Goal: Task Accomplishment & Management: Manage account settings

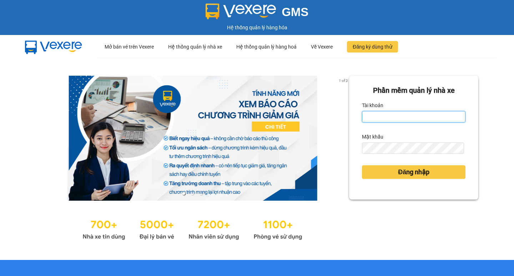
click at [407, 117] on input "Tài khoản" at bounding box center [414, 116] width 104 height 11
type input "phutv.kimhoang"
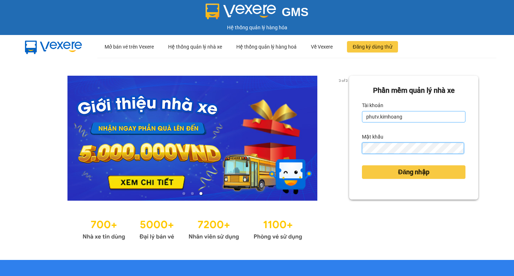
click at [362, 165] on button "Đăng nhập" at bounding box center [414, 172] width 104 height 14
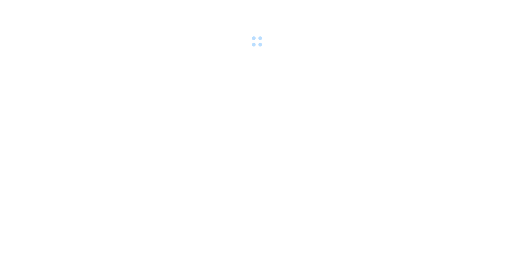
drag, startPoint x: 400, startPoint y: 168, endPoint x: 370, endPoint y: 160, distance: 30.4
click at [400, 169] on body at bounding box center [257, 138] width 514 height 276
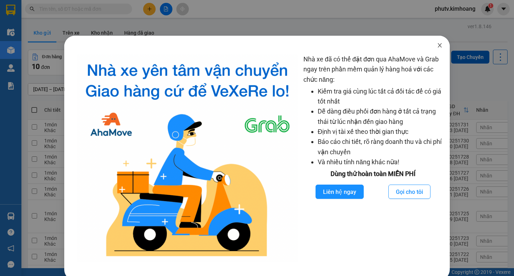
click at [437, 46] on icon "close" at bounding box center [440, 46] width 6 height 6
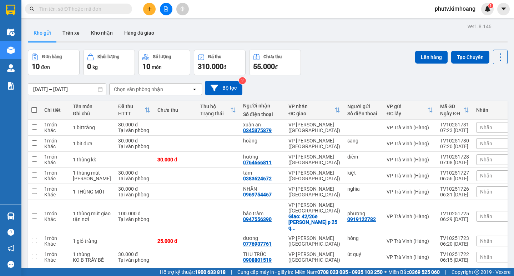
click at [124, 10] on span at bounding box center [78, 9] width 107 height 11
click at [115, 9] on input "text" at bounding box center [81, 9] width 84 height 8
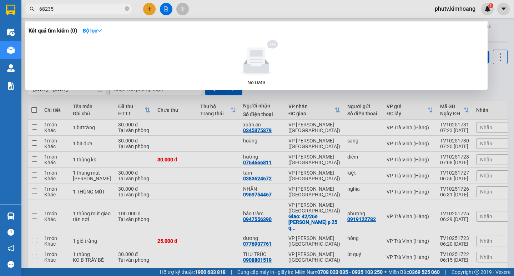
type input "682356"
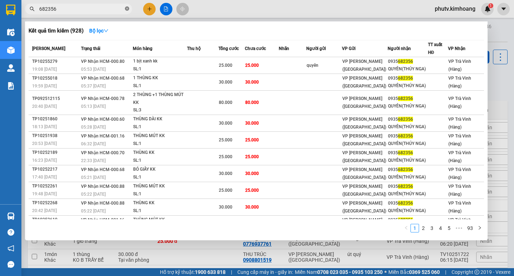
click at [126, 8] on icon "close-circle" at bounding box center [127, 8] width 4 height 4
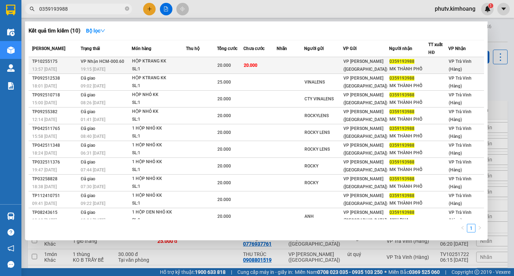
type input "0359193988"
click at [171, 68] on div "SL: 1" at bounding box center [159, 69] width 54 height 8
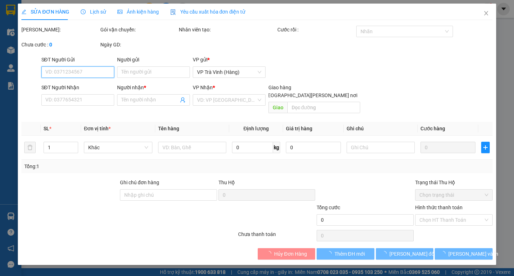
type input "0359193988"
type input "MK THÀNH PHỐ"
type input "20.000"
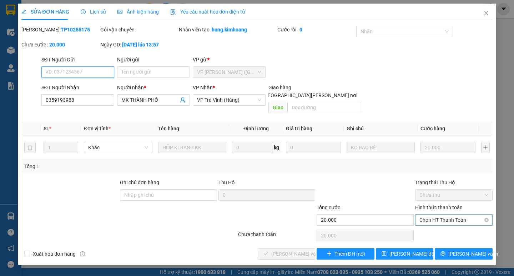
click at [440, 215] on span "Chọn HT Thanh Toán" at bounding box center [454, 220] width 69 height 11
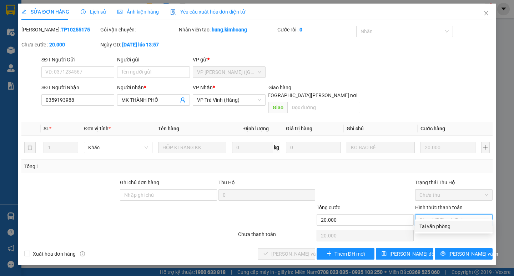
click at [440, 225] on div "Tại văn phòng" at bounding box center [454, 227] width 69 height 8
type input "0"
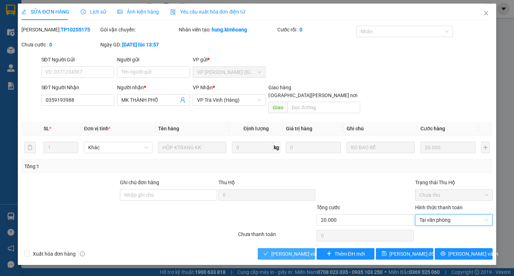
click at [307, 248] on button "[PERSON_NAME] và [PERSON_NAME] hàng" at bounding box center [287, 253] width 58 height 11
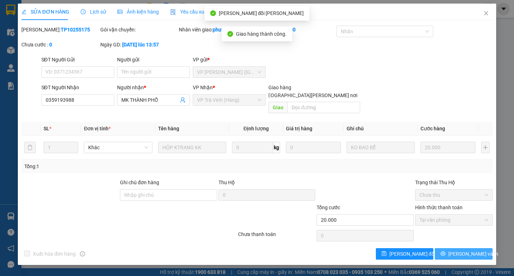
click at [447, 248] on button "[PERSON_NAME] và In" at bounding box center [464, 253] width 58 height 11
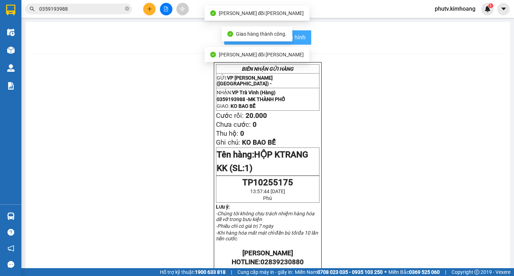
click at [303, 39] on span "In mẫu biên lai tự cấu hình" at bounding box center [272, 37] width 67 height 9
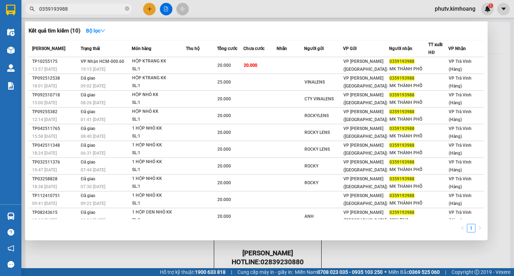
click at [81, 6] on input "0359193988" at bounding box center [81, 9] width 84 height 8
type input "9"
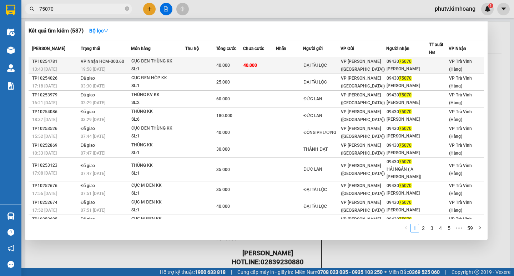
type input "75070"
click at [243, 63] on div "40.000" at bounding box center [229, 65] width 26 height 8
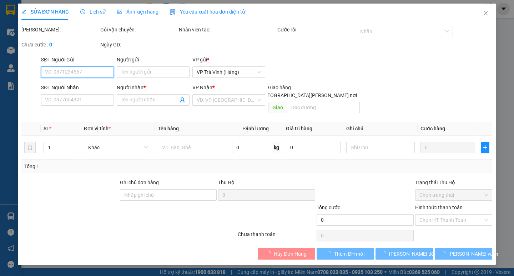
type input "ĐẠI TÀI LỘC"
type input "0943075070"
type input "[PERSON_NAME]"
type input "40.000"
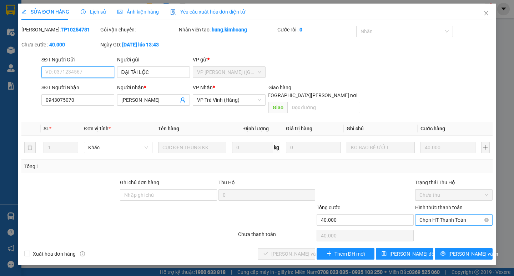
drag, startPoint x: 445, startPoint y: 208, endPoint x: 456, endPoint y: 215, distance: 12.2
click at [445, 215] on span "Chọn HT Thanh Toán" at bounding box center [454, 220] width 69 height 11
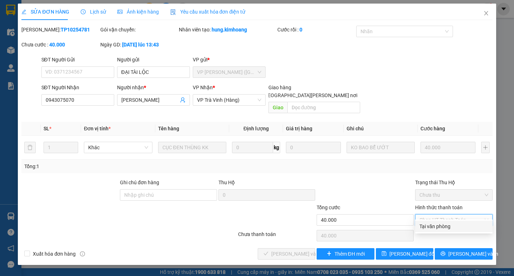
click at [454, 225] on div "Tại văn phòng" at bounding box center [454, 227] width 69 height 8
type input "0"
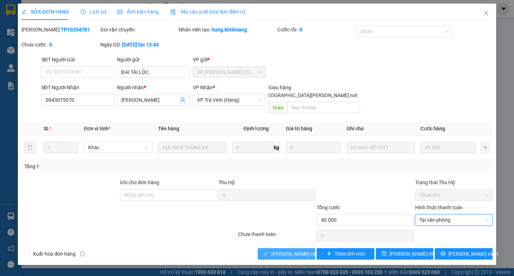
click at [300, 250] on span "[PERSON_NAME] và [PERSON_NAME] hàng" at bounding box center [320, 254] width 96 height 8
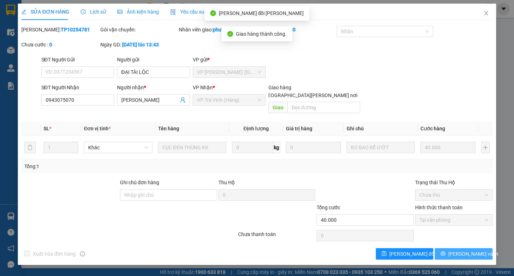
drag, startPoint x: 463, startPoint y: 244, endPoint x: 460, endPoint y: 240, distance: 5.1
click at [463, 250] on span "[PERSON_NAME] và In" at bounding box center [474, 254] width 50 height 8
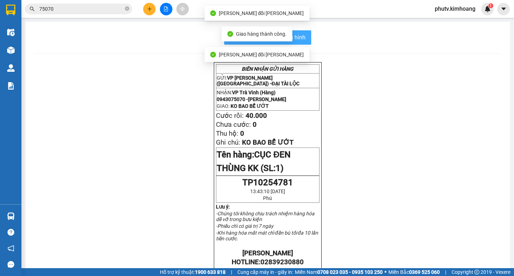
click at [300, 36] on span "In mẫu biên lai tự cấu hình" at bounding box center [272, 37] width 67 height 9
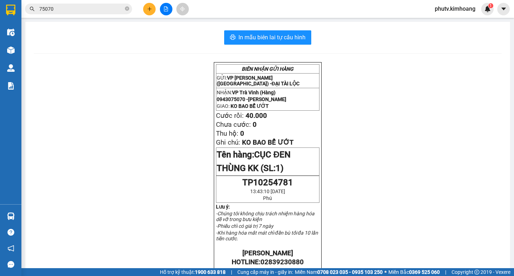
click at [95, 9] on input "75070" at bounding box center [81, 9] width 84 height 8
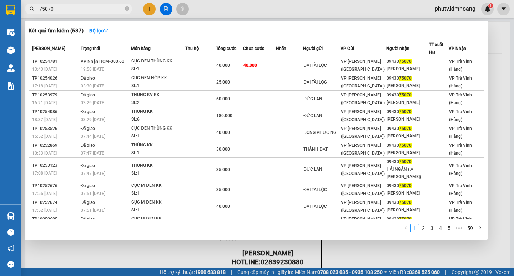
click at [95, 9] on input "75070" at bounding box center [81, 9] width 84 height 8
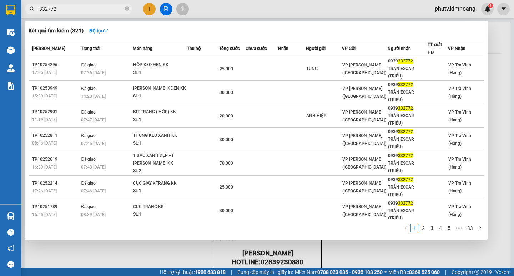
click at [80, 10] on input "332772" at bounding box center [81, 9] width 84 height 8
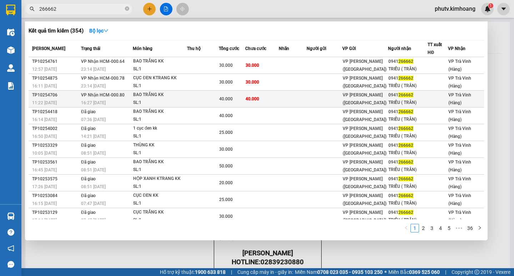
type input "266662"
click at [146, 102] on div "SL: 1" at bounding box center [160, 103] width 54 height 8
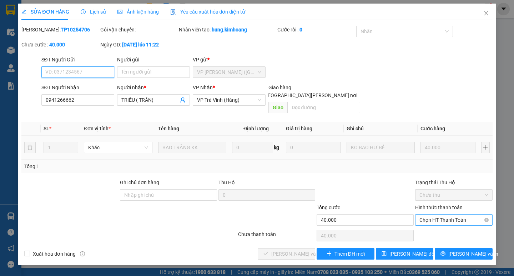
click at [454, 215] on span "Chọn HT Thanh Toán" at bounding box center [454, 220] width 69 height 11
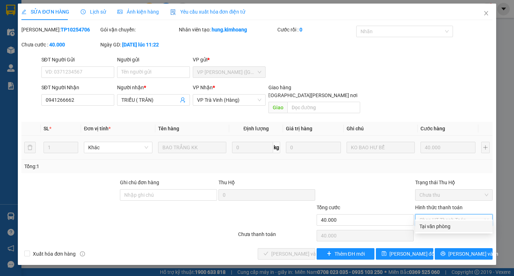
click at [457, 226] on div "Tại văn phòng" at bounding box center [454, 227] width 69 height 8
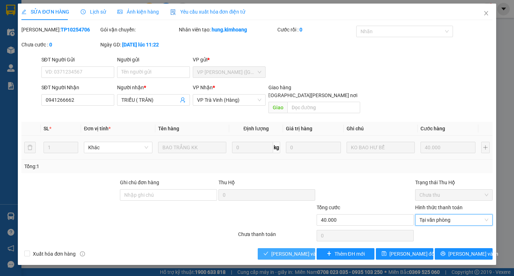
click at [303, 248] on button "[PERSON_NAME] và [PERSON_NAME] hàng" at bounding box center [287, 253] width 58 height 11
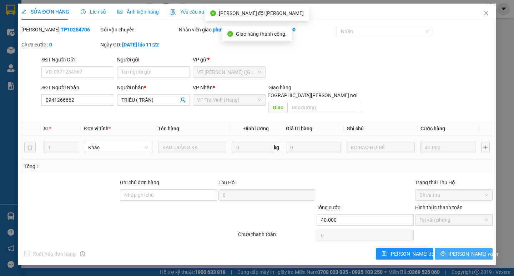
drag, startPoint x: 444, startPoint y: 246, endPoint x: 359, endPoint y: 219, distance: 88.6
click at [442, 248] on button "[PERSON_NAME] và In" at bounding box center [464, 253] width 58 height 11
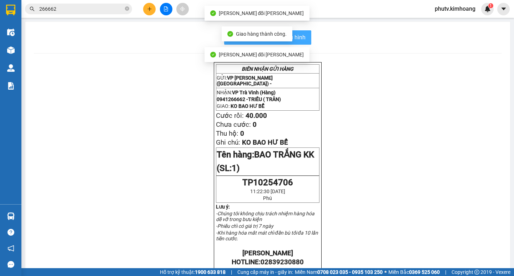
click at [299, 36] on span "In mẫu biên lai tự cấu hình" at bounding box center [272, 37] width 67 height 9
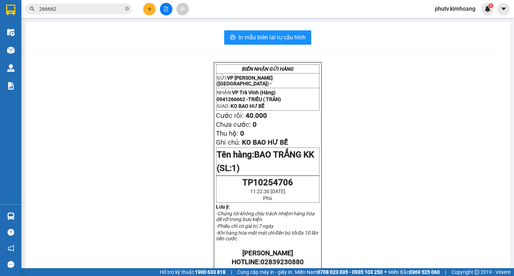
click at [62, 16] on div "Kết quả [PERSON_NAME] ( 354 ) Bộ lọc Mã ĐH Trạng thái Món hàng Thu hộ Tổng [PER…" at bounding box center [257, 9] width 514 height 18
drag, startPoint x: 66, startPoint y: 10, endPoint x: 75, endPoint y: 11, distance: 8.6
click at [69, 10] on input "266662" at bounding box center [81, 9] width 84 height 8
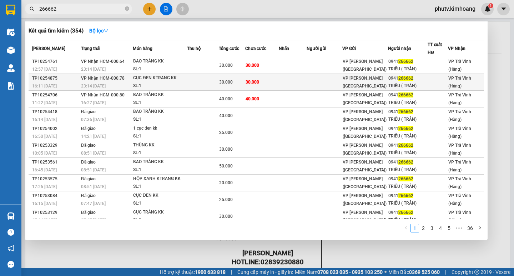
click at [259, 80] on span "30.000" at bounding box center [253, 82] width 14 height 5
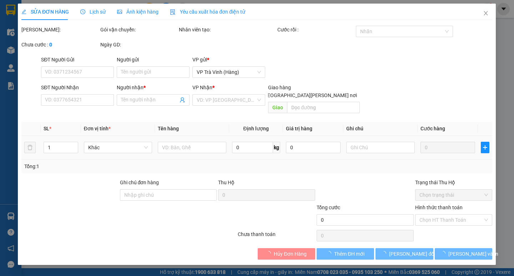
type input "0941266662"
type input "TRIỀU ( TRÂN)"
type input "30.000"
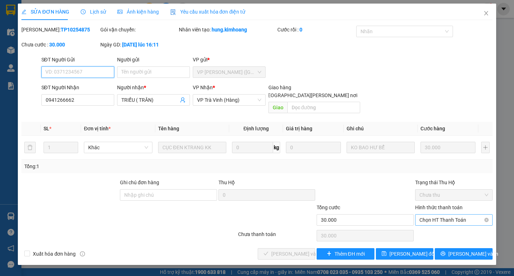
click at [431, 215] on span "Chọn HT Thanh Toán" at bounding box center [454, 220] width 69 height 11
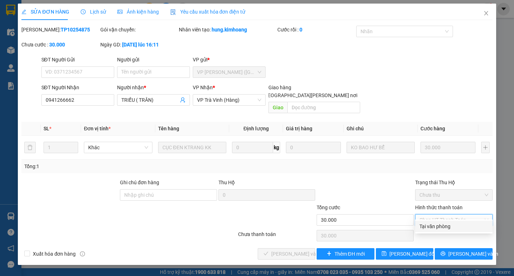
drag, startPoint x: 429, startPoint y: 224, endPoint x: 394, endPoint y: 232, distance: 36.0
click at [429, 224] on div "Tại văn phòng" at bounding box center [454, 227] width 69 height 8
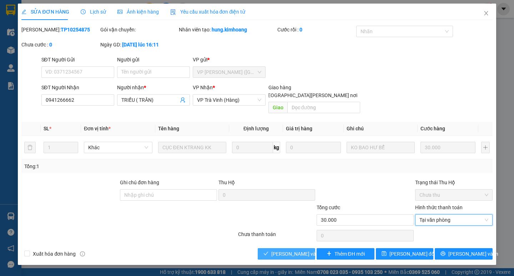
drag, startPoint x: 280, startPoint y: 243, endPoint x: 325, endPoint y: 243, distance: 44.7
click at [280, 250] on span "[PERSON_NAME] và [PERSON_NAME] hàng" at bounding box center [320, 254] width 96 height 8
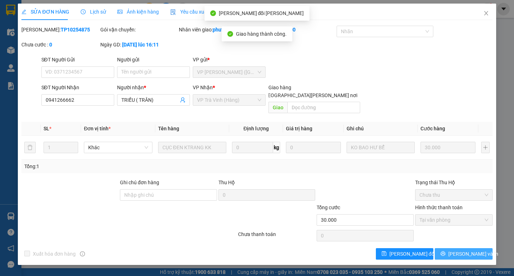
click at [446, 248] on button "[PERSON_NAME] và In" at bounding box center [464, 253] width 58 height 11
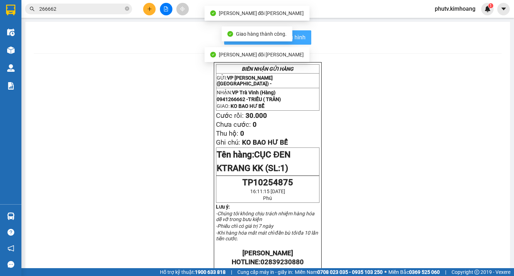
click at [302, 32] on button "In mẫu biên lai tự cấu hình" at bounding box center [267, 37] width 87 height 14
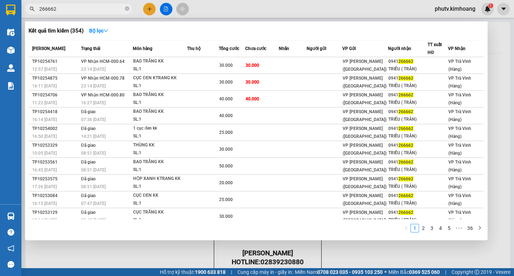
click at [111, 10] on input "266662" at bounding box center [81, 9] width 84 height 8
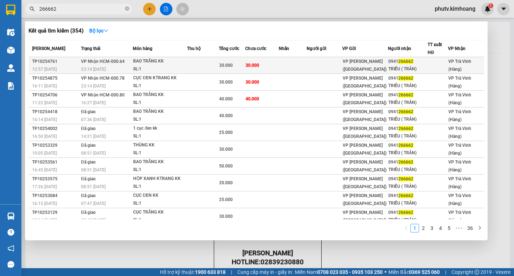
click at [283, 64] on td at bounding box center [293, 65] width 28 height 17
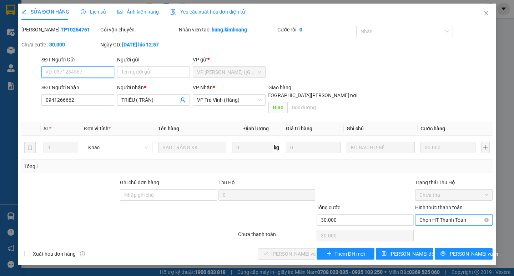
click at [447, 215] on span "Chọn HT Thanh Toán" at bounding box center [454, 220] width 69 height 11
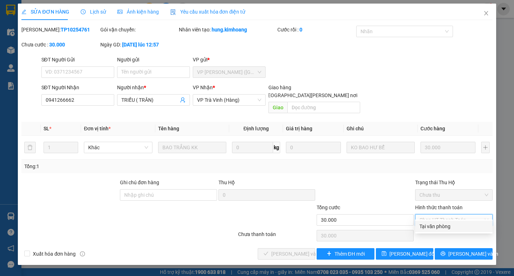
drag, startPoint x: 445, startPoint y: 226, endPoint x: 415, endPoint y: 233, distance: 31.5
click at [445, 227] on div "Tại văn phòng" at bounding box center [454, 227] width 69 height 8
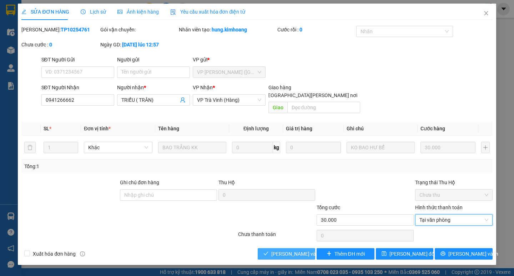
click at [302, 250] on span "[PERSON_NAME] và [PERSON_NAME] hàng" at bounding box center [320, 254] width 96 height 8
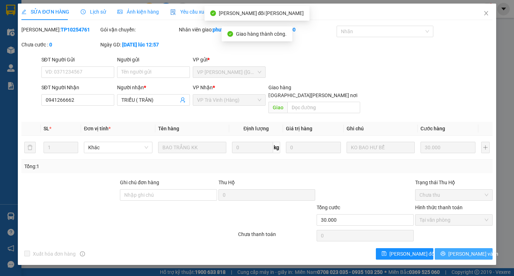
click at [466, 250] on span "[PERSON_NAME] và In" at bounding box center [474, 254] width 50 height 8
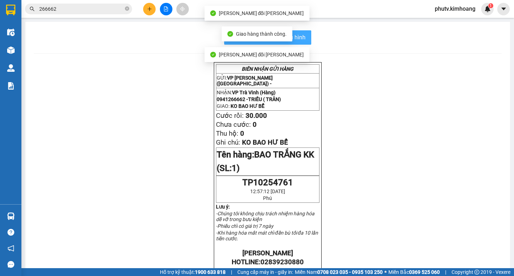
click at [299, 38] on span "In mẫu biên lai tự cấu hình" at bounding box center [272, 37] width 67 height 9
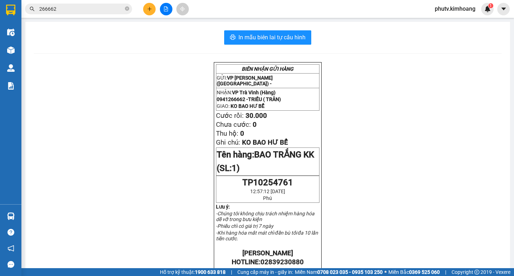
click at [65, 8] on input "266662" at bounding box center [81, 9] width 84 height 8
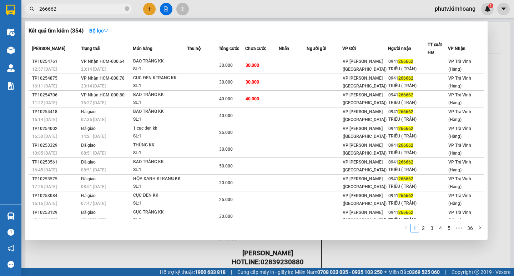
click at [65, 8] on input "266662" at bounding box center [81, 9] width 84 height 8
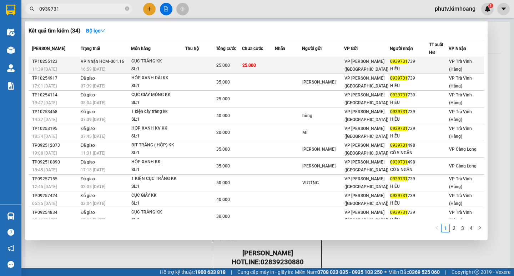
type input "0939731"
click at [146, 64] on div "CỤC TRẮNG KK" at bounding box center [158, 62] width 54 height 8
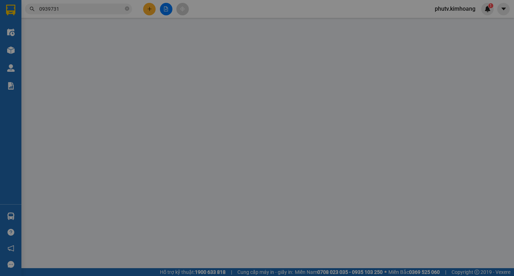
type input "0939731739"
type input "HIẾU"
type input "25.000"
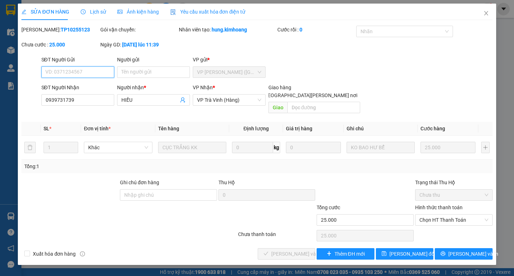
click at [444, 216] on span "Chọn HT Thanh Toán" at bounding box center [454, 220] width 69 height 11
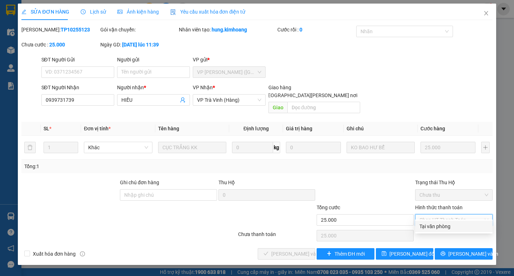
click at [446, 230] on div "Tại văn phòng" at bounding box center [454, 226] width 78 height 11
type input "0"
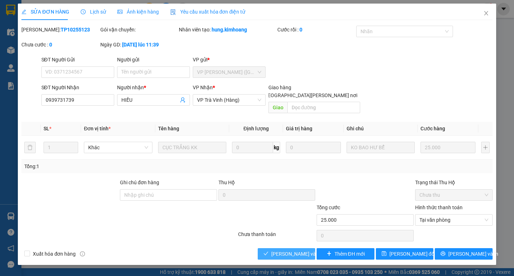
click at [304, 248] on button "[PERSON_NAME] và [PERSON_NAME] hàng" at bounding box center [287, 253] width 58 height 11
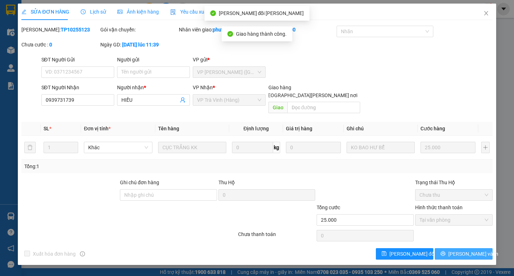
click at [444, 248] on button "[PERSON_NAME] và In" at bounding box center [464, 253] width 58 height 11
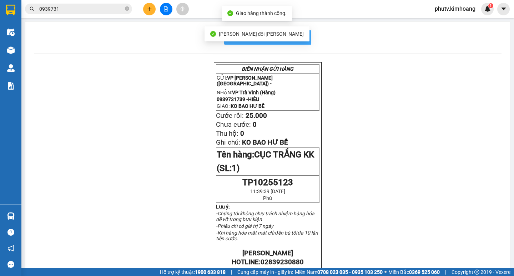
click at [298, 36] on span "In mẫu biên lai tự cấu hình" at bounding box center [272, 37] width 67 height 9
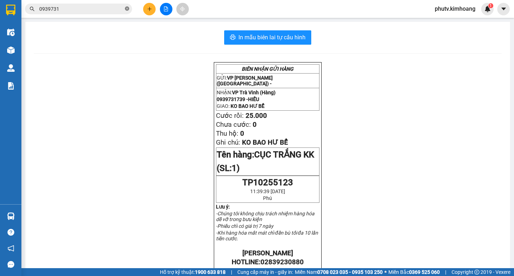
click at [126, 9] on icon "close-circle" at bounding box center [127, 8] width 4 height 4
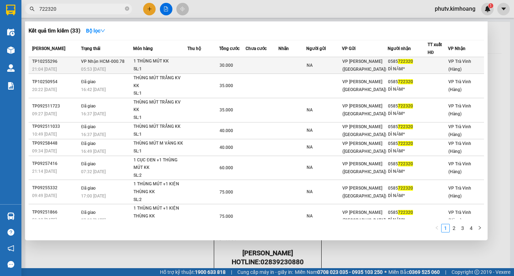
type input "722320"
click at [185, 60] on div "1 THÙNG MÚT KK" at bounding box center [161, 62] width 54 height 8
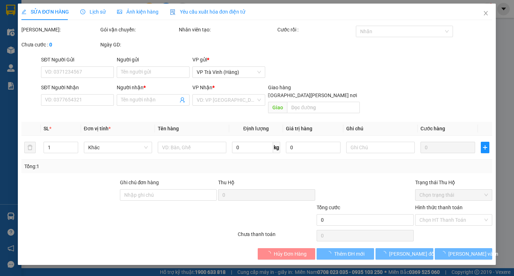
type input "NA"
type input "0585722320"
type input "DÌ NĂM*"
type input "30.000"
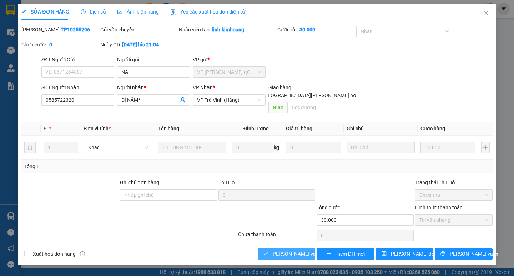
click at [300, 250] on span "[PERSON_NAME] và [PERSON_NAME] hàng" at bounding box center [320, 254] width 96 height 8
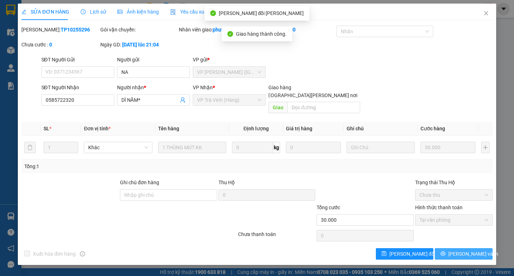
click at [446, 251] on icon "printer" at bounding box center [443, 253] width 5 height 5
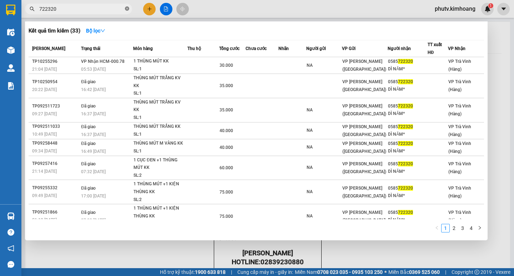
click at [128, 8] on icon "close-circle" at bounding box center [127, 8] width 4 height 4
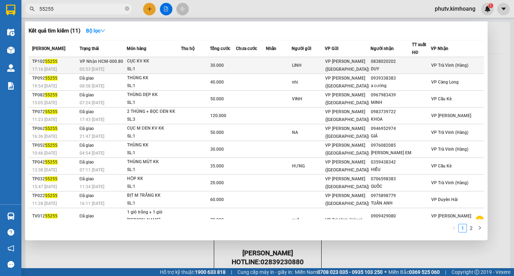
type input "55255"
click at [204, 66] on td at bounding box center [195, 65] width 29 height 17
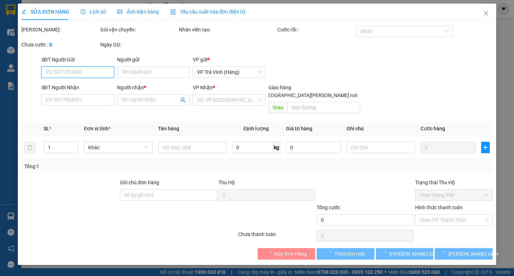
type input "LINH"
type input "0838020202"
type input "DUY"
type input "30.000"
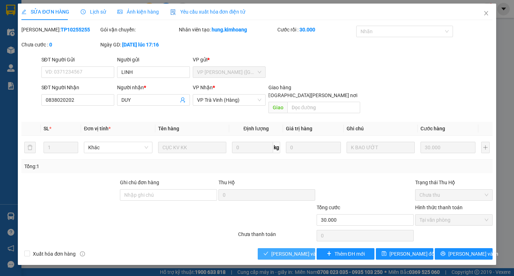
click at [289, 250] on span "[PERSON_NAME] và [PERSON_NAME] hàng" at bounding box center [320, 254] width 96 height 8
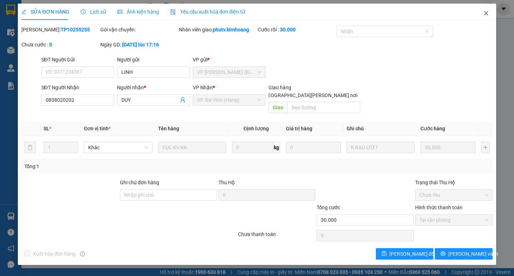
click at [487, 11] on icon "close" at bounding box center [487, 13] width 6 height 6
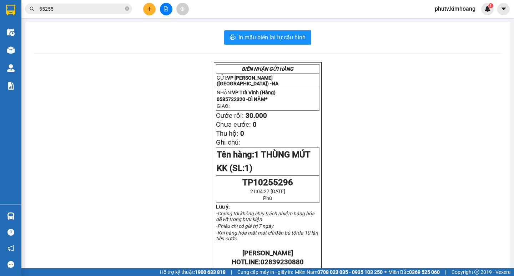
click at [148, 10] on icon "plus" at bounding box center [149, 8] width 5 height 5
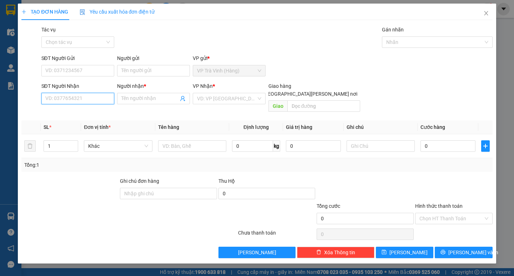
click at [89, 103] on input "SĐT Người Nhận" at bounding box center [77, 98] width 73 height 11
type input "0776253054"
click at [69, 110] on div "0776253054 - nhi" at bounding box center [78, 113] width 64 height 8
type input "nhi"
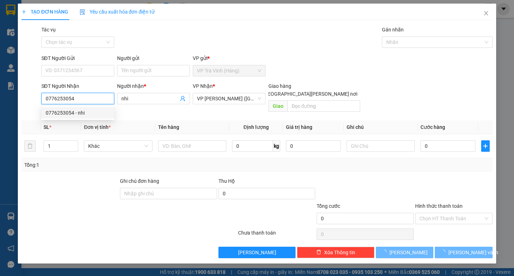
type input "30.000"
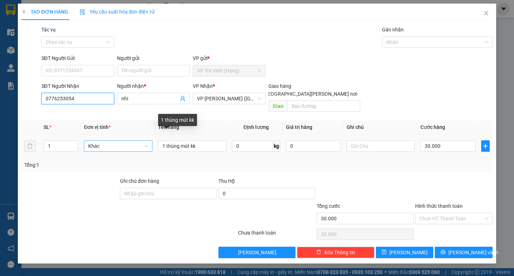
type input "0776253054"
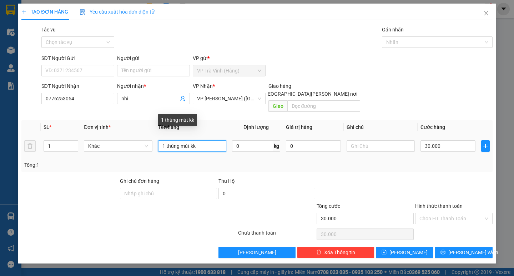
drag, startPoint x: 143, startPoint y: 140, endPoint x: 38, endPoint y: 153, distance: 105.5
click at [79, 148] on tr "1 Khác 1 thùng mút kk 0 kg 0 30.000" at bounding box center [256, 146] width 471 height 24
type input "1 gior trawsng kk"
drag, startPoint x: 447, startPoint y: 210, endPoint x: 448, endPoint y: 216, distance: 6.5
click at [447, 213] on input "Hình thức thanh toán" at bounding box center [452, 218] width 64 height 11
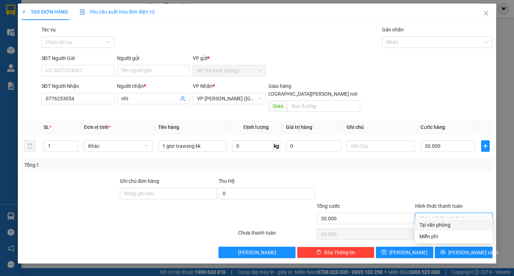
click at [450, 224] on div "Tại văn phòng" at bounding box center [454, 225] width 69 height 8
click at [450, 247] on button "[PERSON_NAME] và In" at bounding box center [464, 252] width 58 height 11
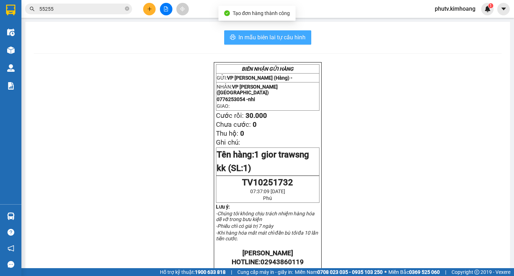
click at [280, 37] on span "In mẫu biên lai tự cấu hình" at bounding box center [272, 37] width 67 height 9
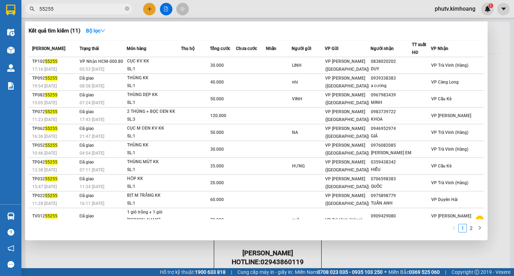
click at [89, 9] on input "55255" at bounding box center [81, 9] width 84 height 8
click at [88, 10] on input "55255" at bounding box center [81, 9] width 84 height 8
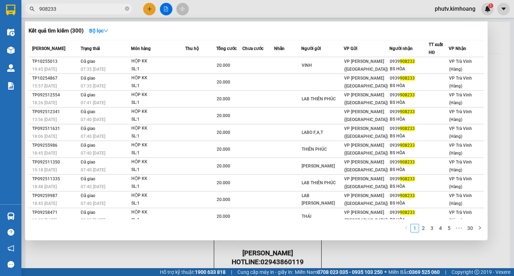
type input "908233"
click at [128, 9] on span "908233" at bounding box center [78, 9] width 107 height 11
click at [128, 9] on icon "close-circle" at bounding box center [127, 8] width 4 height 4
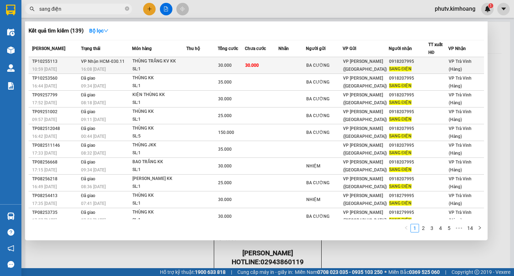
type input "sang điện"
click at [290, 65] on td at bounding box center [293, 65] width 28 height 17
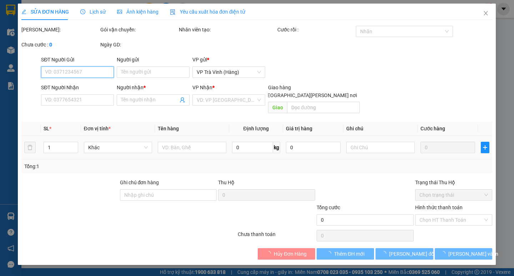
type input "BA CƯỜNG"
type input "0918207995"
type input "SANG ĐIỆN"
type input "30.000"
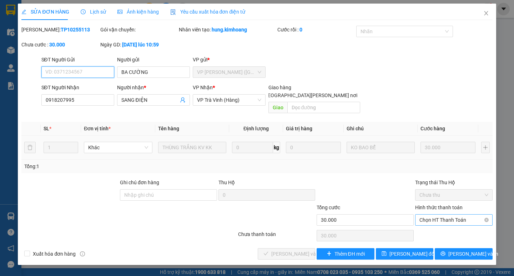
drag, startPoint x: 435, startPoint y: 210, endPoint x: 435, endPoint y: 214, distance: 3.9
click at [435, 215] on span "Chọn HT Thanh Toán" at bounding box center [454, 220] width 69 height 11
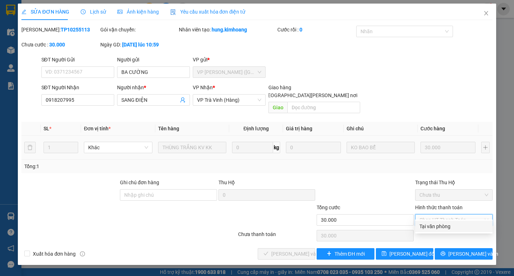
drag, startPoint x: 436, startPoint y: 223, endPoint x: 427, endPoint y: 224, distance: 9.0
click at [435, 223] on div "Tại văn phòng" at bounding box center [454, 227] width 69 height 8
type input "0"
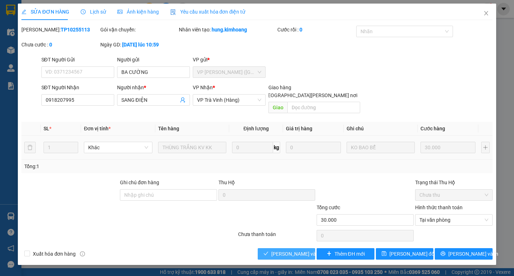
click at [301, 250] on span "[PERSON_NAME] và [PERSON_NAME] hàng" at bounding box center [320, 254] width 96 height 8
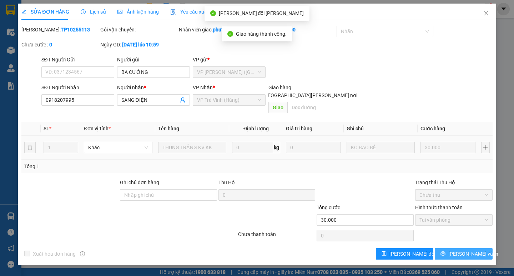
click at [451, 248] on button "[PERSON_NAME] và In" at bounding box center [464, 253] width 58 height 11
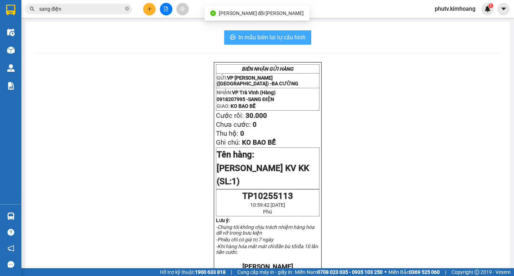
click at [300, 40] on span "In mẫu biên lai tự cấu hình" at bounding box center [272, 37] width 67 height 9
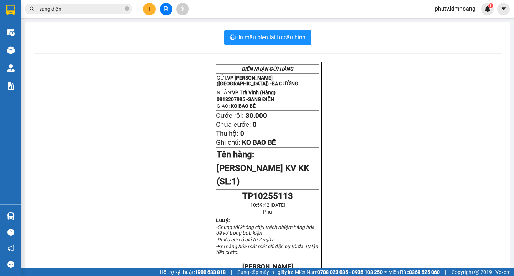
click at [149, 11] on icon "plus" at bounding box center [149, 8] width 5 height 5
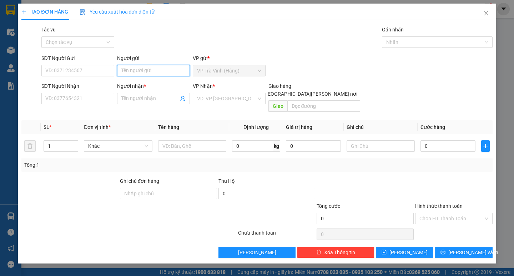
click at [140, 69] on input "Người gửi" at bounding box center [153, 70] width 73 height 11
type input "cảnh"
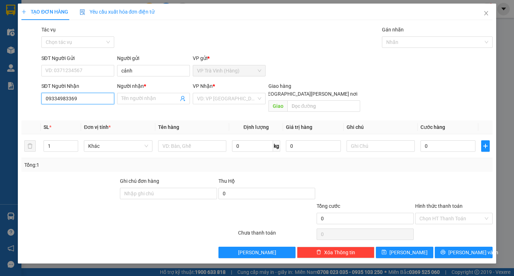
click at [67, 101] on input "09334983369" at bounding box center [77, 98] width 73 height 11
type input "0933498369"
click at [153, 100] on input "Người nhận *" at bounding box center [149, 99] width 57 height 8
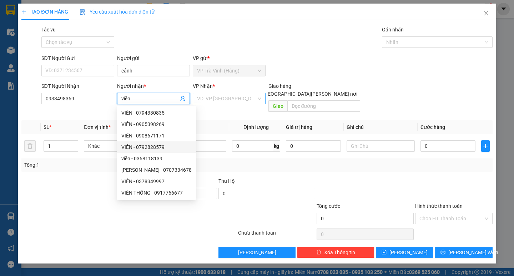
type input "viễn"
click at [221, 98] on input "search" at bounding box center [226, 98] width 59 height 11
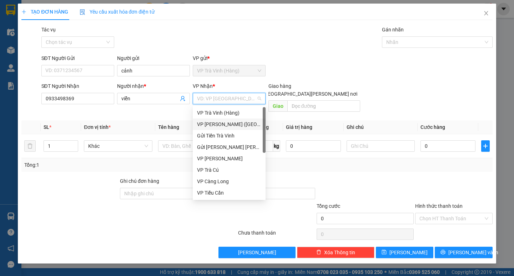
click at [226, 124] on div "VP [PERSON_NAME] ([GEOGRAPHIC_DATA])" at bounding box center [229, 124] width 64 height 8
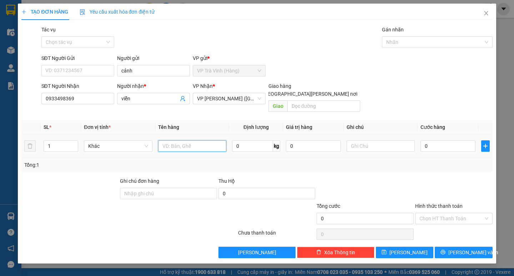
click at [186, 140] on input "text" at bounding box center [192, 145] width 68 height 11
type input "1 thùng"
click at [439, 140] on input "0" at bounding box center [448, 145] width 55 height 11
click at [428, 168] on div "Transit Pickup Surcharge Ids Transit Deliver Surcharge Ids Transit Deliver Surc…" at bounding box center [256, 142] width 471 height 233
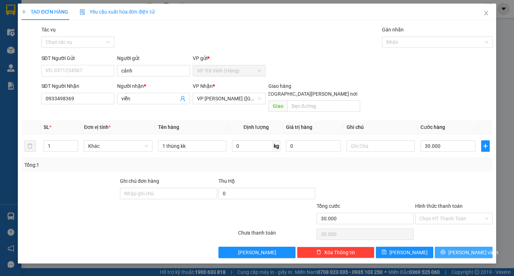
drag, startPoint x: 456, startPoint y: 240, endPoint x: 444, endPoint y: 235, distance: 13.1
click at [456, 247] on button "[PERSON_NAME] và In" at bounding box center [464, 252] width 58 height 11
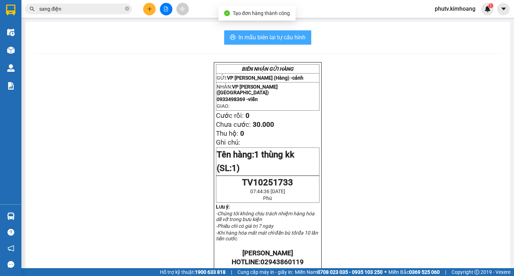
click at [273, 44] on button "In mẫu biên lai tự cấu hình" at bounding box center [267, 37] width 87 height 14
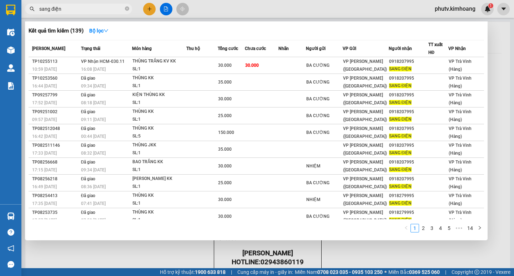
drag, startPoint x: 74, startPoint y: 10, endPoint x: 0, endPoint y: 63, distance: 90.6
click at [0, 59] on section "Kết quả [PERSON_NAME] ( 139 ) Bộ lọc Mã ĐH Trạng thái Món hàng Thu hộ Tổng [PER…" at bounding box center [257, 138] width 514 height 276
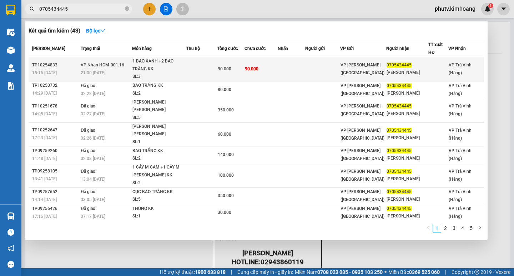
type input "0705434445"
click at [181, 70] on div "1 BAO XANH +2 BAO TRẮNG KK" at bounding box center [160, 65] width 54 height 15
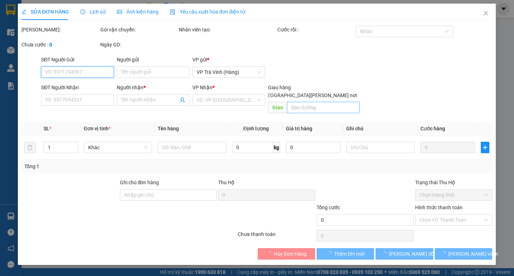
type input "0705434445"
type input "[PERSON_NAME]"
type input "90.000"
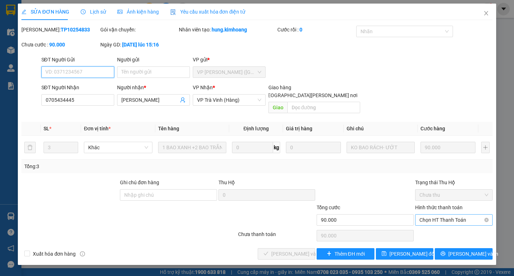
drag, startPoint x: 430, startPoint y: 216, endPoint x: 431, endPoint y: 220, distance: 4.1
click at [430, 216] on span "Chọn HT Thanh Toán" at bounding box center [454, 220] width 69 height 11
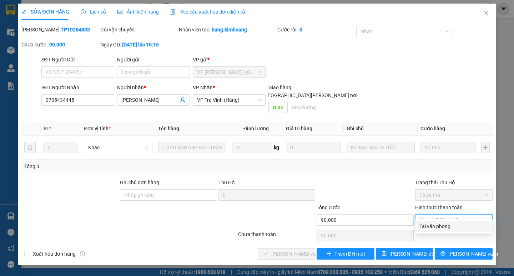
click at [433, 223] on div "Tại văn phòng" at bounding box center [454, 227] width 69 height 8
type input "0"
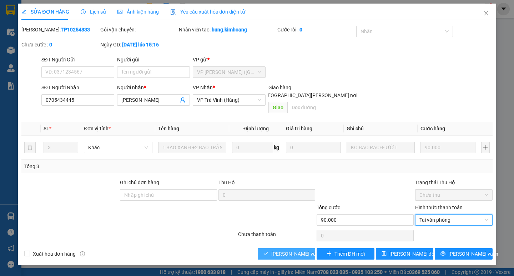
click at [278, 239] on div "Total Paid Fee 0 Total UnPaid Fee 90.000 Cash Collection Total Fee Mã ĐH: TP102…" at bounding box center [256, 143] width 471 height 234
drag, startPoint x: 282, startPoint y: 243, endPoint x: 290, endPoint y: 243, distance: 8.9
click at [282, 250] on span "[PERSON_NAME] và [PERSON_NAME] hàng" at bounding box center [320, 254] width 96 height 8
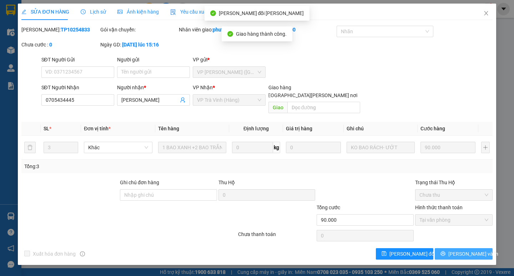
click at [462, 250] on span "[PERSON_NAME] và In" at bounding box center [474, 254] width 50 height 8
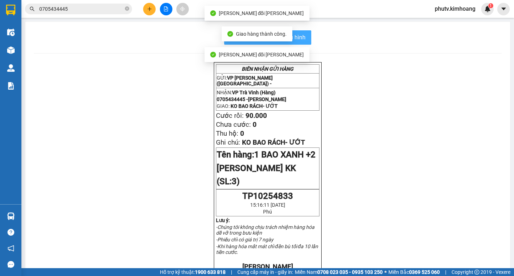
click at [296, 39] on span "In mẫu biên lai tự cấu hình" at bounding box center [272, 37] width 67 height 9
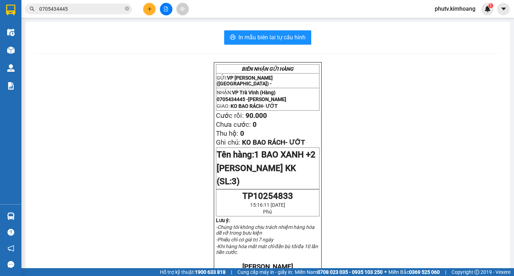
click at [151, 6] on icon "plus" at bounding box center [149, 8] width 5 height 5
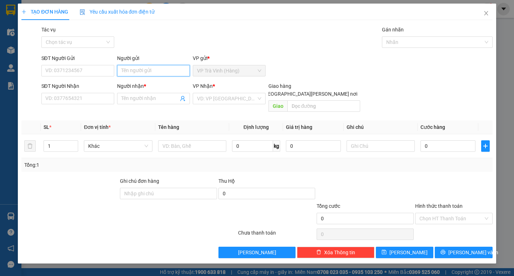
click at [153, 67] on input "Người gửi" at bounding box center [153, 70] width 73 height 11
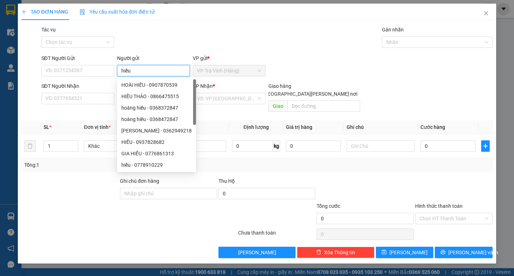
type input "hiếu"
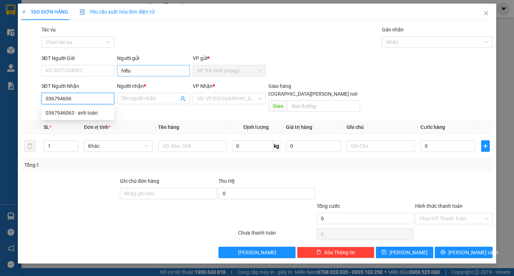
type input "0367946063"
click at [85, 110] on div "0367946063 - anh toàn" at bounding box center [78, 113] width 64 height 8
type input "anh toàn"
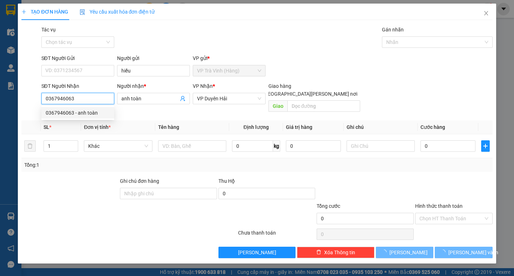
type input "25.000"
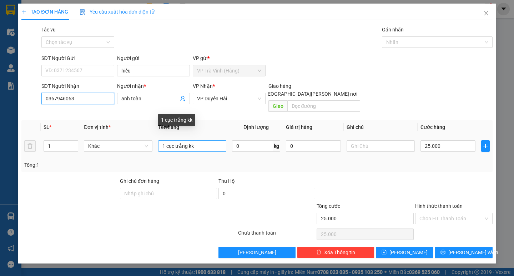
type input "0367946063"
drag, startPoint x: 187, startPoint y: 137, endPoint x: 167, endPoint y: 143, distance: 20.6
click at [167, 143] on input "1 cục trắng kk" at bounding box center [192, 145] width 68 height 11
type input "1 thùng kk"
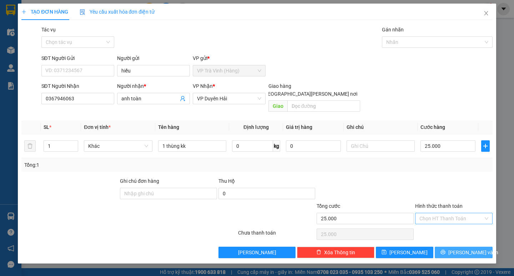
drag, startPoint x: 450, startPoint y: 242, endPoint x: 416, endPoint y: 209, distance: 48.0
click at [450, 247] on button "[PERSON_NAME] và In" at bounding box center [464, 252] width 58 height 11
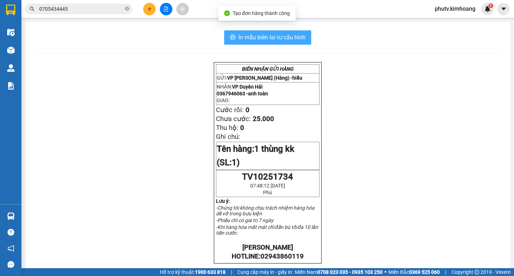
drag, startPoint x: 241, startPoint y: 33, endPoint x: 308, endPoint y: 43, distance: 67.7
click at [241, 33] on button "In mẫu biên lai tự cấu hình" at bounding box center [267, 37] width 87 height 14
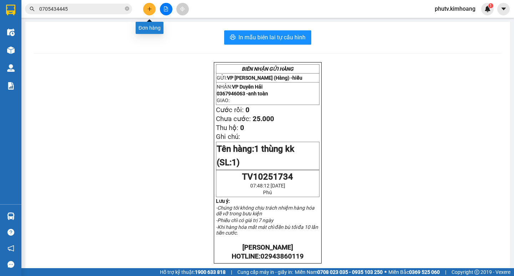
click at [147, 8] on icon "plus" at bounding box center [149, 8] width 5 height 5
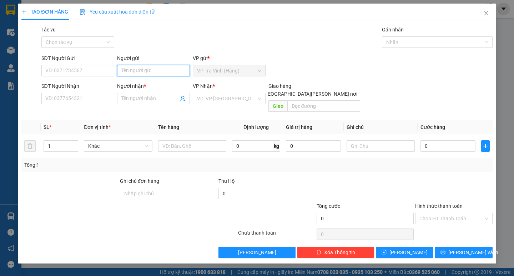
click at [159, 74] on input "Người gửi" at bounding box center [153, 70] width 73 height 11
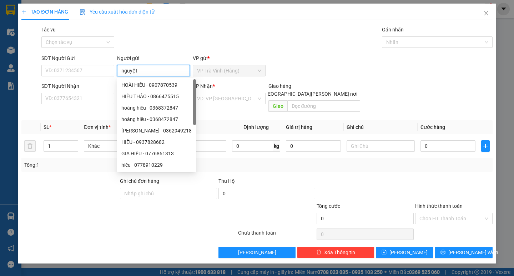
type input "nguyệt"
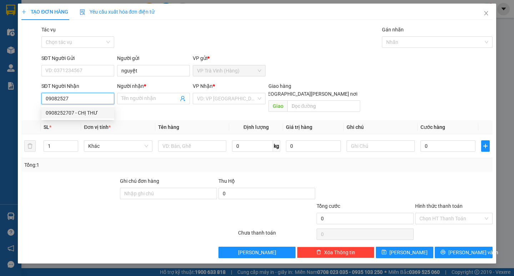
click at [73, 112] on div "0908252707 - CHỊ THƯ" at bounding box center [78, 113] width 64 height 8
type input "0908252707"
type input "CHỊ THƯ"
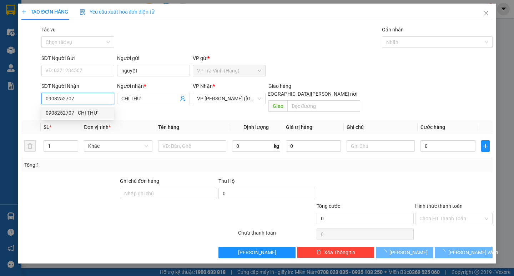
type input "80.000"
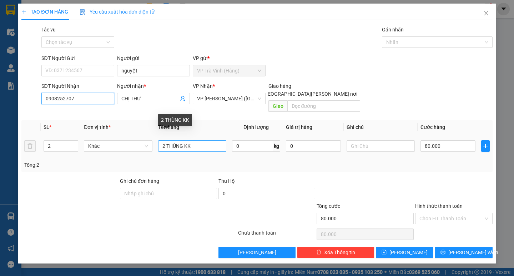
type input "0908252707"
click at [164, 140] on input "2 THÙNG KK" at bounding box center [192, 145] width 68 height 11
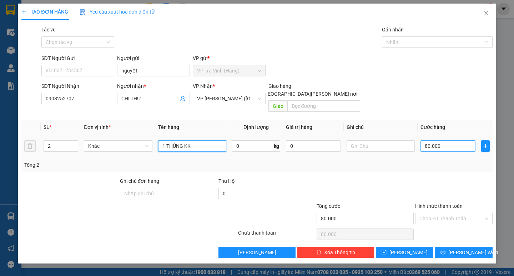
type input "1 THÙNG KK"
click at [426, 140] on input "80.000" at bounding box center [448, 145] width 55 height 11
type input "3"
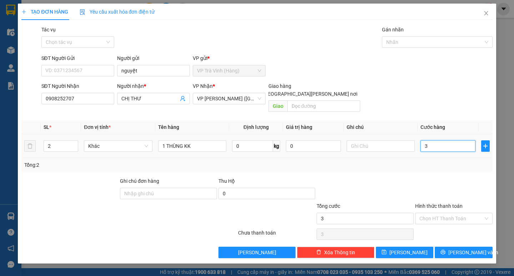
type input "30"
click at [459, 216] on div "Chọn HT Thanh Toán" at bounding box center [454, 218] width 78 height 11
type input "30"
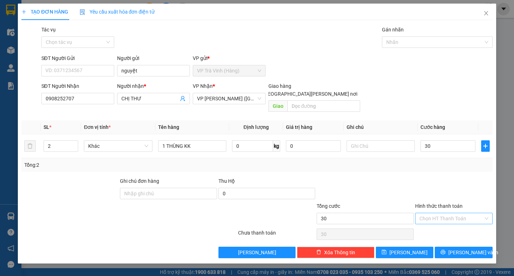
type input "30.000"
click at [444, 227] on div "Tại văn phòng" at bounding box center [454, 225] width 69 height 8
type input "0"
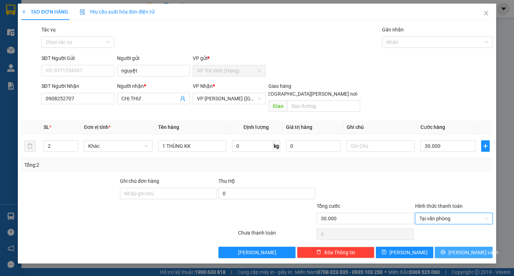
click at [476, 249] on span "[PERSON_NAME] và In" at bounding box center [474, 253] width 50 height 8
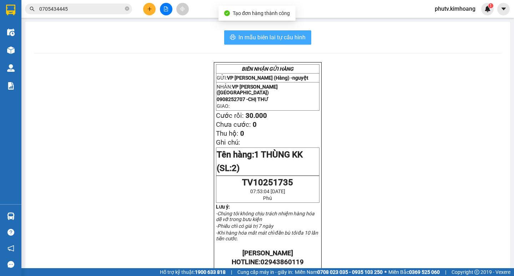
click at [272, 31] on button "In mẫu biên lai tự cấu hình" at bounding box center [267, 37] width 87 height 14
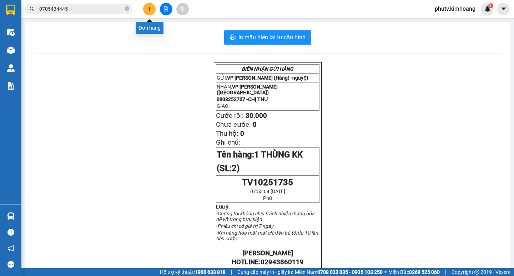
click at [147, 4] on button at bounding box center [149, 9] width 13 height 13
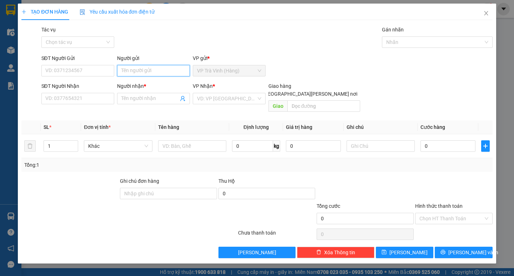
click at [149, 71] on input "Người gửi" at bounding box center [153, 70] width 73 height 11
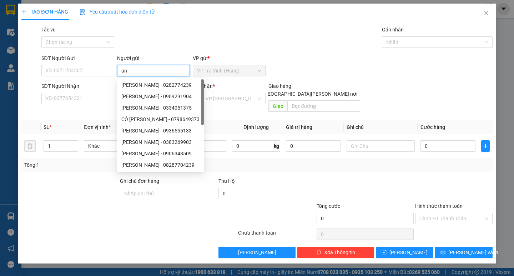
type input "an"
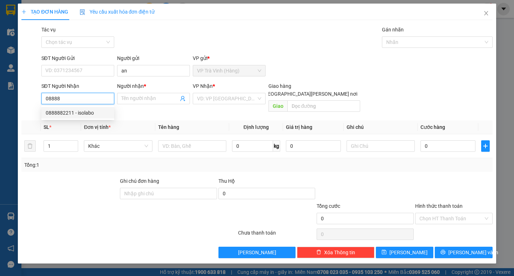
click at [84, 111] on div "0888882211 - isolabo" at bounding box center [78, 113] width 64 height 8
type input "0888882211"
type input "isolabo"
checkbox input "true"
type input "101/26 [PERSON_NAME] [PERSON_NAME] p9 q5"
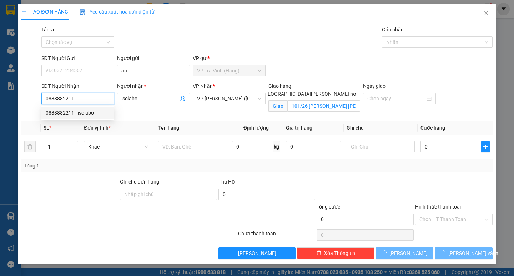
type input "60.000"
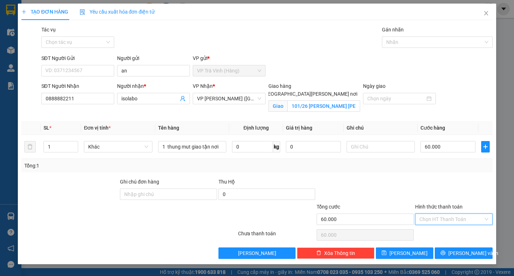
click at [444, 224] on input "Hình thức thanh toán" at bounding box center [452, 219] width 64 height 11
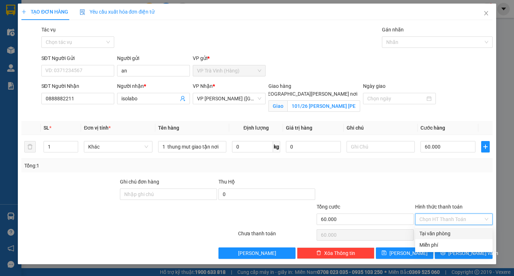
drag, startPoint x: 449, startPoint y: 233, endPoint x: 465, endPoint y: 247, distance: 21.2
click at [450, 233] on div "Tại văn phòng" at bounding box center [454, 234] width 69 height 8
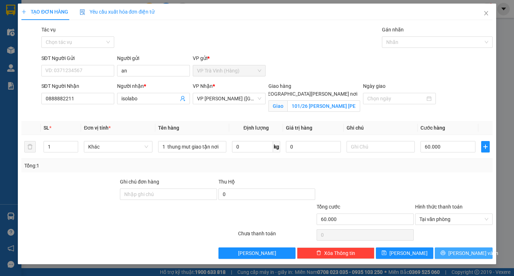
click at [466, 254] on span "[PERSON_NAME] và In" at bounding box center [474, 253] width 50 height 8
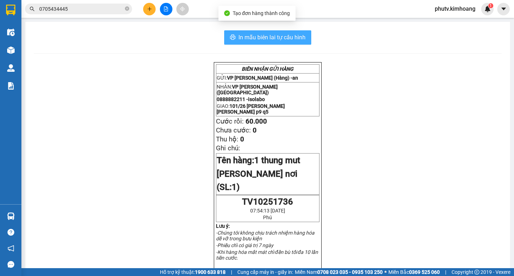
click at [264, 33] on span "In mẫu biên lai tự cấu hình" at bounding box center [272, 37] width 67 height 9
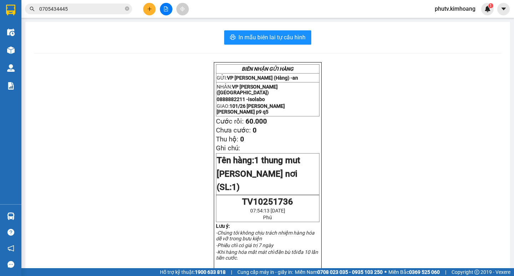
click at [153, 9] on button at bounding box center [149, 9] width 13 height 13
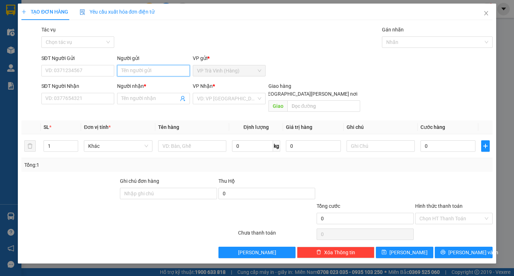
click at [140, 72] on input "Người gửi" at bounding box center [153, 70] width 73 height 11
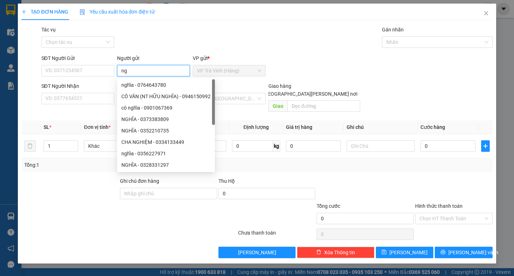
type input "n"
type input "kế"
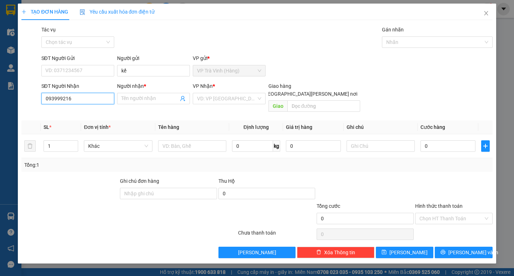
type input "0939992162"
drag, startPoint x: 82, startPoint y: 111, endPoint x: 221, endPoint y: 126, distance: 140.1
click at [83, 111] on div "0939992162 - nghi" at bounding box center [78, 113] width 64 height 8
type input "nghi"
type input "25.000"
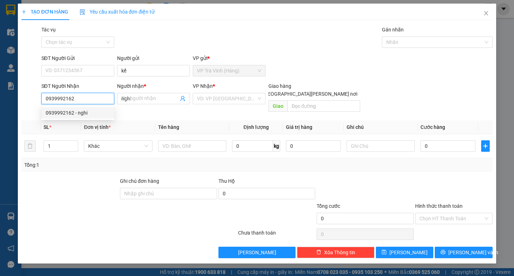
type input "25.000"
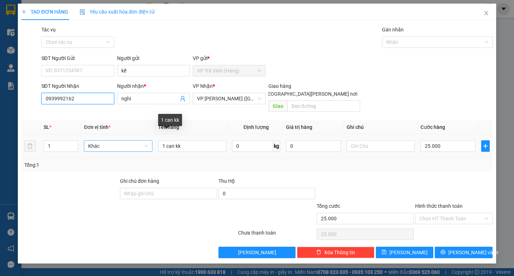
type input "0939992162"
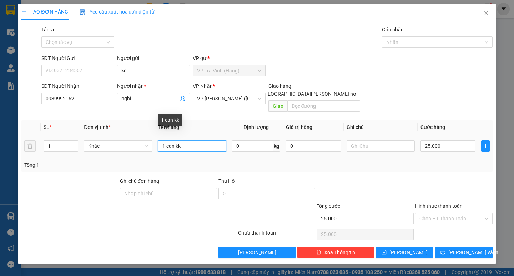
drag, startPoint x: 131, startPoint y: 143, endPoint x: 91, endPoint y: 153, distance: 41.4
click at [91, 153] on div "SL * Đơn vị tính * Tên hàng Định [PERSON_NAME] trị hàng Ghi [PERSON_NAME] hàng …" at bounding box center [256, 145] width 471 height 51
type input "1 bịt đen kk"
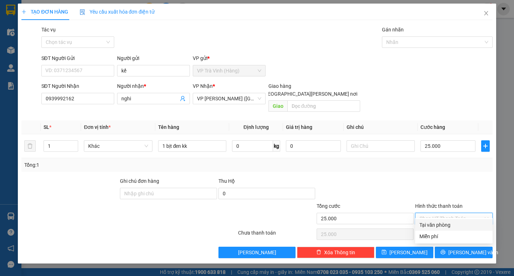
click at [443, 213] on input "Hình thức thanh toán" at bounding box center [452, 218] width 64 height 11
click at [457, 223] on div "Tại văn phòng" at bounding box center [454, 225] width 69 height 8
type input "0"
click at [459, 249] on span "[PERSON_NAME] và In" at bounding box center [474, 253] width 50 height 8
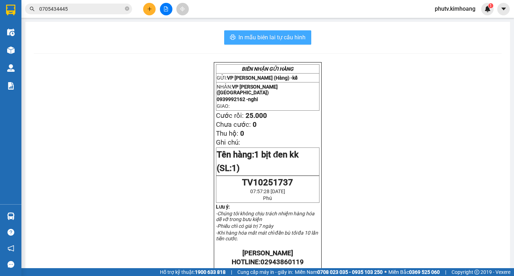
click at [293, 40] on span "In mẫu biên lai tự cấu hình" at bounding box center [272, 37] width 67 height 9
click at [105, 9] on input "0705434445" at bounding box center [81, 9] width 84 height 8
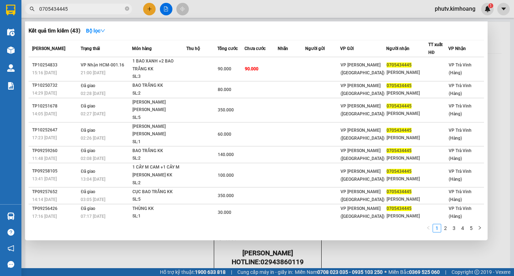
click at [105, 9] on input "0705434445" at bounding box center [81, 9] width 84 height 8
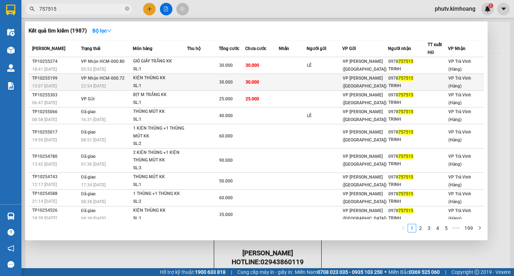
type input "757515"
click at [213, 83] on td at bounding box center [203, 82] width 32 height 17
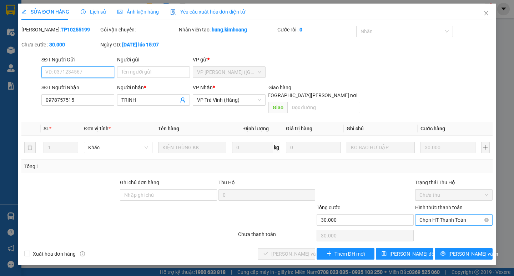
click at [438, 215] on span "Chọn HT Thanh Toán" at bounding box center [454, 220] width 69 height 11
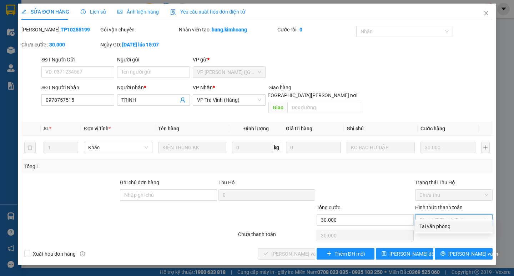
click at [443, 227] on div "Tại văn phòng" at bounding box center [454, 227] width 69 height 8
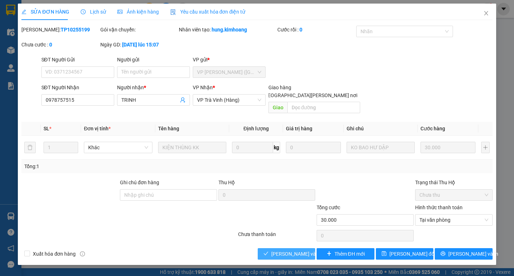
click at [284, 250] on span "[PERSON_NAME] và [PERSON_NAME] hàng" at bounding box center [320, 254] width 96 height 8
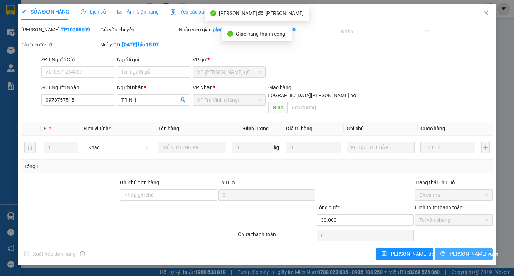
click at [458, 250] on span "[PERSON_NAME] và In" at bounding box center [474, 254] width 50 height 8
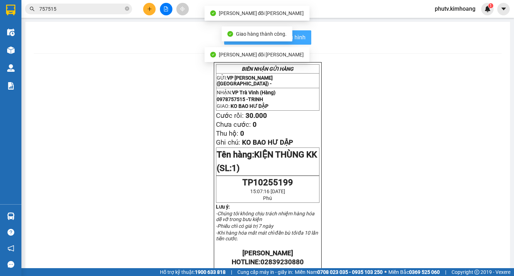
click at [298, 37] on span "In mẫu biên lai tự cấu hình" at bounding box center [272, 37] width 67 height 9
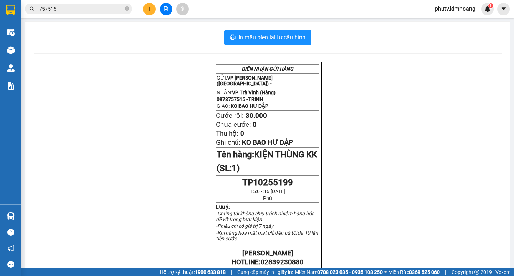
click at [106, 10] on input "757515" at bounding box center [81, 9] width 84 height 8
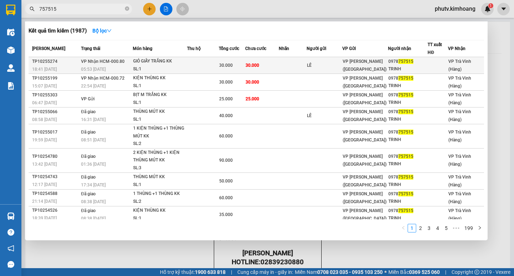
click at [295, 60] on td at bounding box center [293, 65] width 28 height 17
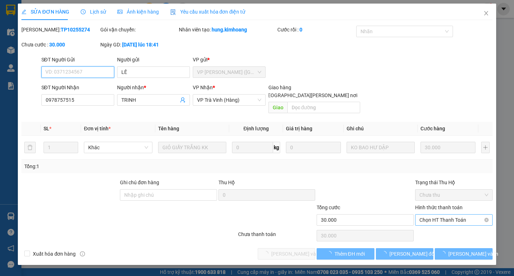
click at [448, 215] on span "Chọn HT Thanh Toán" at bounding box center [454, 220] width 69 height 11
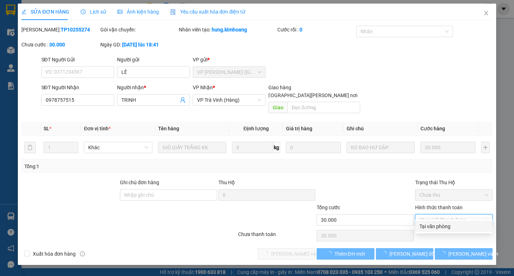
click at [445, 229] on div "Tại văn phòng" at bounding box center [454, 227] width 69 height 8
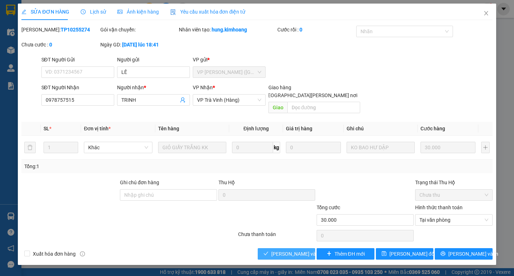
click at [293, 250] on span "[PERSON_NAME] và [PERSON_NAME] hàng" at bounding box center [320, 254] width 96 height 8
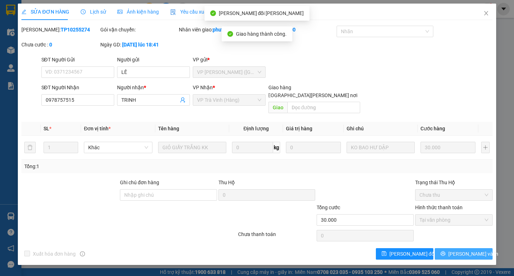
click at [456, 248] on button "[PERSON_NAME] và In" at bounding box center [464, 253] width 58 height 11
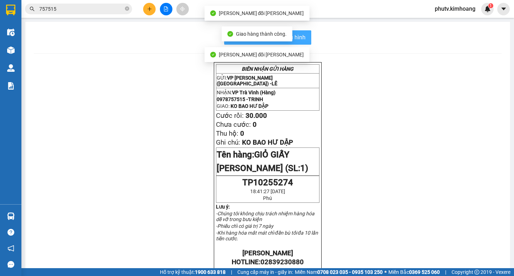
click at [300, 37] on span "In mẫu biên lai tự cấu hình" at bounding box center [272, 37] width 67 height 9
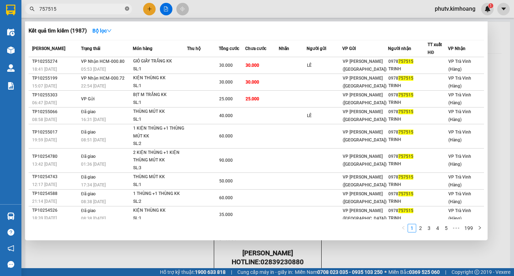
click at [128, 8] on icon "close-circle" at bounding box center [127, 8] width 4 height 4
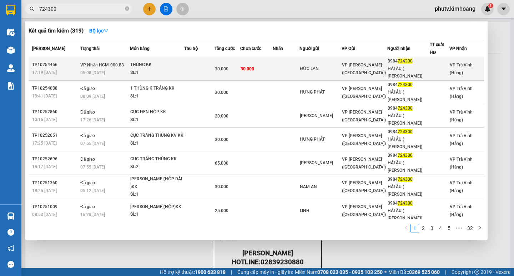
type input "724300"
click at [174, 65] on div "THÙNG KK" at bounding box center [157, 65] width 54 height 8
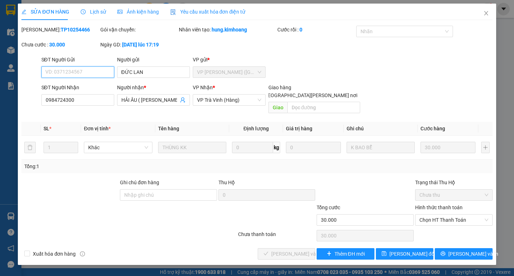
type input "ĐỨC LAN"
type input "0984724300"
type input "HẢI ÂU ( [PERSON_NAME])"
type input "30.000"
click at [425, 215] on span "Chọn HT Thanh Toán" at bounding box center [454, 220] width 69 height 11
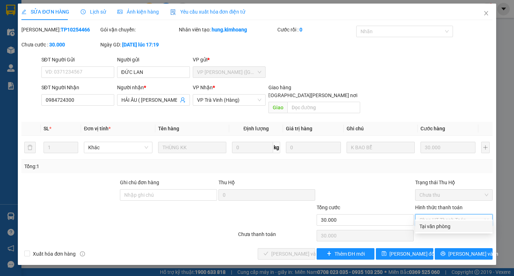
click at [429, 225] on div "Tại văn phòng" at bounding box center [454, 227] width 69 height 8
type input "0"
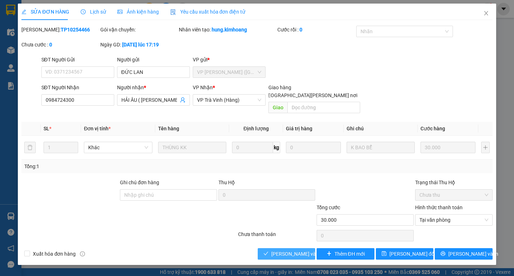
click at [298, 250] on span "[PERSON_NAME] và [PERSON_NAME] hàng" at bounding box center [320, 254] width 96 height 8
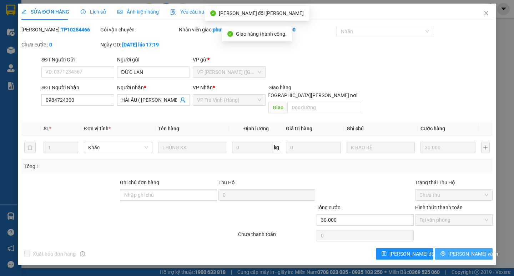
click at [448, 248] on button "[PERSON_NAME] và In" at bounding box center [464, 253] width 58 height 11
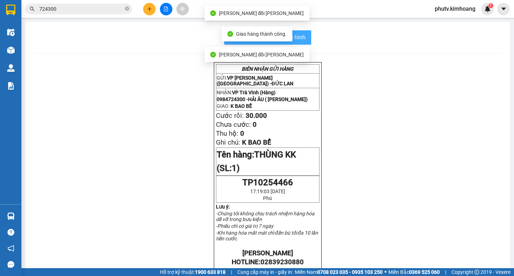
click at [305, 40] on button "In mẫu biên lai tự cấu hình" at bounding box center [267, 37] width 87 height 14
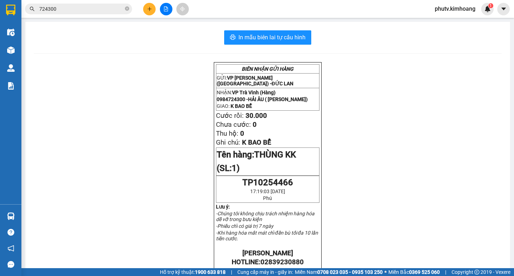
click at [106, 15] on div "Kết quả [PERSON_NAME] ( 319 ) Bộ lọc Mã ĐH Trạng thái Món hàng Thu hộ Tổng [PER…" at bounding box center [69, 9] width 139 height 13
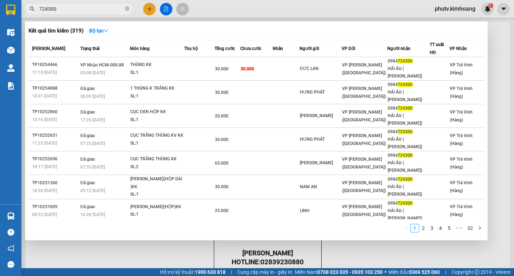
click at [106, 10] on input "724300" at bounding box center [81, 9] width 84 height 8
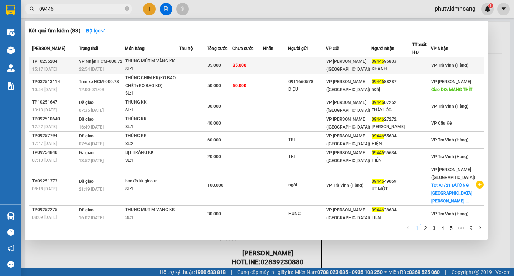
type input "09446"
click at [207, 65] on td at bounding box center [193, 65] width 28 height 17
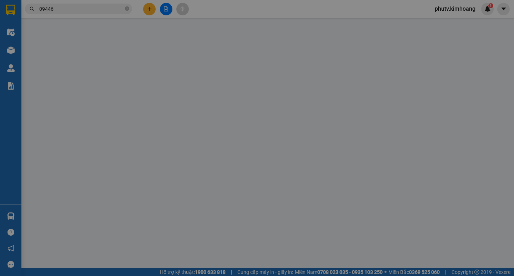
type input "0944696803"
type input "KHANH"
type input "35.000"
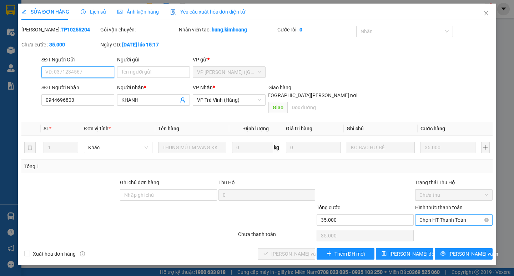
click at [430, 215] on span "Chọn HT Thanh Toán" at bounding box center [454, 220] width 69 height 11
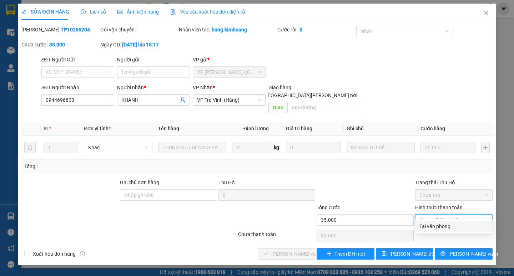
click at [427, 228] on div "Tại văn phòng" at bounding box center [454, 227] width 69 height 8
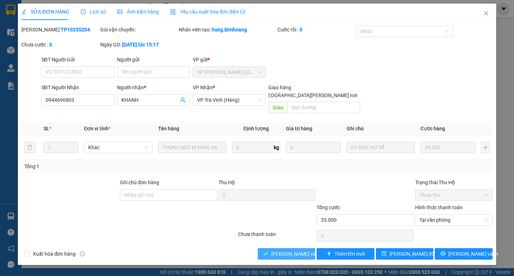
click at [299, 250] on span "[PERSON_NAME] và [PERSON_NAME] hàng" at bounding box center [320, 254] width 96 height 8
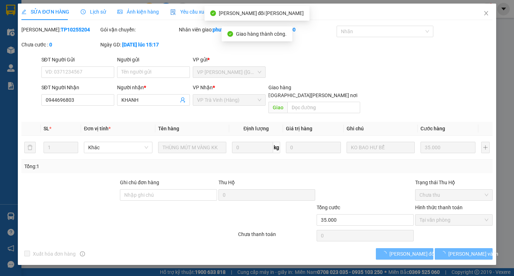
click at [468, 250] on span "[PERSON_NAME] và In" at bounding box center [474, 254] width 50 height 8
click at [458, 248] on button "[PERSON_NAME] và In" at bounding box center [464, 253] width 58 height 11
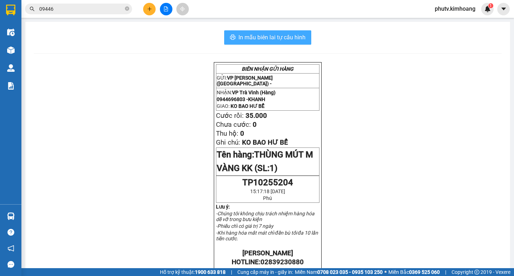
click at [302, 39] on span "In mẫu biên lai tự cấu hình" at bounding box center [272, 37] width 67 height 9
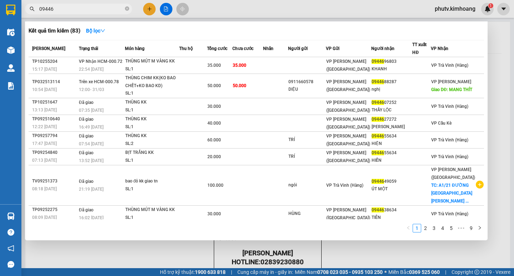
click at [55, 11] on input "09446" at bounding box center [81, 9] width 84 height 8
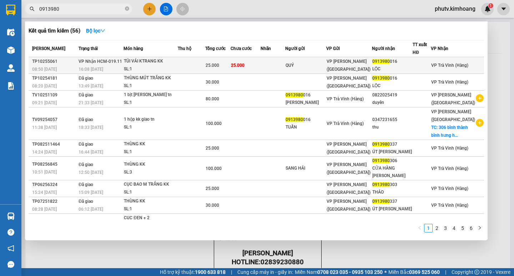
type input "0913980"
click at [190, 65] on td at bounding box center [192, 65] width 28 height 17
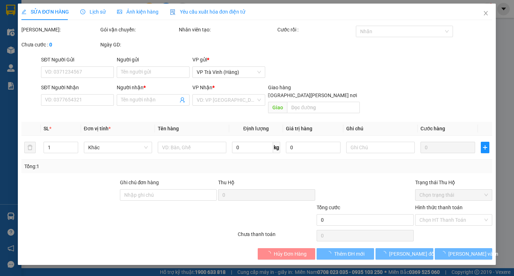
type input "QUÝ"
type input "0913980016"
type input "LỘC"
type input "25.000"
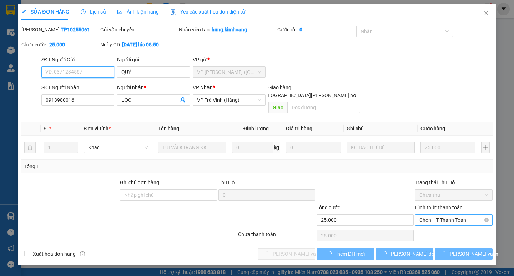
click at [434, 215] on span "Chọn HT Thanh Toán" at bounding box center [454, 220] width 69 height 11
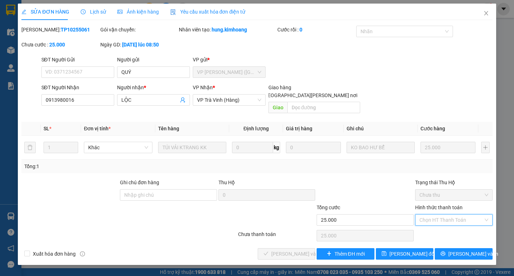
click at [435, 224] on div "Tại văn phòng" at bounding box center [454, 227] width 69 height 8
type input "0"
click at [296, 250] on span "[PERSON_NAME] và [PERSON_NAME] hàng" at bounding box center [320, 254] width 96 height 8
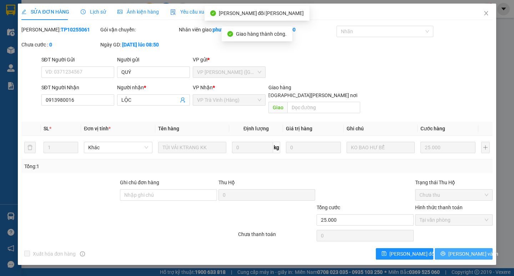
click at [461, 250] on span "[PERSON_NAME] và In" at bounding box center [474, 254] width 50 height 8
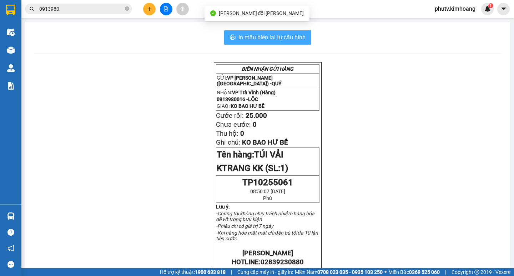
click at [253, 40] on span "In mẫu biên lai tự cấu hình" at bounding box center [272, 37] width 67 height 9
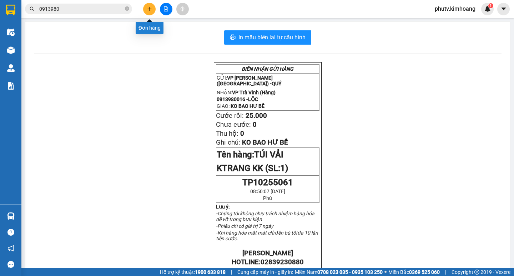
click at [148, 9] on icon "plus" at bounding box center [149, 8] width 5 height 5
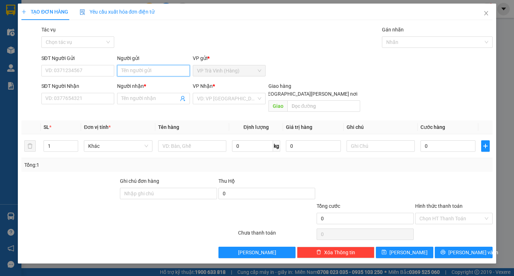
click at [151, 69] on input "Người gửi" at bounding box center [153, 70] width 73 height 11
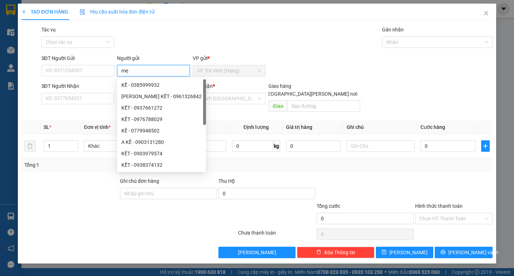
type input "mẹ"
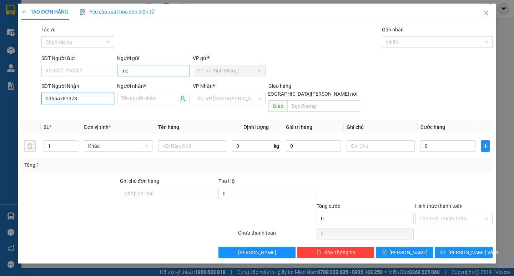
type input "0365578137"
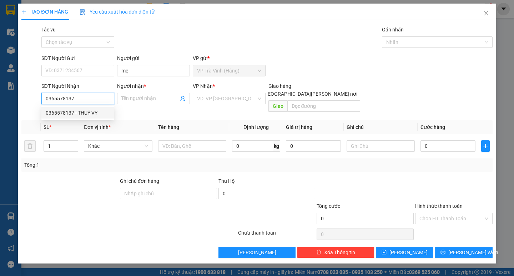
click at [98, 110] on div "0365578137 - THUÝ VY" at bounding box center [78, 113] width 64 height 8
type input "THUÝ VY"
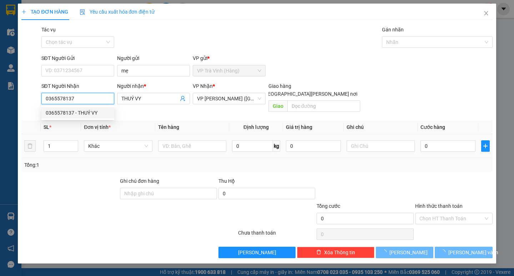
type input "30.000"
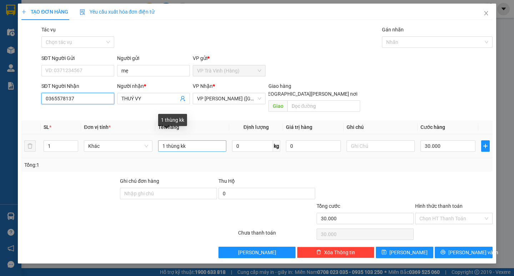
type input "0365578137"
click at [174, 140] on input "1 thùng kk" at bounding box center [192, 145] width 68 height 11
type input "1 hộp kk"
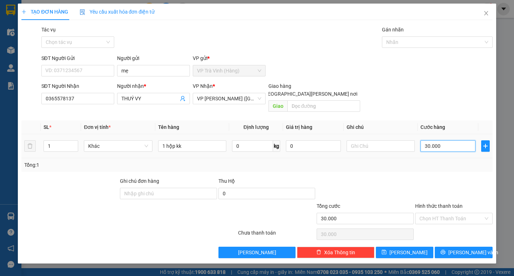
click at [442, 141] on input "30.000" at bounding box center [448, 145] width 55 height 11
drag, startPoint x: 437, startPoint y: 160, endPoint x: 440, endPoint y: 180, distance: 20.6
click at [435, 163] on div "Tổng: 1" at bounding box center [256, 165] width 471 height 14
click at [452, 213] on input "Hình thức thanh toán" at bounding box center [452, 218] width 64 height 11
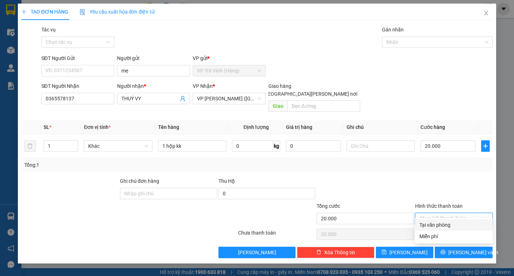
drag, startPoint x: 456, startPoint y: 222, endPoint x: 459, endPoint y: 226, distance: 5.3
click at [456, 222] on div "Tại văn phòng" at bounding box center [454, 225] width 69 height 8
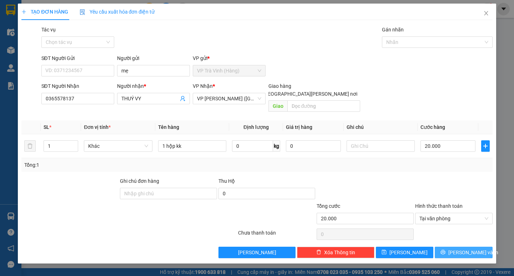
click at [458, 249] on span "[PERSON_NAME] và In" at bounding box center [474, 253] width 50 height 8
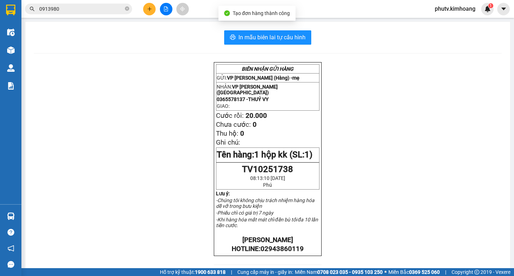
click at [274, 46] on div "In mẫu biên lai tự [PERSON_NAME] [PERSON_NAME] GỬI HÀNG GỬI: VP [PERSON_NAME] (…" at bounding box center [267, 238] width 485 height 433
click at [277, 38] on span "In mẫu biên lai tự cấu hình" at bounding box center [272, 37] width 67 height 9
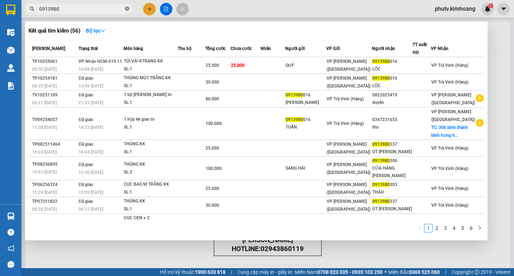
click at [128, 7] on icon "close-circle" at bounding box center [127, 8] width 4 height 4
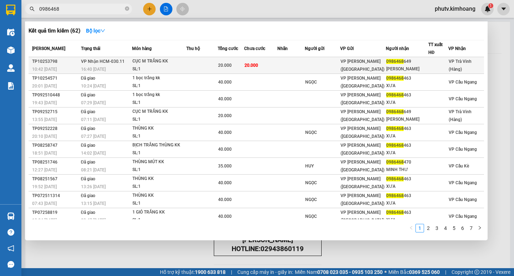
click at [184, 61] on div "CỤC M TRẮNG KK" at bounding box center [160, 62] width 54 height 8
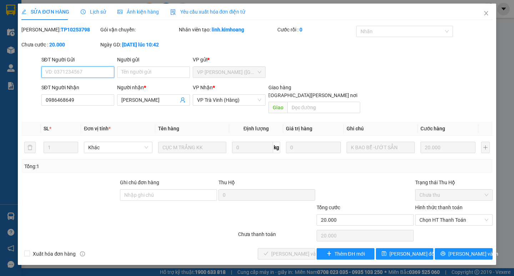
drag, startPoint x: 434, startPoint y: 211, endPoint x: 435, endPoint y: 219, distance: 7.6
click at [434, 215] on span "Chọn HT Thanh Toán" at bounding box center [454, 220] width 69 height 11
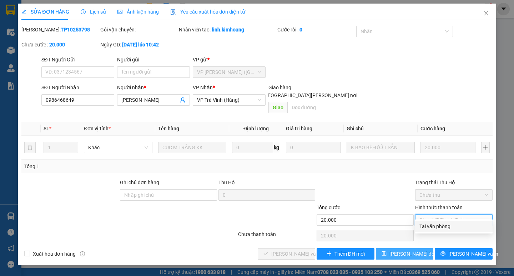
drag, startPoint x: 437, startPoint y: 222, endPoint x: 387, endPoint y: 240, distance: 53.2
click at [436, 223] on div "Tại văn phòng" at bounding box center [454, 226] width 78 height 11
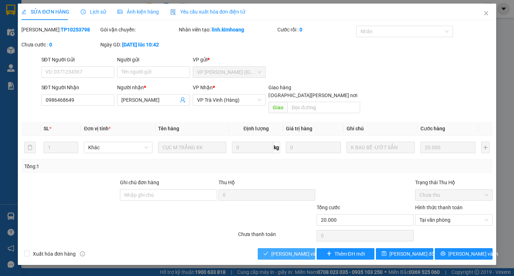
click at [299, 250] on span "[PERSON_NAME] và [PERSON_NAME] hàng" at bounding box center [320, 254] width 96 height 8
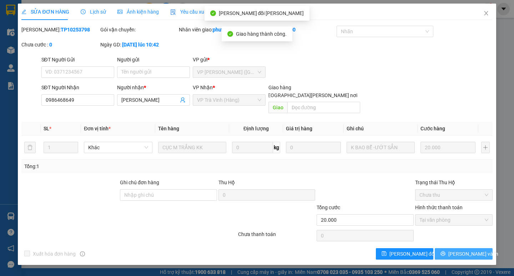
click at [460, 250] on span "[PERSON_NAME] và In" at bounding box center [474, 254] width 50 height 8
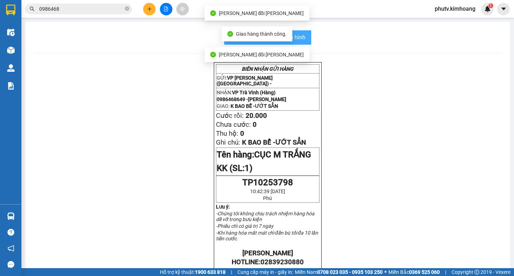
click at [306, 37] on button "In mẫu biên lai tự cấu hình" at bounding box center [267, 37] width 87 height 14
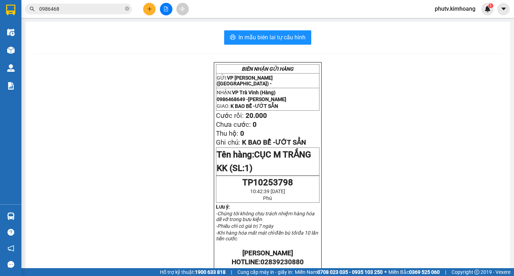
click at [63, 10] on input "0986468" at bounding box center [81, 9] width 84 height 8
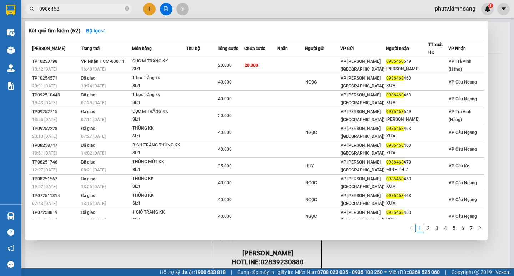
click at [63, 10] on input "0986468" at bounding box center [81, 9] width 84 height 8
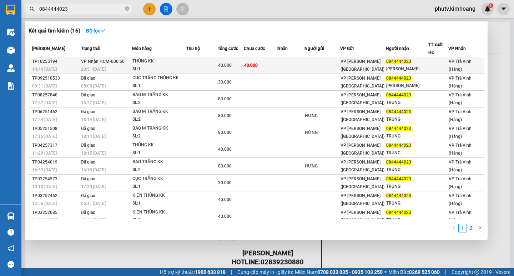
type input "0844444023"
click at [263, 65] on td "40.000" at bounding box center [261, 65] width 34 height 17
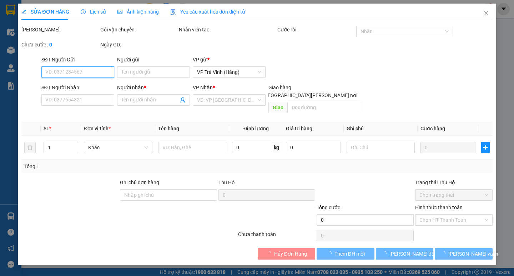
type input "0844444023"
type input "[PERSON_NAME]"
type input "40.000"
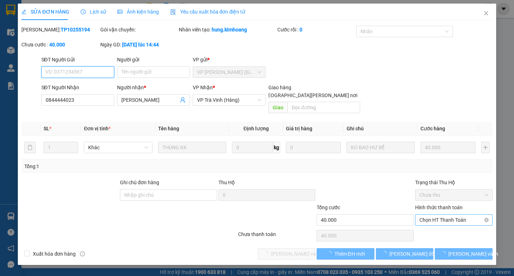
click at [452, 215] on span "Chọn HT Thanh Toán" at bounding box center [454, 220] width 69 height 11
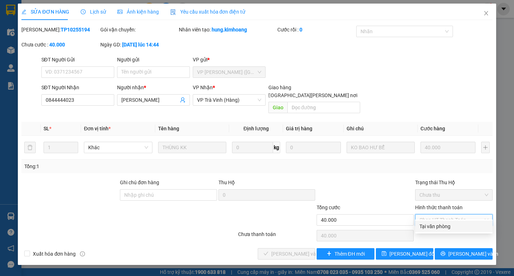
click at [449, 226] on div "Tại văn phòng" at bounding box center [454, 227] width 69 height 8
type input "0"
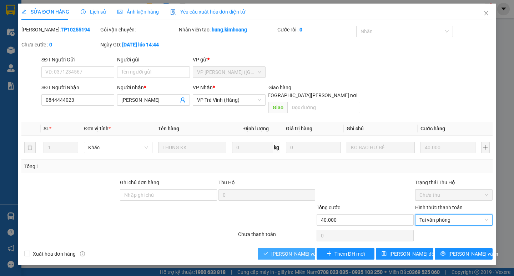
click at [288, 250] on span "[PERSON_NAME] và [PERSON_NAME] hàng" at bounding box center [320, 254] width 96 height 8
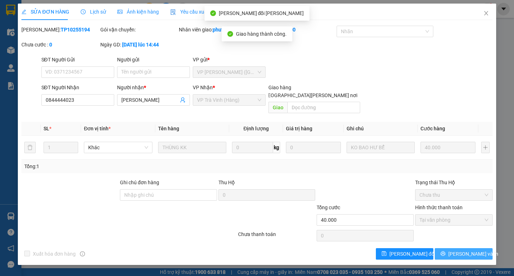
click at [468, 250] on span "[PERSON_NAME] và In" at bounding box center [474, 254] width 50 height 8
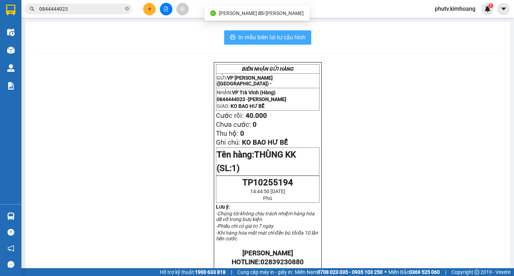
click at [304, 37] on button "In mẫu biên lai tự cấu hình" at bounding box center [267, 37] width 87 height 14
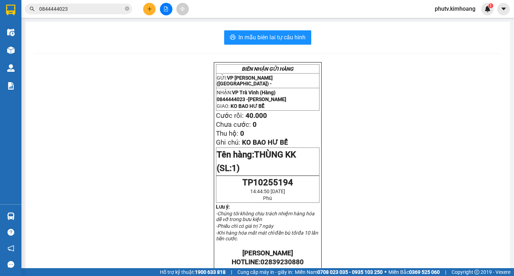
click at [75, 10] on input "0844444023" at bounding box center [81, 9] width 84 height 8
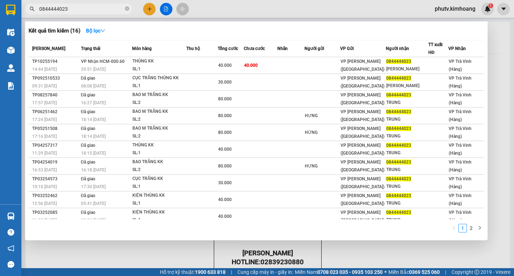
click at [75, 10] on input "0844444023" at bounding box center [81, 9] width 84 height 8
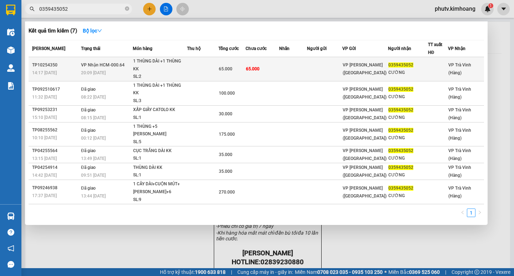
type input "0359435052"
click at [273, 69] on td "65.000" at bounding box center [263, 69] width 34 height 24
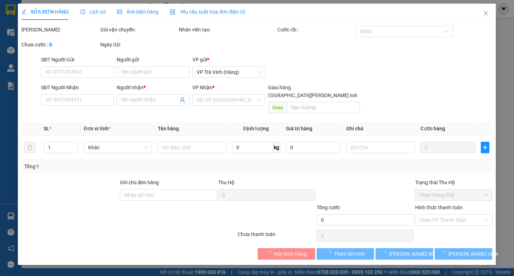
type input "0359435052"
type input "CƯỜNG"
type input "65.000"
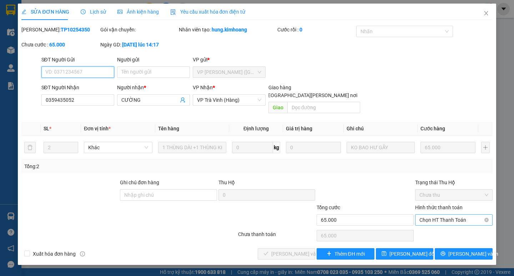
click at [445, 215] on span "Chọn HT Thanh Toán" at bounding box center [454, 220] width 69 height 11
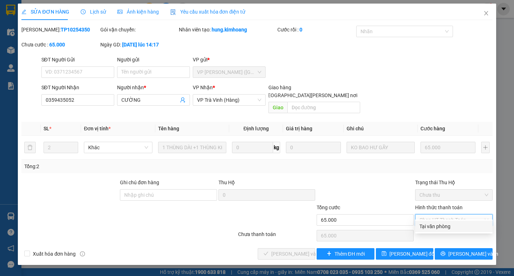
click at [443, 226] on div "Tại văn phòng" at bounding box center [454, 227] width 69 height 8
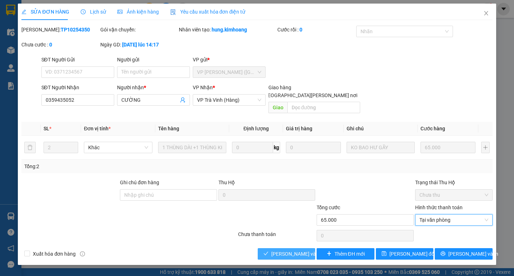
click at [308, 250] on span "[PERSON_NAME] và [PERSON_NAME] hàng" at bounding box center [320, 254] width 96 height 8
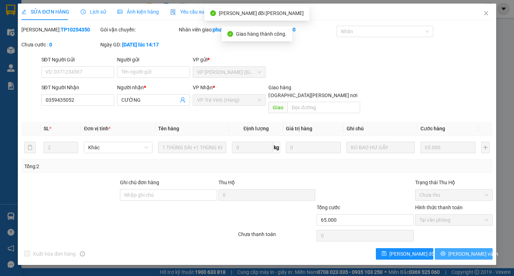
click at [466, 250] on span "[PERSON_NAME] và In" at bounding box center [474, 254] width 50 height 8
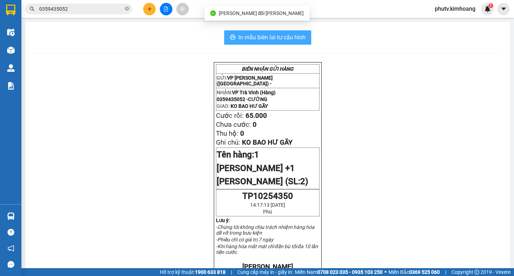
click at [300, 38] on span "In mẫu biên lai tự cấu hình" at bounding box center [272, 37] width 67 height 9
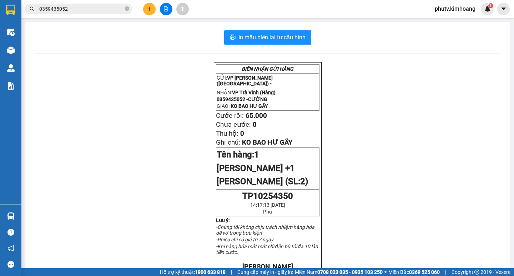
drag, startPoint x: 344, startPoint y: 135, endPoint x: 95, endPoint y: 15, distance: 277.1
click at [95, 15] on div "Kết quả [PERSON_NAME] ( 7 ) Bộ lọc Mã ĐH Trạng thái Món hàng Thu hộ Tổng [PERSO…" at bounding box center [69, 9] width 139 height 13
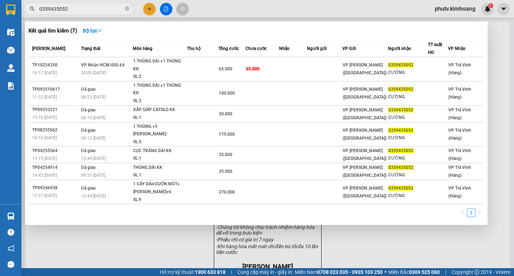
click at [94, 14] on span "0359435052" at bounding box center [78, 9] width 107 height 11
click at [91, 10] on input "0359435052" at bounding box center [81, 9] width 84 height 8
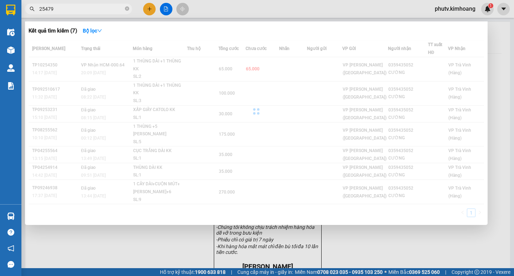
type input "254792"
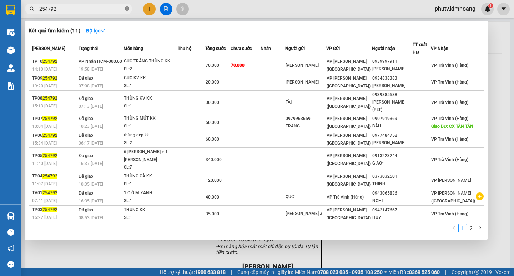
click at [125, 10] on icon "close-circle" at bounding box center [127, 8] width 4 height 4
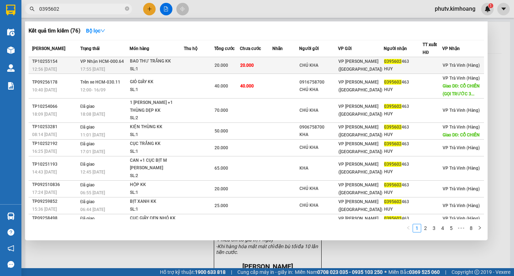
type input "0395602"
click at [193, 60] on td at bounding box center [199, 65] width 30 height 17
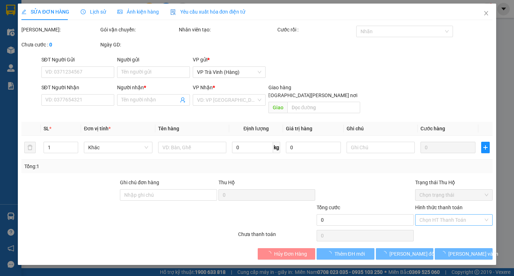
click at [435, 215] on input "Hình thức thanh toán" at bounding box center [452, 220] width 64 height 11
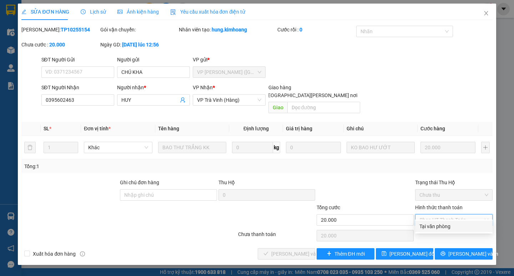
click at [431, 228] on div "Tại văn phòng" at bounding box center [454, 227] width 69 height 8
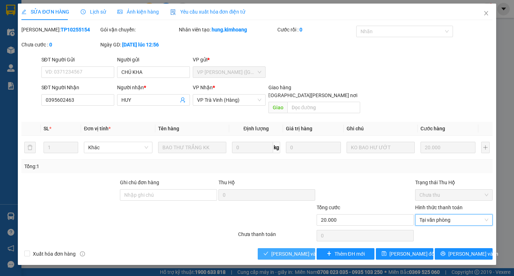
click at [280, 250] on span "[PERSON_NAME] và [PERSON_NAME] hàng" at bounding box center [320, 254] width 96 height 8
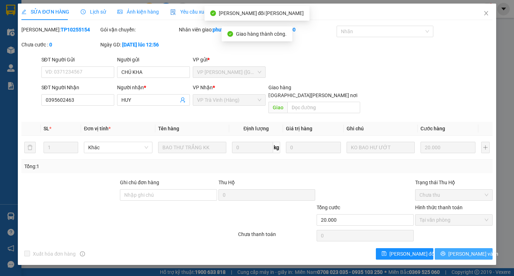
click at [446, 251] on icon "printer" at bounding box center [443, 253] width 5 height 5
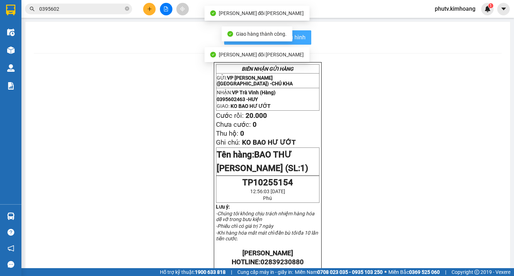
click at [303, 39] on span "In mẫu biên lai tự cấu hình" at bounding box center [272, 37] width 67 height 9
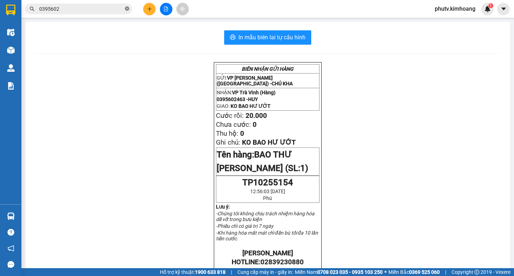
click at [126, 9] on icon "close-circle" at bounding box center [127, 8] width 4 height 4
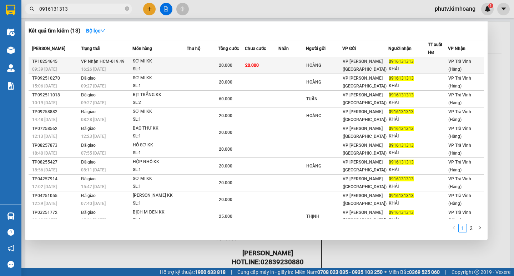
type input "0916131313"
click at [218, 62] on td at bounding box center [202, 65] width 31 height 17
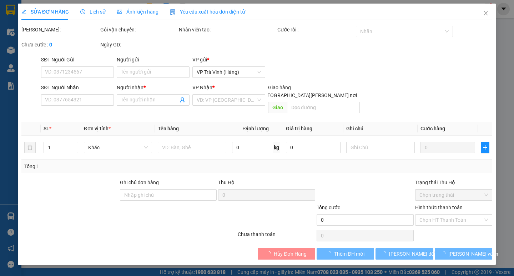
type input "HOÀNG"
type input "0916131313"
type input "KHẢI"
type input "20.000"
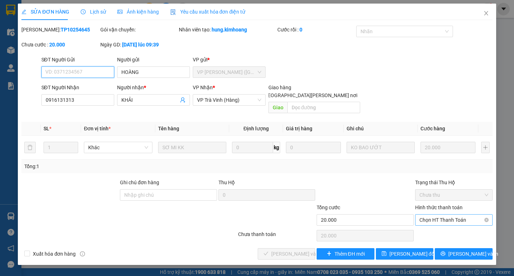
click at [440, 215] on span "Chọn HT Thanh Toán" at bounding box center [454, 220] width 69 height 11
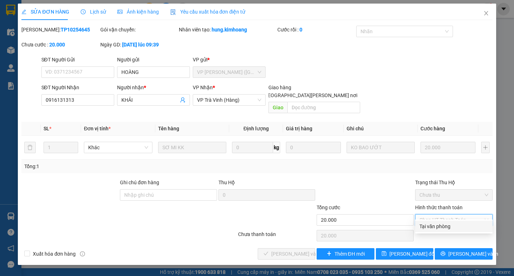
drag, startPoint x: 439, startPoint y: 227, endPoint x: 365, endPoint y: 239, distance: 74.8
click at [438, 227] on div "Tại văn phòng" at bounding box center [454, 227] width 69 height 8
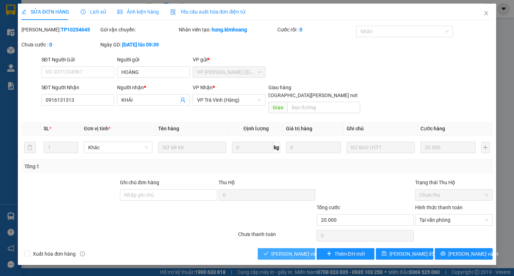
click at [299, 250] on span "[PERSON_NAME] và [PERSON_NAME] hàng" at bounding box center [320, 254] width 96 height 8
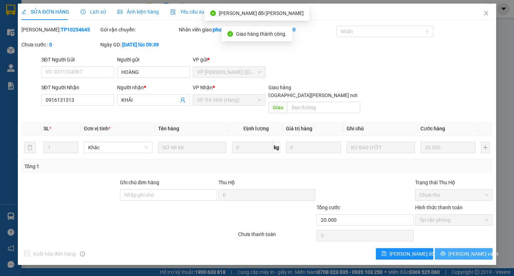
click at [475, 250] on span "[PERSON_NAME] và In" at bounding box center [474, 254] width 50 height 8
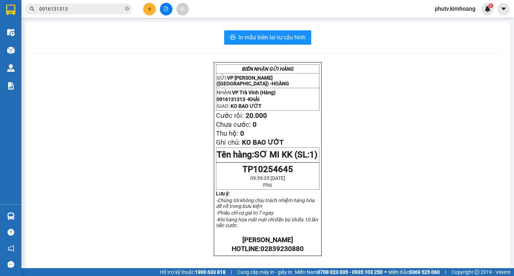
click at [151, 10] on icon "plus" at bounding box center [149, 8] width 5 height 5
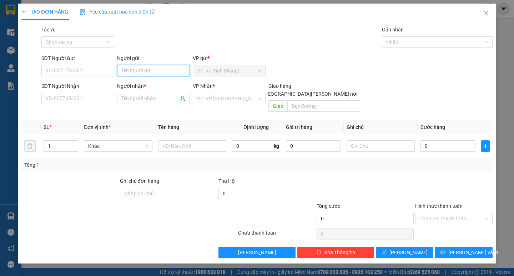
click at [143, 74] on input "Người gửi" at bounding box center [153, 70] width 73 height 11
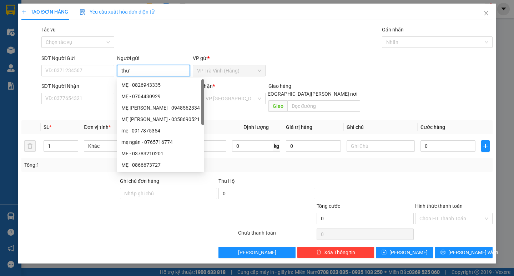
type input "thư"
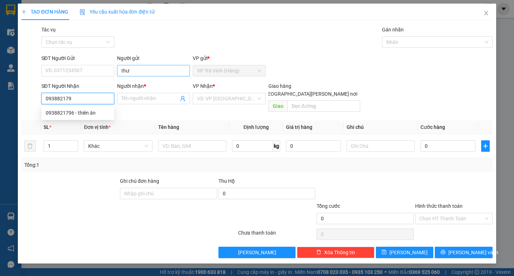
type input "0938821796"
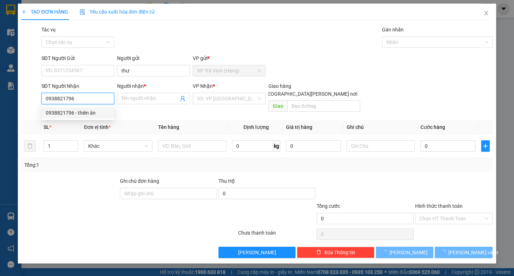
click at [91, 114] on div "0938821796 - thiên ân" at bounding box center [78, 113] width 64 height 8
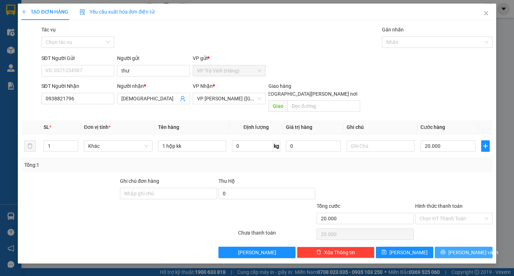
click at [446, 250] on icon "printer" at bounding box center [443, 252] width 5 height 5
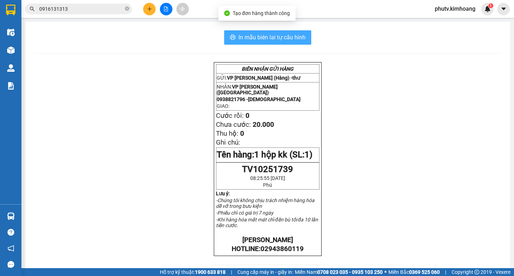
click at [256, 38] on span "In mẫu biên lai tự cấu hình" at bounding box center [272, 37] width 67 height 9
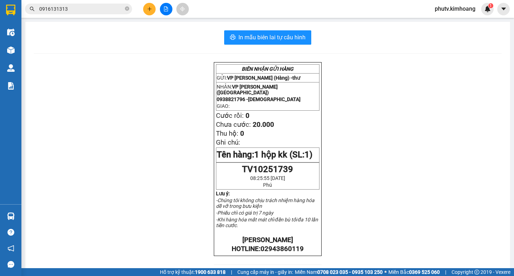
click at [120, 10] on input "0916131313" at bounding box center [81, 9] width 84 height 8
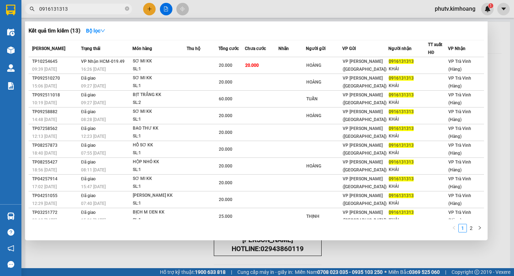
click at [120, 10] on input "0916131313" at bounding box center [81, 9] width 84 height 8
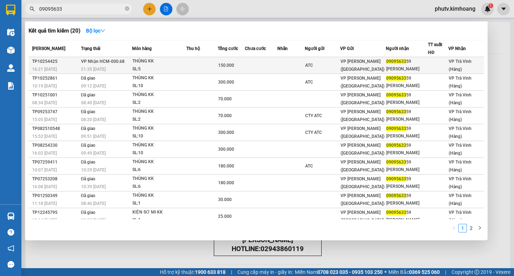
type input "09095633"
click at [167, 67] on div "SL: 5" at bounding box center [160, 69] width 54 height 8
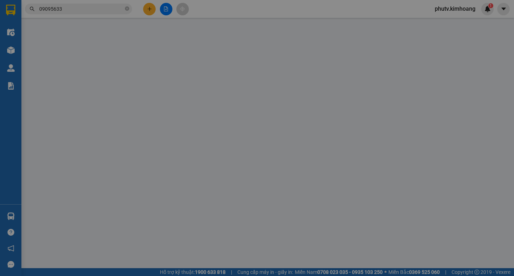
type input "ATC"
type input "0909563359"
type input "[PERSON_NAME]"
type input "150.000"
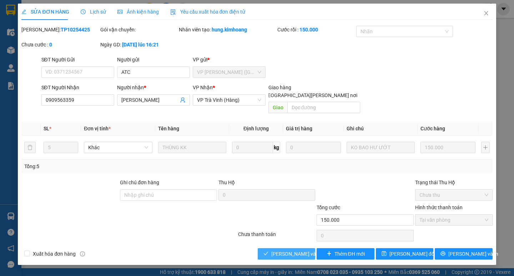
click at [277, 250] on span "[PERSON_NAME] và [PERSON_NAME] hàng" at bounding box center [320, 254] width 96 height 8
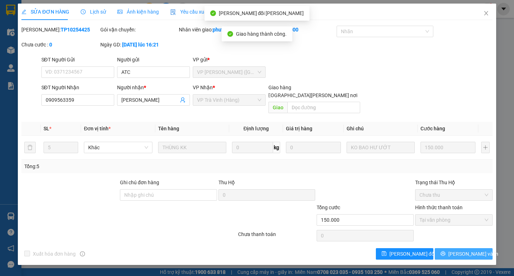
click at [445, 248] on button "[PERSON_NAME] và In" at bounding box center [464, 253] width 58 height 11
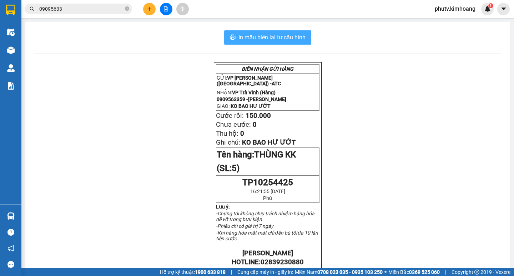
click at [267, 41] on span "In mẫu biên lai tự cấu hình" at bounding box center [272, 37] width 67 height 9
click at [81, 10] on input "09095633" at bounding box center [81, 9] width 84 height 8
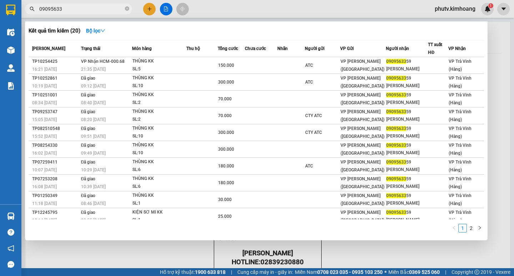
click at [106, 5] on input "09095633" at bounding box center [81, 9] width 84 height 8
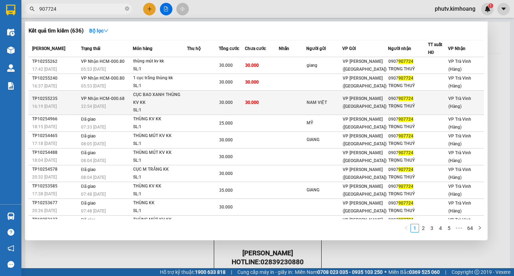
type input "907724"
click at [204, 103] on td at bounding box center [203, 103] width 32 height 24
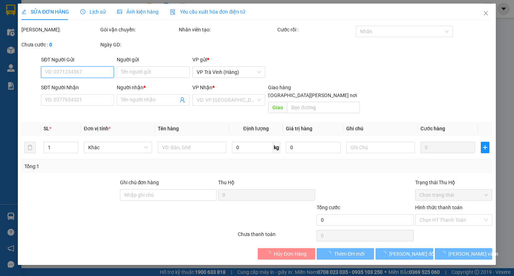
type input "NAM VIỆT"
type input "0907907724"
type input "TRỌNG THUỶ"
type input "30.000"
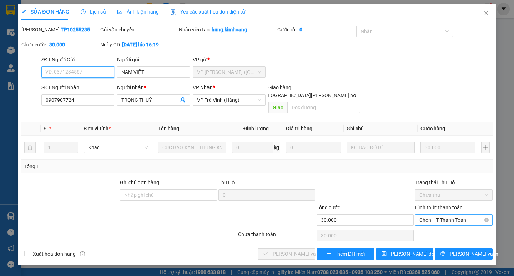
click at [441, 215] on span "Chọn HT Thanh Toán" at bounding box center [454, 220] width 69 height 11
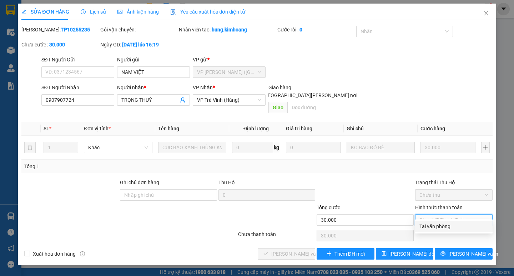
click at [436, 225] on div "Tại văn phòng" at bounding box center [454, 227] width 69 height 8
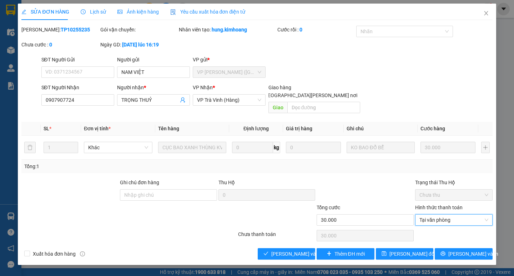
type input "0"
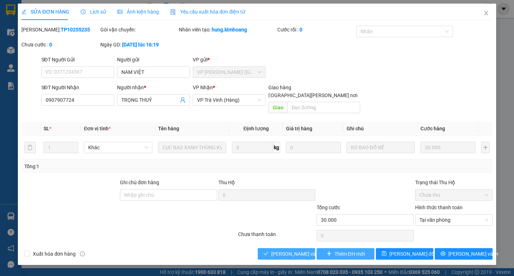
drag, startPoint x: 282, startPoint y: 248, endPoint x: 339, endPoint y: 248, distance: 56.8
click at [283, 250] on span "[PERSON_NAME] và [PERSON_NAME] hàng" at bounding box center [320, 254] width 96 height 8
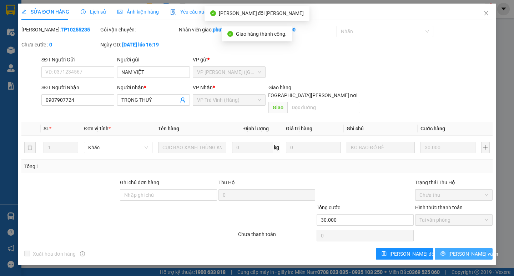
click at [471, 250] on span "[PERSON_NAME] và In" at bounding box center [474, 254] width 50 height 8
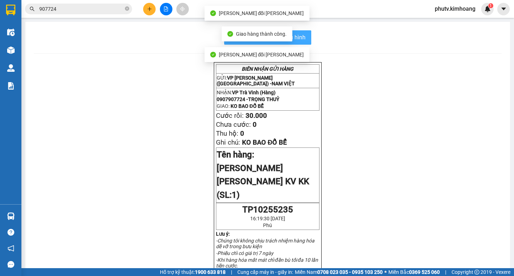
click at [302, 39] on span "In mẫu biên lai tự cấu hình" at bounding box center [272, 37] width 67 height 9
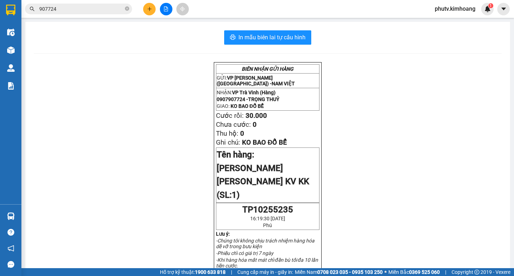
click at [91, 9] on input "907724" at bounding box center [81, 9] width 84 height 8
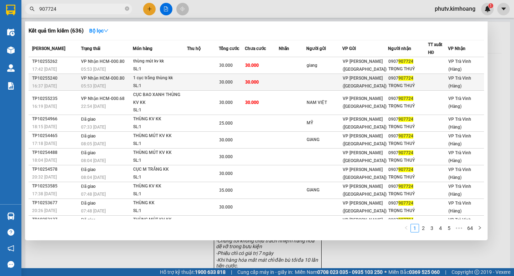
click at [215, 82] on td at bounding box center [203, 82] width 32 height 17
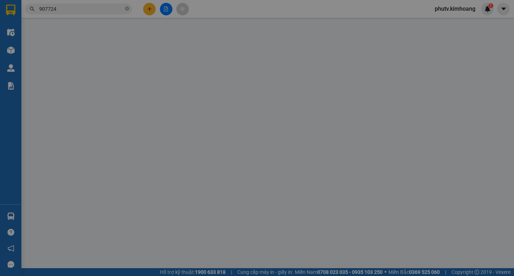
type input "0907907724"
type input "TRỌNG THUỶ"
type input "30.000"
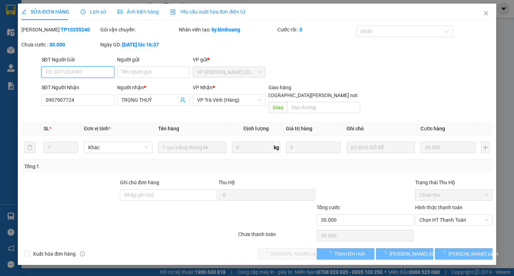
click at [424, 215] on span "Chọn HT Thanh Toán" at bounding box center [454, 220] width 69 height 11
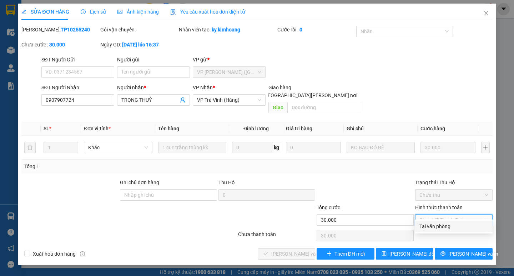
click at [432, 226] on div "Tại văn phòng" at bounding box center [454, 227] width 69 height 8
type input "0"
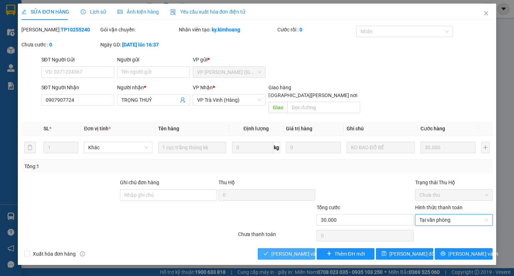
click at [283, 250] on span "[PERSON_NAME] và [PERSON_NAME] hàng" at bounding box center [320, 254] width 96 height 8
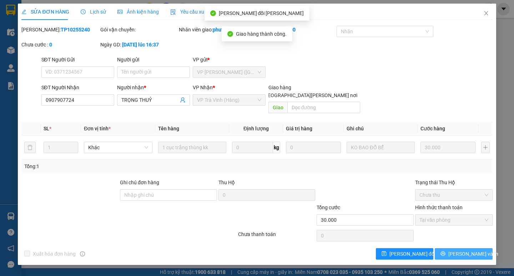
click at [456, 248] on button "[PERSON_NAME] và In" at bounding box center [464, 253] width 58 height 11
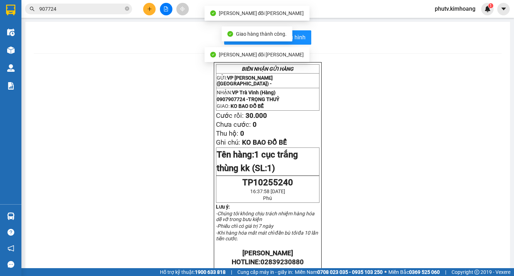
click at [301, 30] on div "In mẫu biên lai tự [PERSON_NAME] [PERSON_NAME] GỬI HÀNG GỬI: VP [PERSON_NAME] (…" at bounding box center [267, 248] width 485 height 453
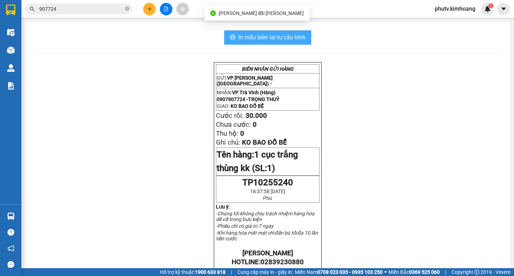
click at [300, 35] on span "In mẫu biên lai tự cấu hình" at bounding box center [272, 37] width 67 height 9
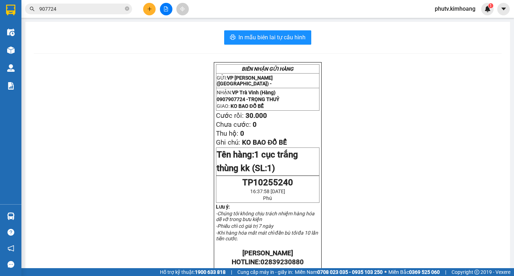
click at [116, 8] on input "907724" at bounding box center [81, 9] width 84 height 8
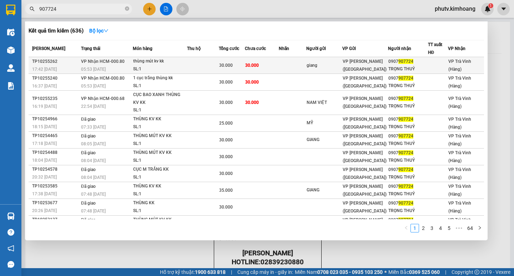
click at [258, 64] on span "30.000" at bounding box center [252, 65] width 14 height 5
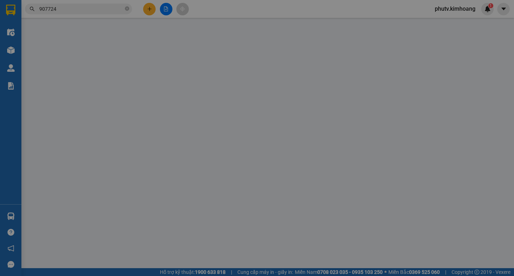
type input "giang"
type input "0907907724"
type input "TRỌNG THUỶ"
type input "30.000"
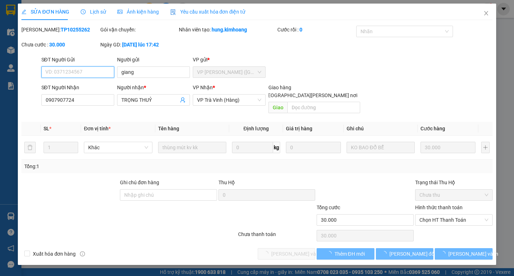
click at [435, 215] on span "Chọn HT Thanh Toán" at bounding box center [454, 220] width 69 height 11
click at [438, 215] on span "Chọn HT Thanh Toán" at bounding box center [454, 220] width 69 height 11
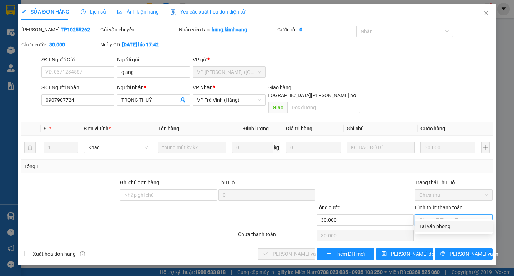
click at [443, 227] on div "Tại văn phòng" at bounding box center [454, 227] width 69 height 8
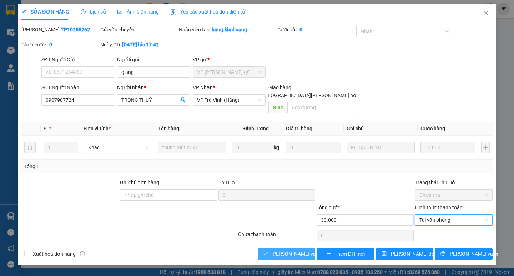
click at [293, 250] on span "[PERSON_NAME] và [PERSON_NAME] hàng" at bounding box center [320, 254] width 96 height 8
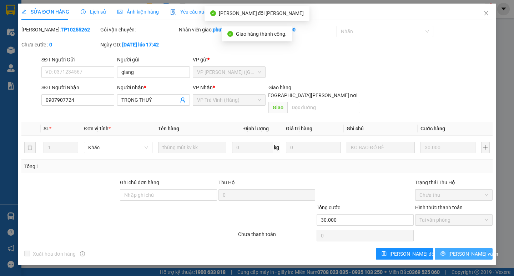
click at [446, 251] on icon "printer" at bounding box center [443, 253] width 5 height 5
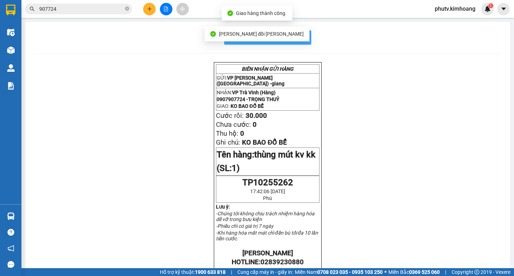
click at [300, 38] on span "In mẫu biên lai tự cấu hình" at bounding box center [272, 37] width 67 height 9
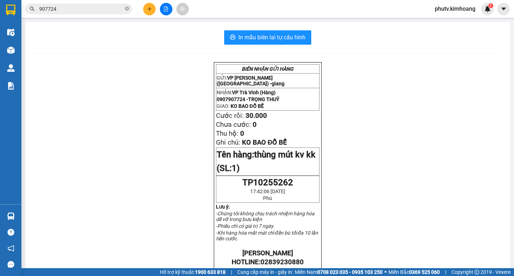
click at [95, 5] on input "907724" at bounding box center [81, 9] width 84 height 8
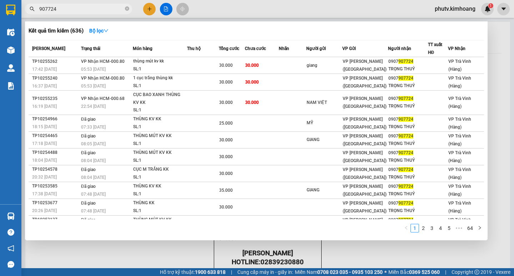
click at [94, 4] on div "Kết quả [PERSON_NAME] ( 636 ) Bộ lọc Mã ĐH Trạng thái Món hàng Thu hộ Tổng [PER…" at bounding box center [69, 9] width 139 height 13
click at [91, 10] on input "907724" at bounding box center [81, 9] width 84 height 8
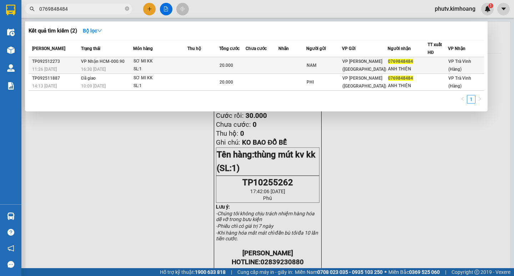
type input "0769848484"
click at [149, 64] on div "SƠ MI KK" at bounding box center [161, 62] width 54 height 8
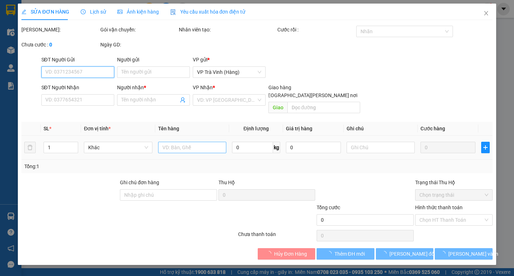
type input "NAM"
type input "0769848484"
type input "ANH THIỆN"
type input "20.000"
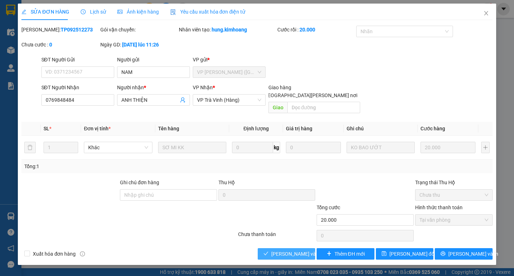
click at [291, 250] on span "[PERSON_NAME] và [PERSON_NAME] hàng" at bounding box center [320, 254] width 96 height 8
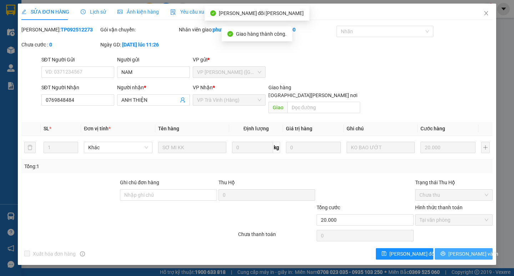
click at [461, 250] on span "[PERSON_NAME] và In" at bounding box center [474, 254] width 50 height 8
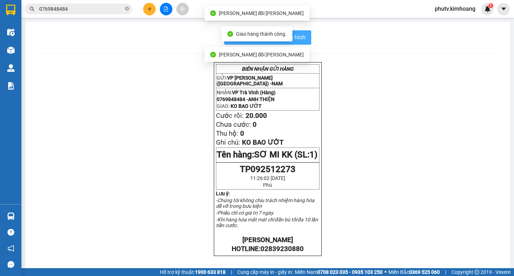
click at [299, 37] on span "In mẫu biên lai tự cấu hình" at bounding box center [272, 37] width 67 height 9
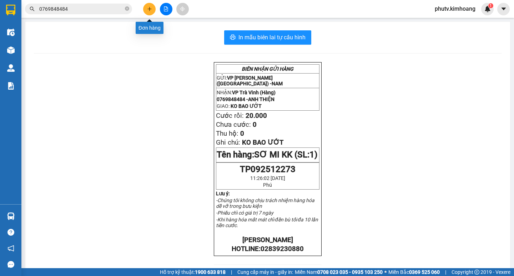
click at [150, 10] on icon "plus" at bounding box center [149, 8] width 5 height 5
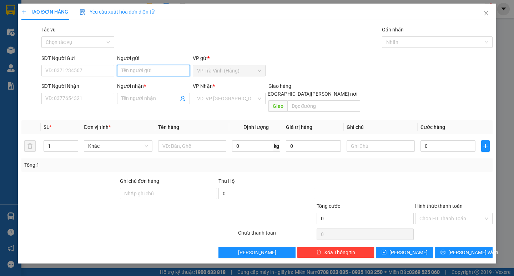
click at [154, 69] on input "Người gửi" at bounding box center [153, 70] width 73 height 11
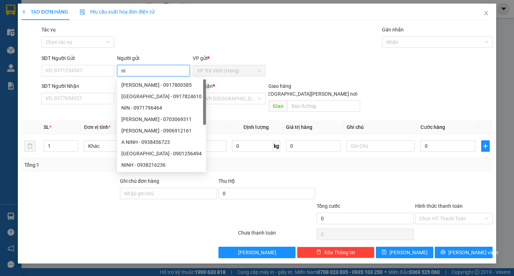
type input "n"
type input "linh"
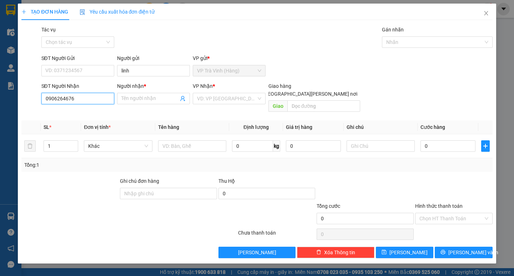
type input "0906264676"
click at [141, 104] on div "Người nhận * Tên người nhận" at bounding box center [153, 94] width 73 height 25
click at [141, 104] on span at bounding box center [153, 98] width 73 height 11
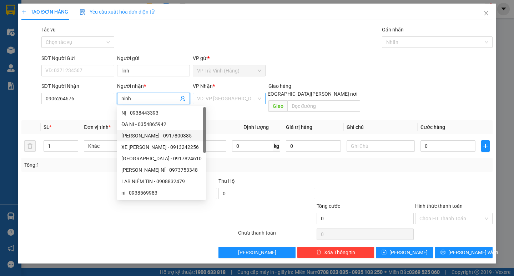
type input "ninh"
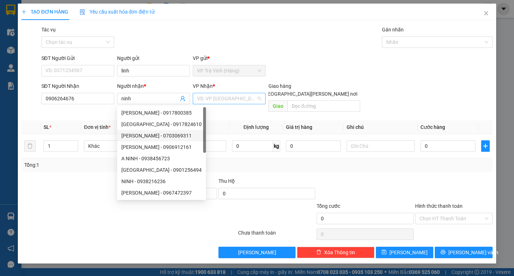
click at [206, 101] on input "search" at bounding box center [226, 98] width 59 height 11
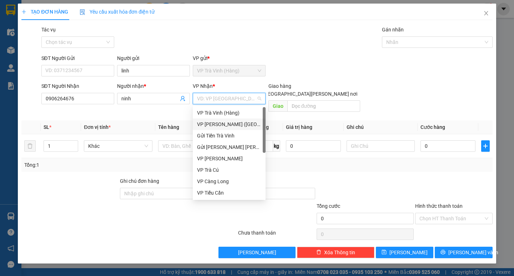
click at [217, 125] on div "VP [PERSON_NAME] ([GEOGRAPHIC_DATA])" at bounding box center [229, 124] width 64 height 8
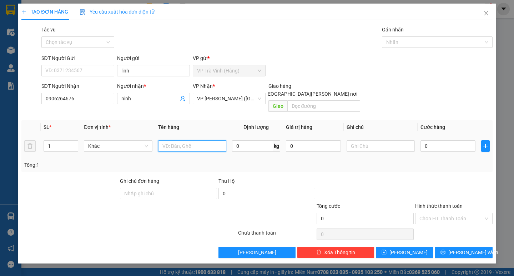
click at [201, 140] on input "text" at bounding box center [192, 145] width 68 height 11
type input "1 thùng mút kk"
click at [457, 140] on input "0" at bounding box center [448, 145] width 55 height 11
type input "3"
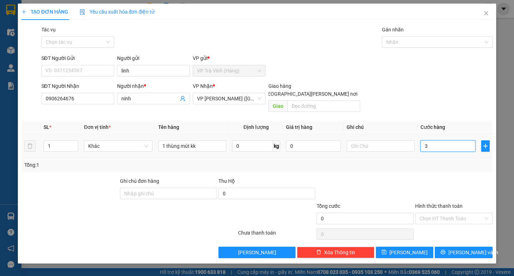
type input "3"
type input "30"
type input "30.000"
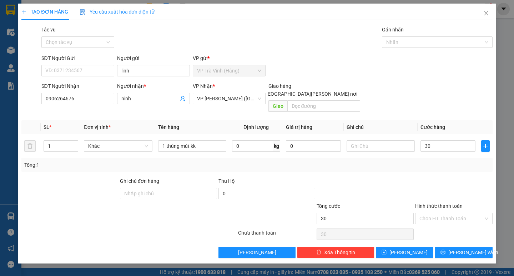
type input "30.000"
drag, startPoint x: 439, startPoint y: 169, endPoint x: 442, endPoint y: 180, distance: 11.9
click at [439, 177] on div at bounding box center [454, 189] width 79 height 25
click at [433, 213] on input "Hình thức thanh toán" at bounding box center [452, 218] width 64 height 11
click at [441, 226] on div "Tại văn phòng" at bounding box center [454, 225] width 69 height 8
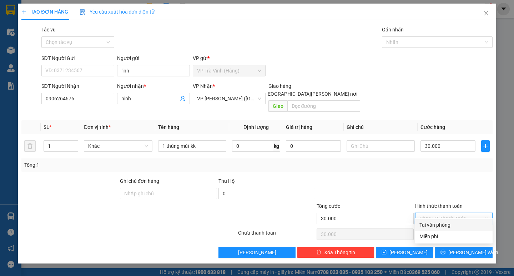
type input "0"
click at [448, 247] on button "[PERSON_NAME] và In" at bounding box center [464, 252] width 58 height 11
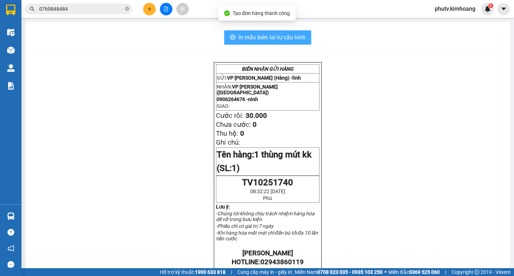
click at [266, 40] on span "In mẫu biên lai tự cấu hình" at bounding box center [272, 37] width 67 height 9
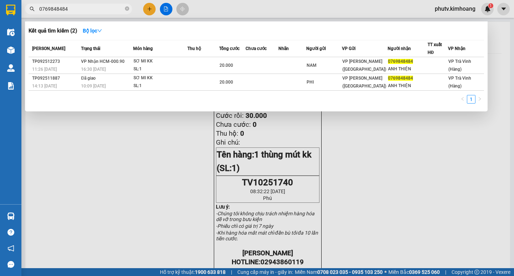
click at [98, 6] on input "0769848484" at bounding box center [81, 9] width 84 height 8
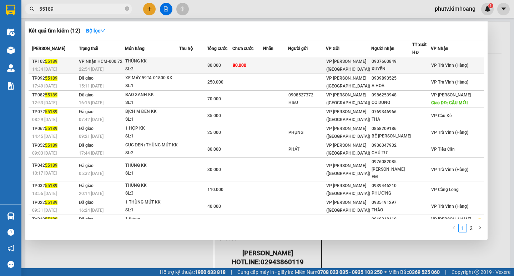
type input "55189"
click at [202, 64] on td at bounding box center [193, 65] width 28 height 17
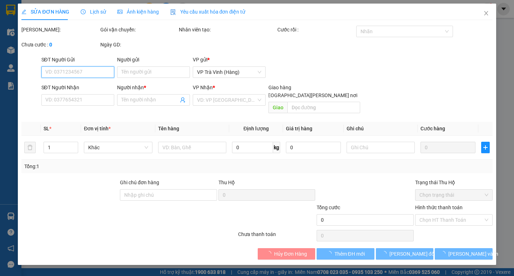
type input "0907660849"
type input "XUYẾN"
type input "80.000"
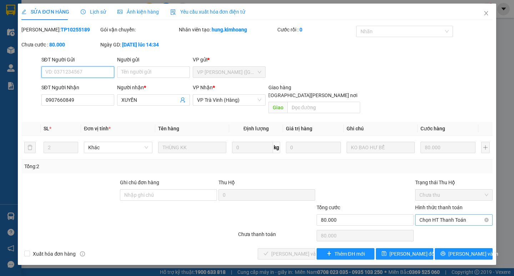
click at [445, 215] on span "Chọn HT Thanh Toán" at bounding box center [454, 220] width 69 height 11
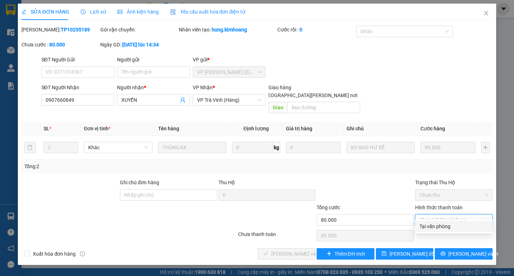
drag, startPoint x: 445, startPoint y: 227, endPoint x: 438, endPoint y: 229, distance: 7.0
click at [444, 227] on div "Tại văn phòng" at bounding box center [454, 227] width 69 height 8
type input "0"
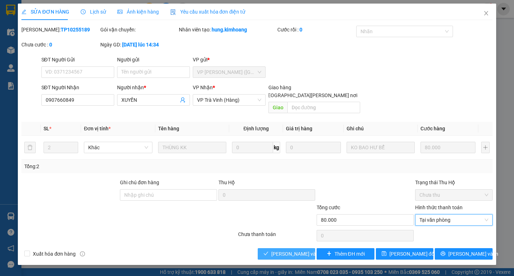
click at [284, 250] on span "[PERSON_NAME] và [PERSON_NAME] hàng" at bounding box center [320, 254] width 96 height 8
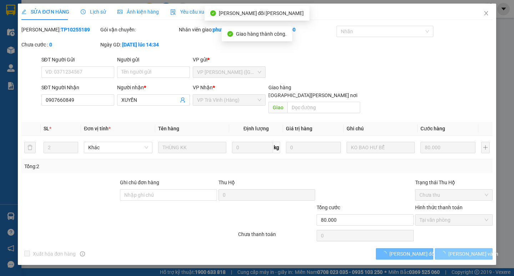
click at [447, 250] on icon "loading" at bounding box center [443, 253] width 7 height 7
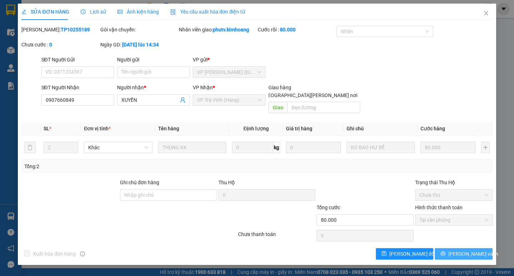
click at [459, 250] on span "[PERSON_NAME] và In" at bounding box center [474, 254] width 50 height 8
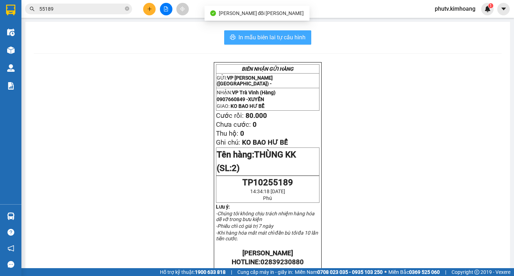
click at [280, 36] on span "In mẫu biên lai tự cấu hình" at bounding box center [272, 37] width 67 height 9
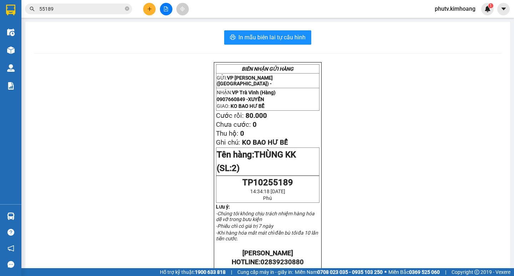
click at [98, 11] on input "55189" at bounding box center [81, 9] width 84 height 8
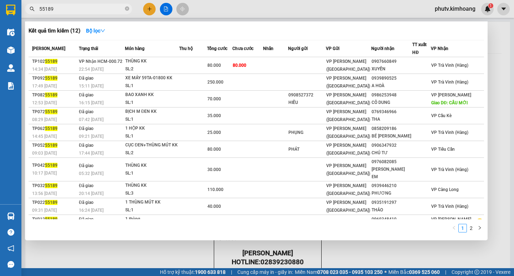
click at [98, 11] on input "55189" at bounding box center [81, 9] width 84 height 8
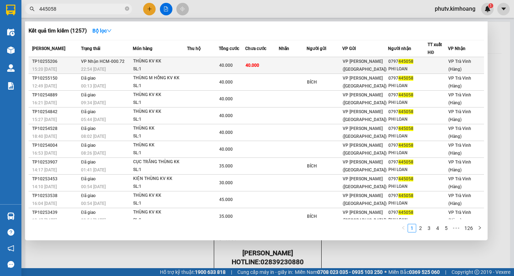
type input "445058"
click at [235, 64] on div "40.000" at bounding box center [232, 65] width 26 height 8
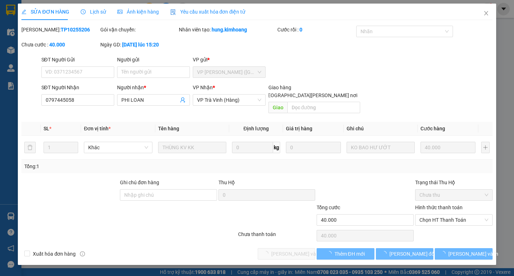
type input "0797445058"
type input "PHI LOAN"
type input "40.000"
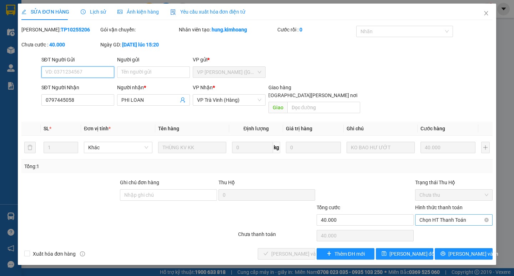
click at [449, 215] on span "Chọn HT Thanh Toán" at bounding box center [454, 220] width 69 height 11
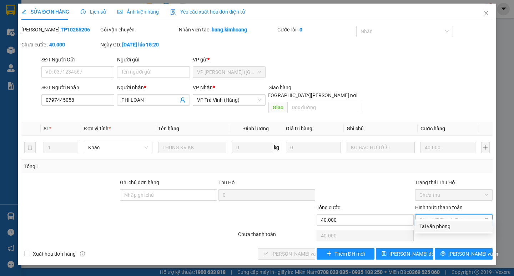
click at [448, 226] on div "Tại văn phòng" at bounding box center [454, 227] width 69 height 8
type input "0"
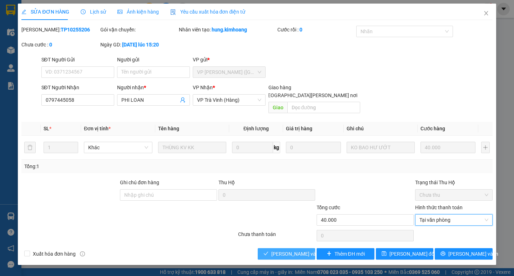
click at [292, 250] on span "[PERSON_NAME] và [PERSON_NAME] hàng" at bounding box center [320, 254] width 96 height 8
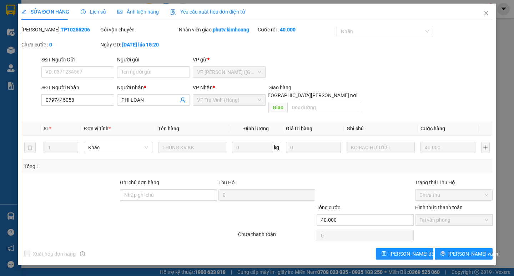
click at [501, 231] on div "SỬA ĐƠN HÀNG Lịch sử [PERSON_NAME] hàng Yêu cầu xuất [PERSON_NAME] điện tử Tota…" at bounding box center [257, 138] width 514 height 276
click at [473, 253] on div "SỬA ĐƠN HÀNG Lịch sử [PERSON_NAME] hàng Yêu cầu xuất [PERSON_NAME] điện tử Tota…" at bounding box center [257, 135] width 478 height 262
click at [470, 250] on span "[PERSON_NAME] và In" at bounding box center [474, 254] width 50 height 8
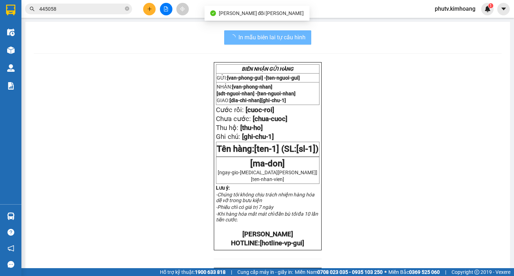
click at [98, 13] on span "445058" at bounding box center [78, 9] width 107 height 11
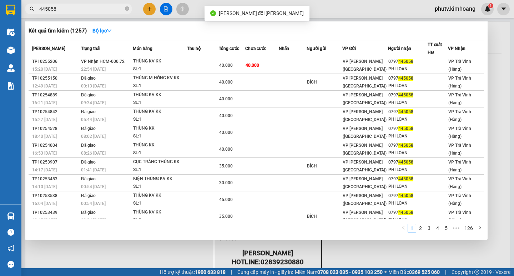
click at [98, 13] on span "445058" at bounding box center [78, 9] width 107 height 11
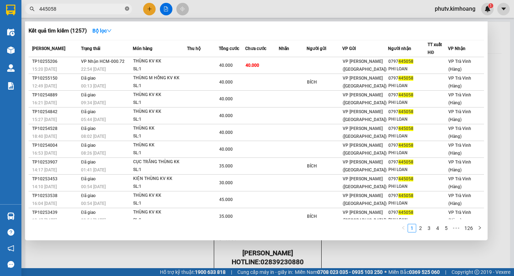
click at [128, 8] on icon "close-circle" at bounding box center [127, 8] width 4 height 4
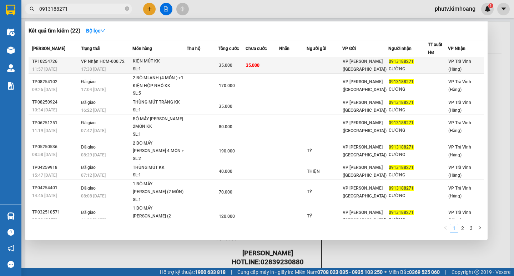
type input "0913188271"
click at [134, 64] on div "KIỆN MÚT KK" at bounding box center [160, 62] width 54 height 8
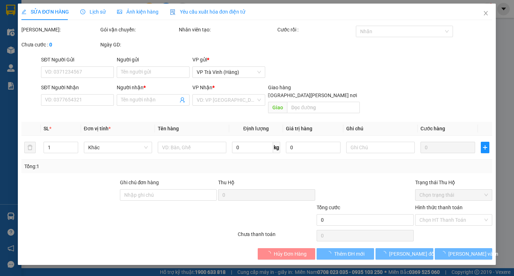
type input "0913188271"
type input "CƯỜNG"
type input "35.000"
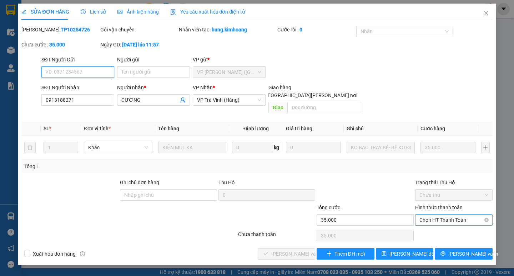
click at [438, 215] on span "Chọn HT Thanh Toán" at bounding box center [454, 220] width 69 height 11
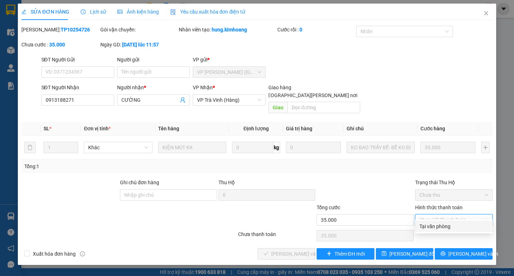
click at [436, 222] on div "Tại văn phòng" at bounding box center [454, 226] width 78 height 11
type input "0"
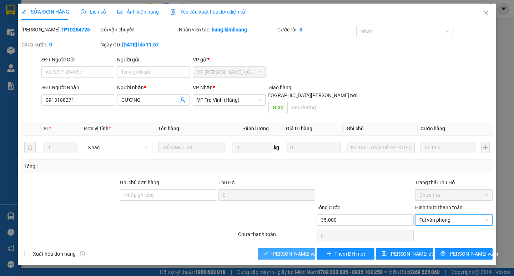
click at [284, 250] on span "[PERSON_NAME] và [PERSON_NAME] hàng" at bounding box center [320, 254] width 96 height 8
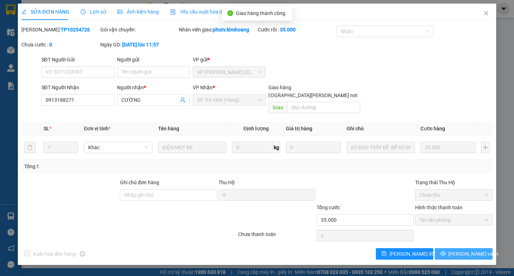
click at [443, 248] on button "[PERSON_NAME] và In" at bounding box center [464, 253] width 58 height 11
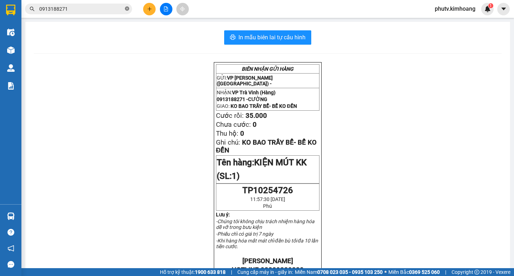
click at [127, 8] on icon "close-circle" at bounding box center [127, 8] width 4 height 4
click at [126, 6] on span at bounding box center [127, 9] width 4 height 8
click at [108, 8] on input "text" at bounding box center [81, 9] width 84 height 8
click at [102, 11] on input "text" at bounding box center [81, 9] width 84 height 8
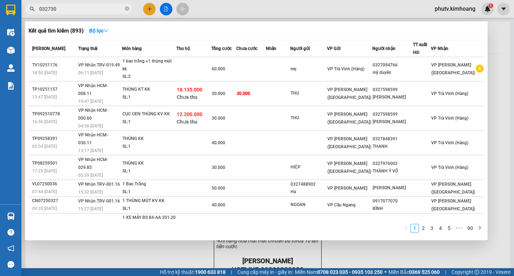
type input "0327300"
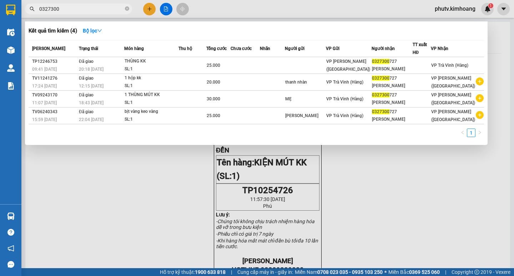
click at [112, 9] on input "0327300" at bounding box center [81, 9] width 84 height 8
click at [128, 7] on icon "close-circle" at bounding box center [127, 8] width 4 height 4
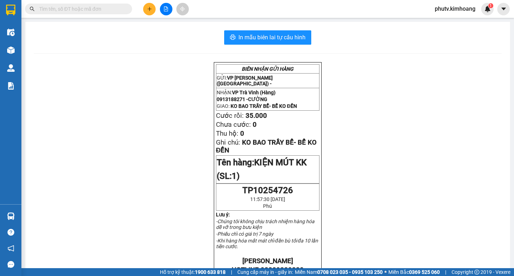
click at [125, 3] on div "Kết quả [PERSON_NAME] ( 4 ) Bộ lọc Mã ĐH Trạng thái Món hàng Thu hộ Tổng [PERSO…" at bounding box center [69, 9] width 139 height 13
click at [87, 5] on input "text" at bounding box center [81, 9] width 84 height 8
click at [85, 10] on input "text" at bounding box center [81, 9] width 84 height 8
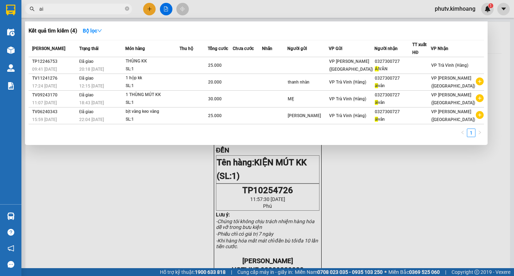
type input "a"
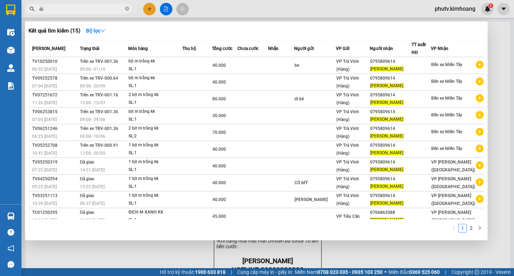
type input "á"
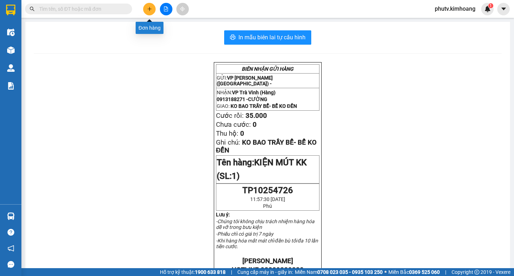
click at [150, 8] on icon "plus" at bounding box center [149, 8] width 5 height 5
click at [100, 8] on input "text" at bounding box center [81, 9] width 84 height 8
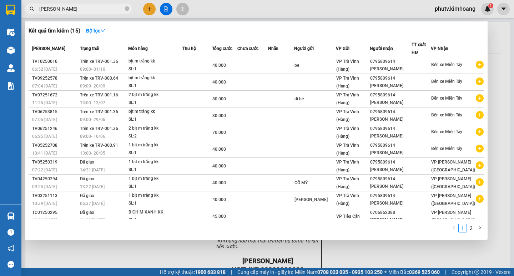
click at [151, 8] on div at bounding box center [257, 138] width 514 height 276
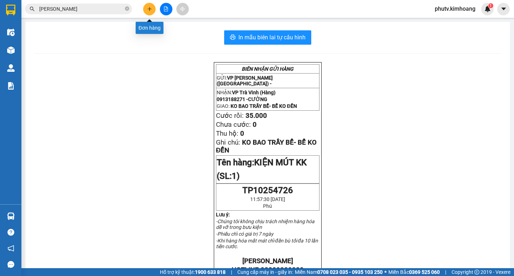
click at [151, 6] on icon "plus" at bounding box center [149, 8] width 5 height 5
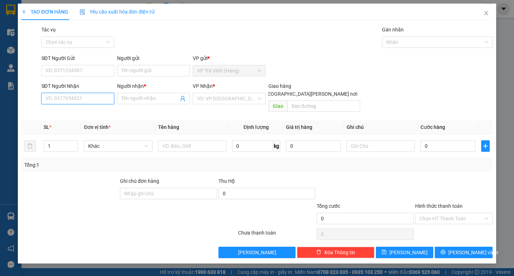
click at [73, 97] on input "SĐT Người Nhận" at bounding box center [77, 98] width 73 height 11
click at [141, 99] on input "Người nhận *" at bounding box center [149, 99] width 57 height 8
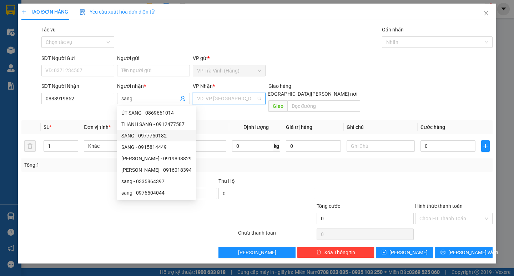
click at [214, 100] on input "search" at bounding box center [226, 98] width 59 height 11
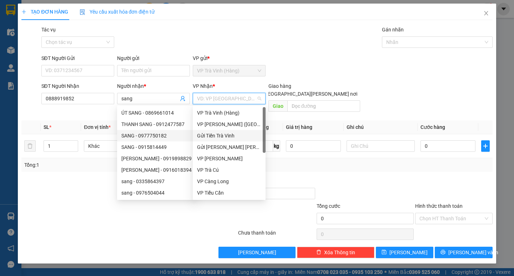
click at [217, 121] on div "VP [PERSON_NAME] ([GEOGRAPHIC_DATA])" at bounding box center [229, 124] width 64 height 8
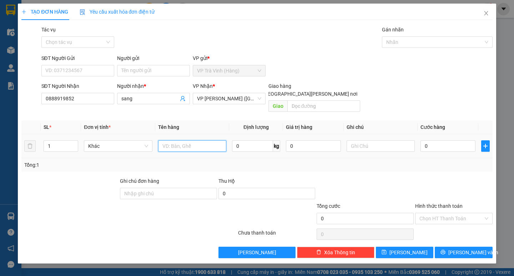
click at [177, 140] on input "text" at bounding box center [192, 145] width 68 height 11
click at [444, 140] on input "0" at bounding box center [448, 145] width 55 height 11
click at [459, 253] on div "TẠO ĐƠN HÀNG Yêu cầu xuất [PERSON_NAME] điện tử Transit Pickup Surcharge Ids Tr…" at bounding box center [257, 134] width 478 height 260
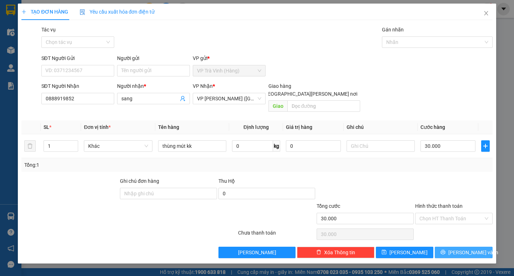
click at [463, 249] on span "[PERSON_NAME] và In" at bounding box center [474, 253] width 50 height 8
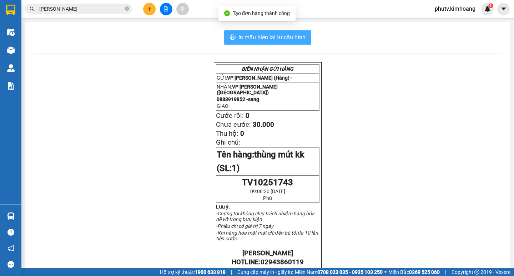
click at [263, 38] on span "In mẫu biên lai tự cấu hình" at bounding box center [272, 37] width 67 height 9
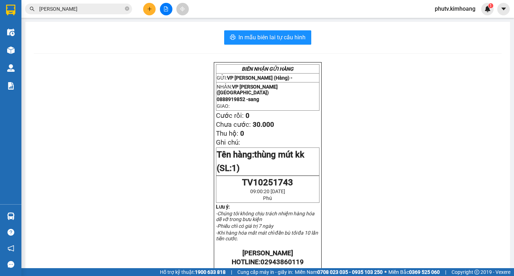
click at [94, 10] on input "[PERSON_NAME]" at bounding box center [81, 9] width 84 height 8
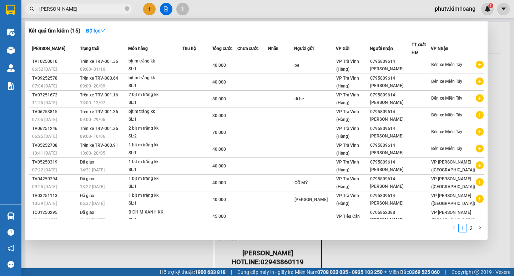
click at [94, 10] on input "[PERSON_NAME]" at bounding box center [81, 9] width 84 height 8
click at [127, 7] on icon "close-circle" at bounding box center [127, 8] width 4 height 4
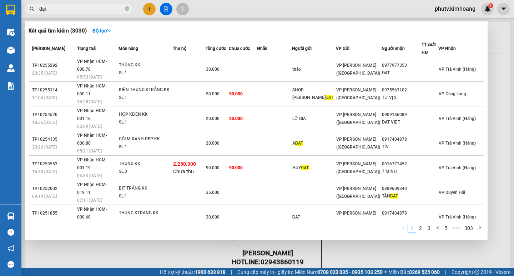
click at [78, 5] on input "đạt" at bounding box center [81, 9] width 84 height 8
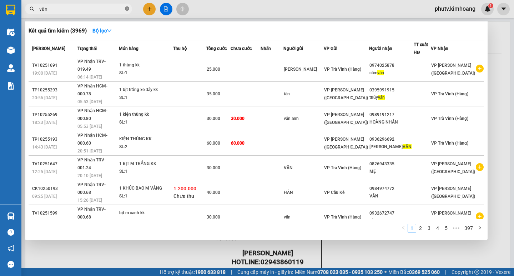
click at [127, 10] on icon "close-circle" at bounding box center [127, 8] width 4 height 4
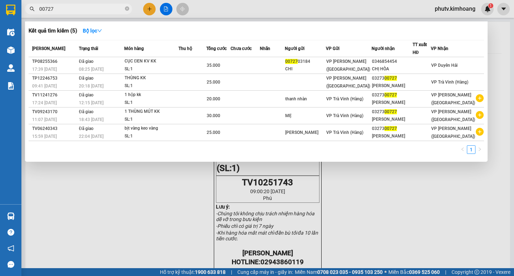
click at [44, 6] on input "00727" at bounding box center [81, 9] width 84 height 8
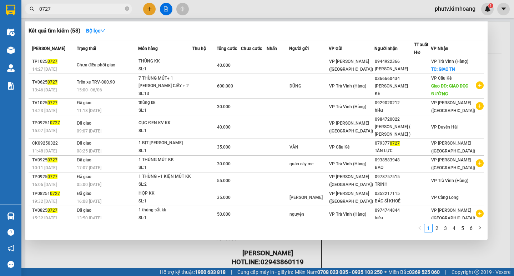
click at [147, 9] on div at bounding box center [257, 138] width 514 height 276
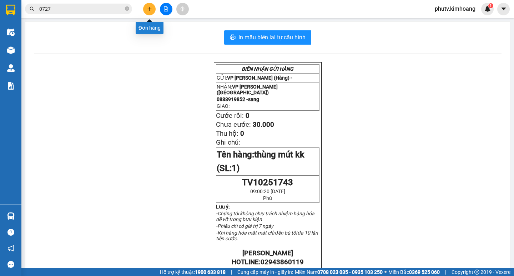
click at [147, 10] on icon "plus" at bounding box center [149, 8] width 5 height 5
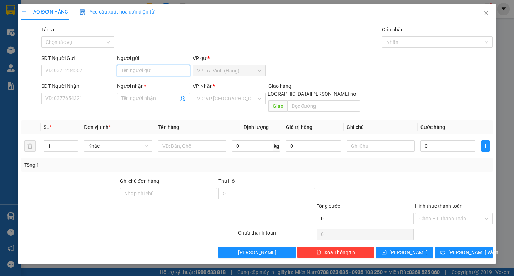
click at [133, 70] on input "Người gửi" at bounding box center [153, 70] width 73 height 11
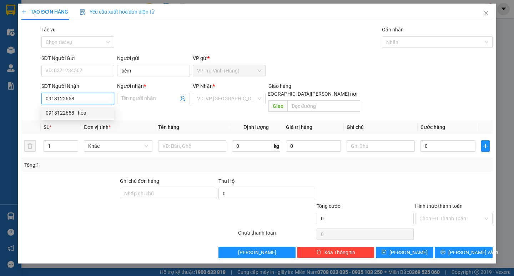
click at [60, 108] on div "0913122658 - hòa" at bounding box center [77, 112] width 73 height 11
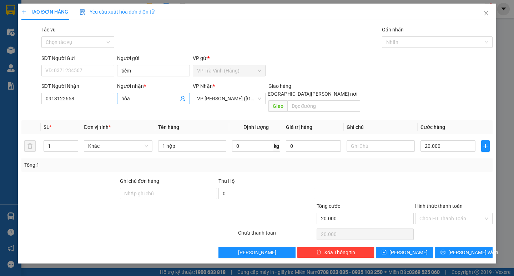
click at [121, 101] on span "hòa" at bounding box center [153, 98] width 73 height 11
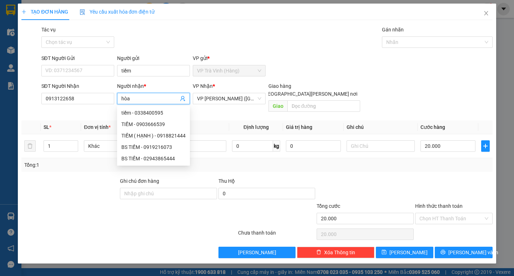
click at [122, 99] on input "hòa" at bounding box center [149, 99] width 57 height 8
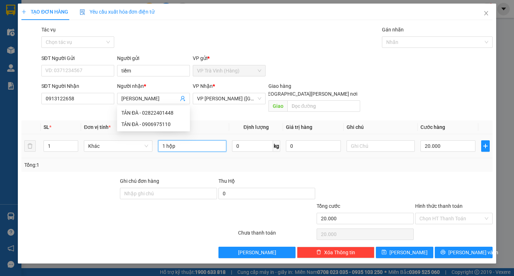
click at [187, 140] on input "1 hộp" at bounding box center [192, 145] width 68 height 11
click at [186, 140] on input "1 hộp" at bounding box center [192, 145] width 68 height 11
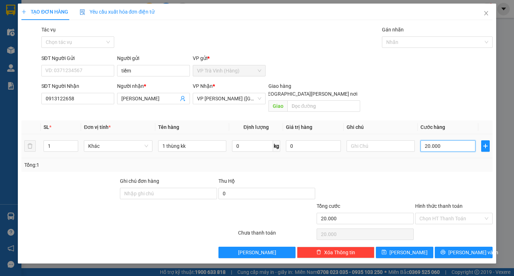
click at [456, 140] on input "20.000" at bounding box center [448, 145] width 55 height 11
drag, startPoint x: 447, startPoint y: 156, endPoint x: 448, endPoint y: 175, distance: 18.9
click at [447, 162] on div "Tổng: 1" at bounding box center [256, 165] width 471 height 14
drag, startPoint x: 447, startPoint y: 211, endPoint x: 450, endPoint y: 216, distance: 6.2
click at [448, 213] on input "Hình thức thanh toán" at bounding box center [452, 218] width 64 height 11
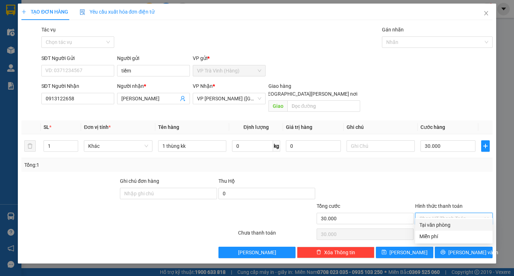
click at [453, 227] on div "Tại văn phòng" at bounding box center [454, 225] width 69 height 8
click at [454, 247] on button "[PERSON_NAME] và In" at bounding box center [464, 252] width 58 height 11
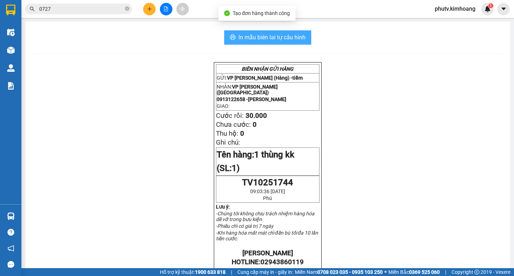
click at [290, 35] on span "In mẫu biên lai tự cấu hình" at bounding box center [272, 37] width 67 height 9
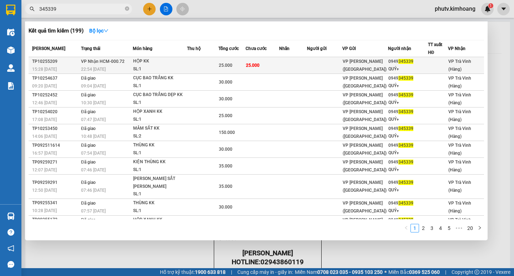
click at [146, 64] on div "HỘP KK" at bounding box center [160, 62] width 54 height 8
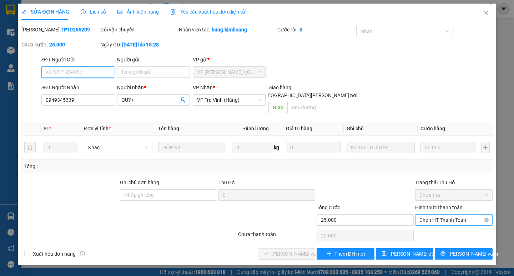
click at [429, 215] on span "Chọn HT Thanh Toán" at bounding box center [454, 220] width 69 height 11
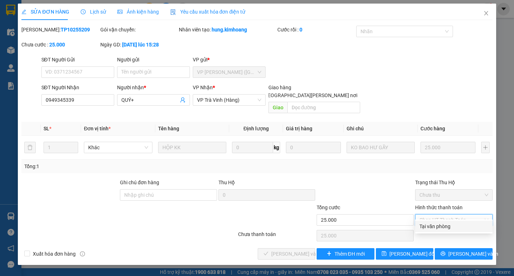
drag, startPoint x: 432, startPoint y: 223, endPoint x: 430, endPoint y: 227, distance: 3.7
click at [432, 224] on div "Tại văn phòng" at bounding box center [454, 227] width 69 height 8
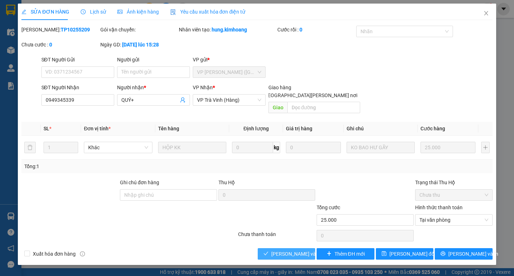
click at [271, 248] on button "[PERSON_NAME] và [PERSON_NAME] hàng" at bounding box center [287, 253] width 58 height 11
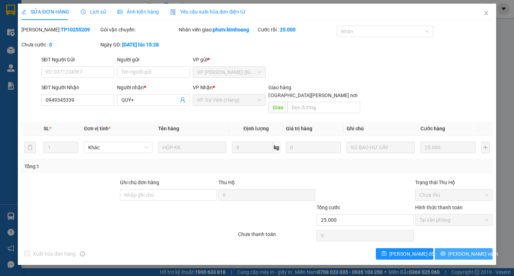
click at [472, 250] on span "[PERSON_NAME] và In" at bounding box center [474, 254] width 50 height 8
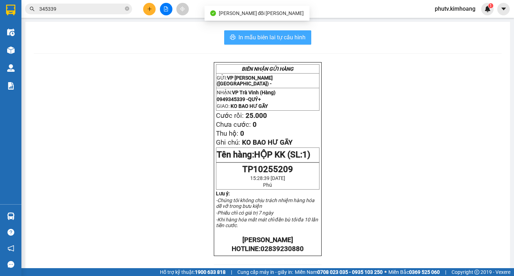
click at [267, 35] on span "In mẫu biên lai tự cấu hình" at bounding box center [272, 37] width 67 height 9
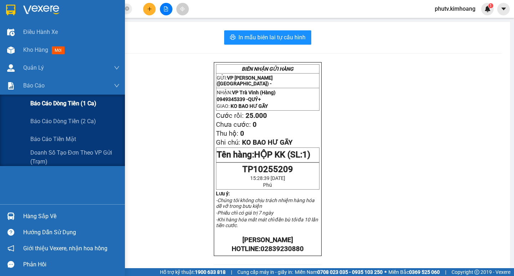
click at [73, 106] on span "Báo cáo dòng tiền (1 ca)" at bounding box center [63, 103] width 66 height 9
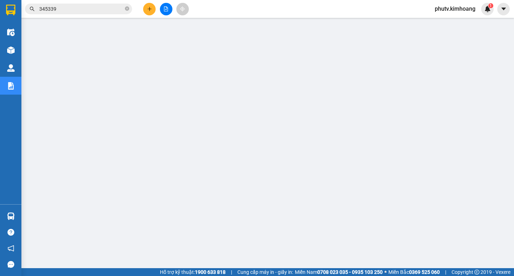
click at [151, 8] on icon "plus" at bounding box center [149, 8] width 5 height 5
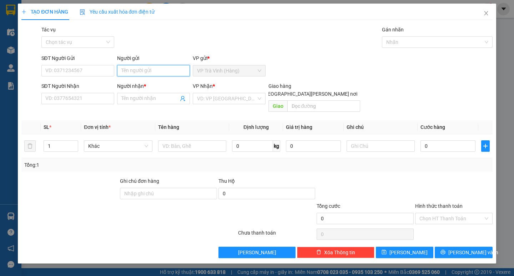
click at [140, 70] on input "Người gửi" at bounding box center [153, 70] width 73 height 11
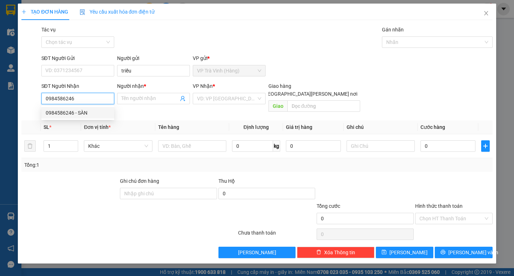
click at [87, 110] on div "0984586246 - SÀN" at bounding box center [78, 113] width 64 height 8
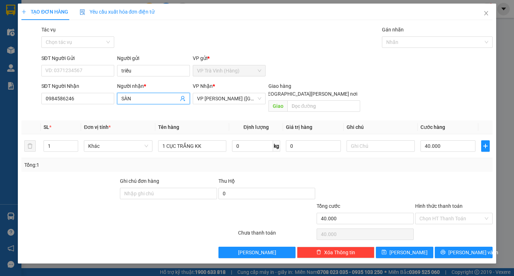
drag, startPoint x: 133, startPoint y: 99, endPoint x: 0, endPoint y: 127, distance: 136.1
click at [9, 121] on div "TẠO ĐƠN HÀNG Yêu cầu xuất [PERSON_NAME] điện tử Transit Pickup Surcharge Ids Tr…" at bounding box center [257, 138] width 514 height 276
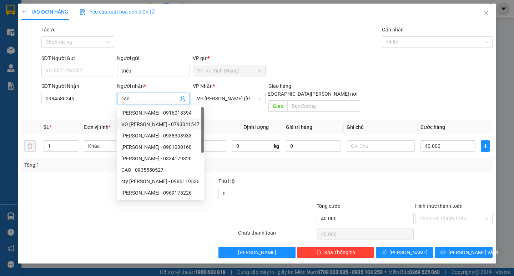
click at [212, 120] on th "Tên hàng" at bounding box center [192, 127] width 74 height 14
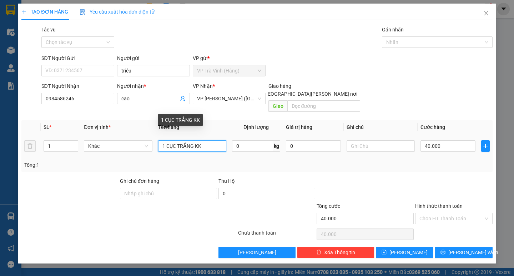
click at [42, 145] on tr "1 Khác 1 [PERSON_NAME] KK 0 kg 0 40.000" at bounding box center [256, 146] width 471 height 24
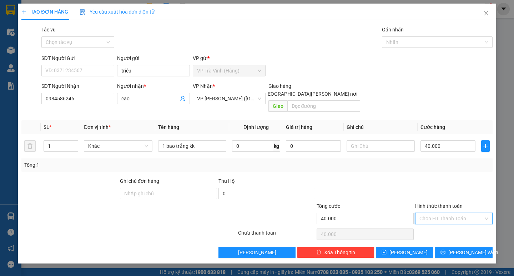
click at [446, 213] on input "Hình thức thanh toán" at bounding box center [452, 218] width 64 height 11
click at [435, 177] on div at bounding box center [454, 189] width 79 height 25
click at [448, 248] on button "[PERSON_NAME] và In" at bounding box center [464, 252] width 58 height 11
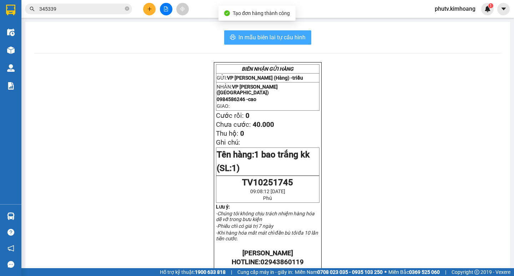
click at [258, 36] on span "In mẫu biên lai tự cấu hình" at bounding box center [272, 37] width 67 height 9
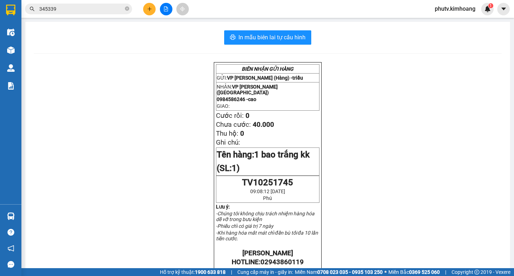
click at [75, 5] on input "345339" at bounding box center [81, 9] width 84 height 8
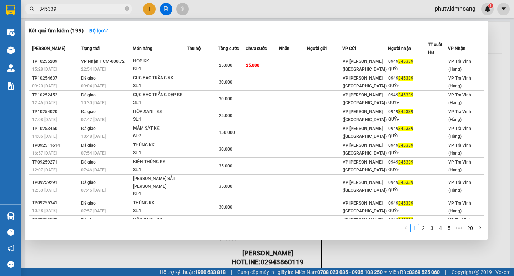
click at [75, 5] on input "345339" at bounding box center [81, 9] width 84 height 8
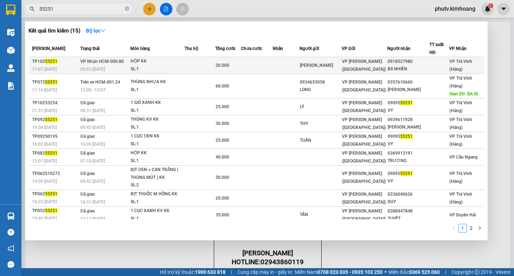
click at [190, 66] on td at bounding box center [200, 65] width 31 height 17
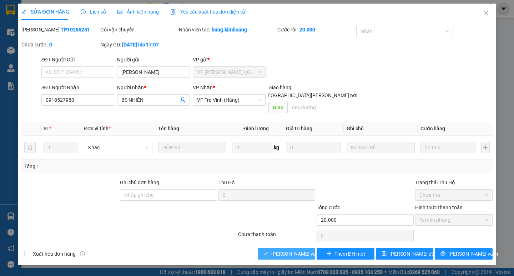
click at [267, 251] on icon "check" at bounding box center [266, 253] width 5 height 5
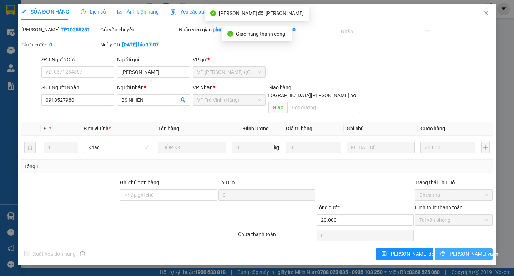
drag, startPoint x: 451, startPoint y: 247, endPoint x: 438, endPoint y: 247, distance: 13.2
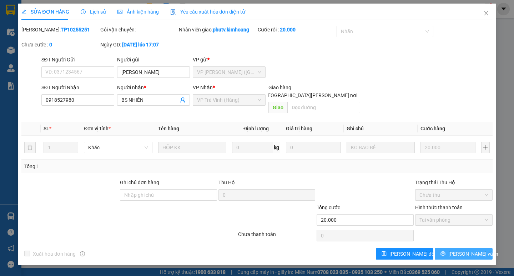
click at [460, 250] on span "[PERSON_NAME] và In" at bounding box center [474, 254] width 50 height 8
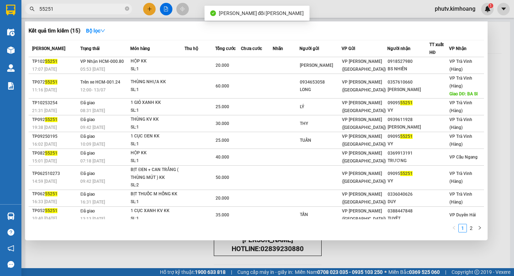
click at [98, 10] on input "55251" at bounding box center [81, 9] width 84 height 8
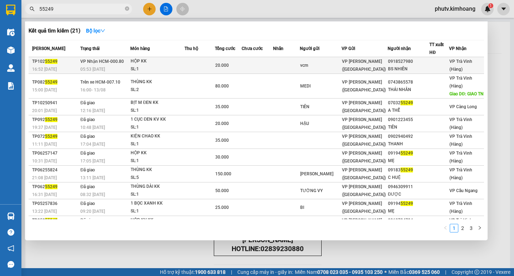
click at [233, 67] on div "20.000" at bounding box center [228, 65] width 26 height 8
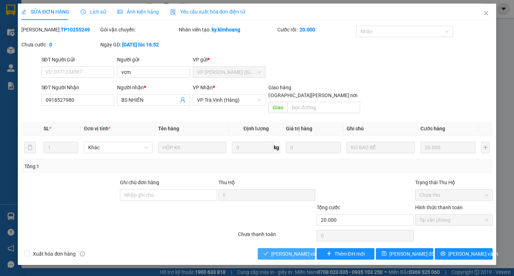
click at [300, 250] on span "[PERSON_NAME] và [PERSON_NAME] hàng" at bounding box center [320, 254] width 96 height 8
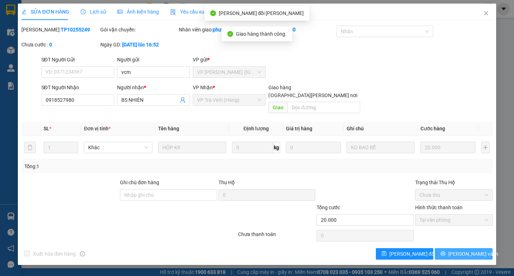
click at [462, 250] on span "[PERSON_NAME] và In" at bounding box center [474, 254] width 50 height 8
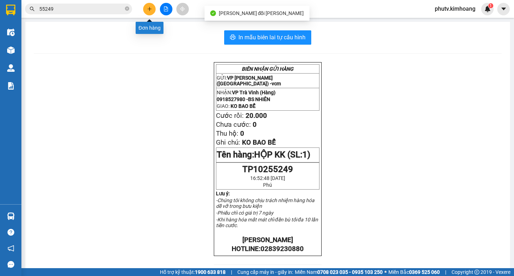
click at [151, 7] on icon "plus" at bounding box center [149, 8] width 5 height 5
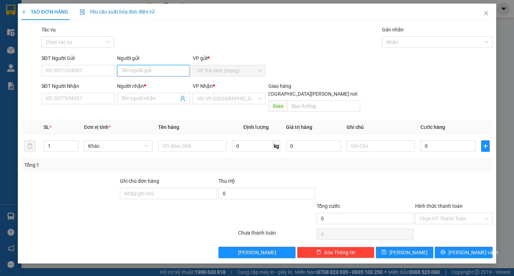
click at [137, 68] on input "Người gửi" at bounding box center [153, 70] width 73 height 11
click at [137, 68] on input "tep" at bounding box center [153, 70] width 73 height 11
click at [158, 100] on input "Người nhận *" at bounding box center [149, 99] width 57 height 8
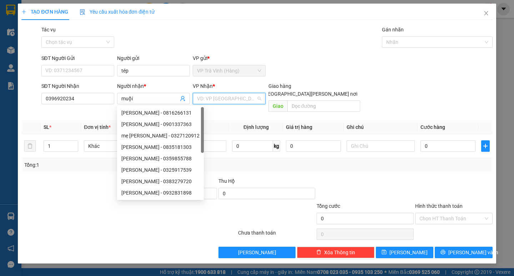
drag, startPoint x: 245, startPoint y: 97, endPoint x: 230, endPoint y: 110, distance: 20.3
click at [244, 98] on input "search" at bounding box center [226, 98] width 59 height 11
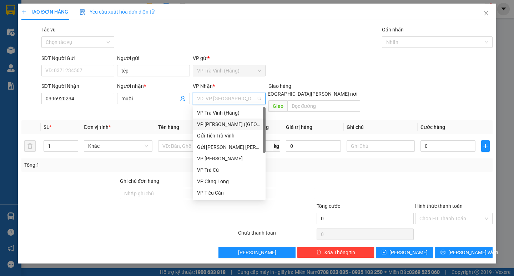
click at [226, 121] on div "VP [PERSON_NAME] ([GEOGRAPHIC_DATA])" at bounding box center [229, 124] width 64 height 8
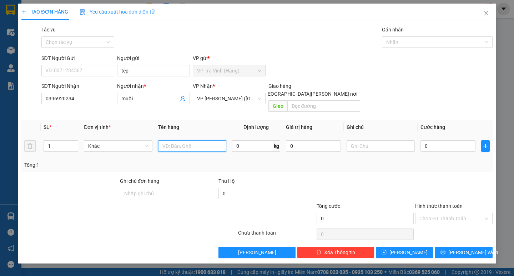
click at [183, 140] on input "text" at bounding box center [192, 145] width 68 height 11
click at [437, 140] on input "0" at bounding box center [448, 145] width 55 height 11
click at [459, 213] on input "Hình thức thanh toán" at bounding box center [452, 218] width 64 height 11
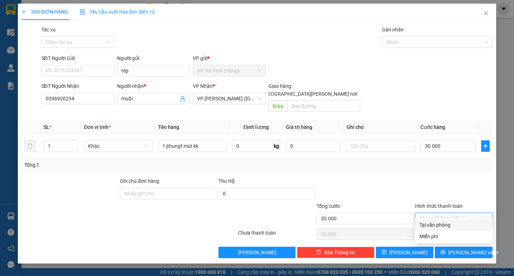
click at [456, 226] on div "Tại văn phòng" at bounding box center [454, 225] width 69 height 8
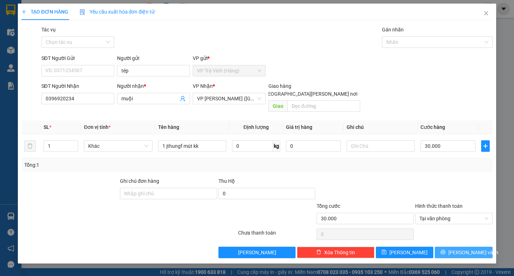
click at [446, 250] on icon "printer" at bounding box center [443, 252] width 5 height 5
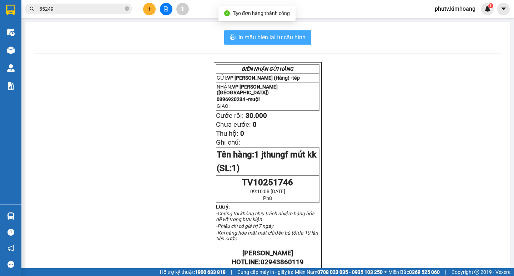
click at [269, 43] on button "In mẫu biên lai tự cấu hình" at bounding box center [267, 37] width 87 height 14
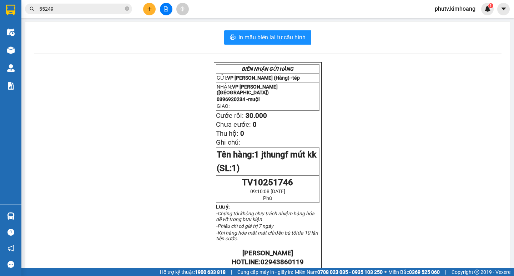
click at [150, 10] on icon "plus" at bounding box center [149, 9] width 0 height 4
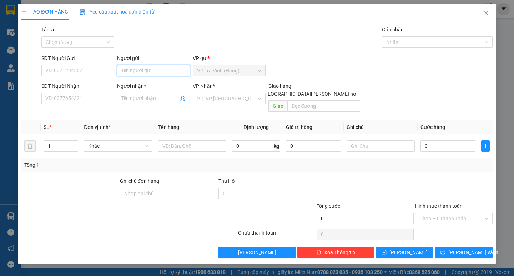
click at [147, 74] on input "Người gửi" at bounding box center [153, 70] width 73 height 11
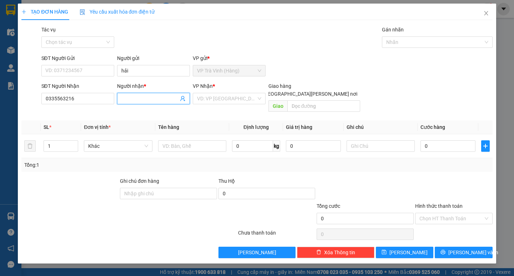
click at [133, 100] on input "Người nhận *" at bounding box center [149, 99] width 57 height 8
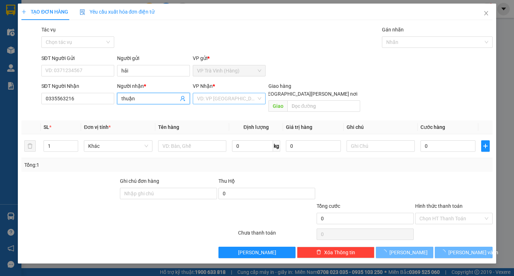
click at [203, 95] on input "search" at bounding box center [226, 98] width 59 height 11
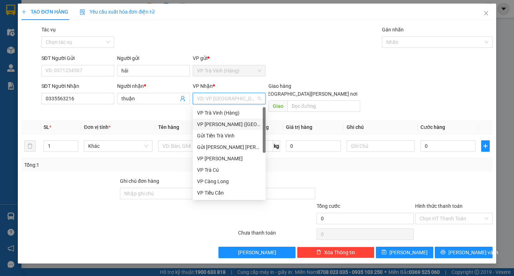
click at [215, 120] on div "VP [PERSON_NAME] ([GEOGRAPHIC_DATA])" at bounding box center [229, 124] width 64 height 8
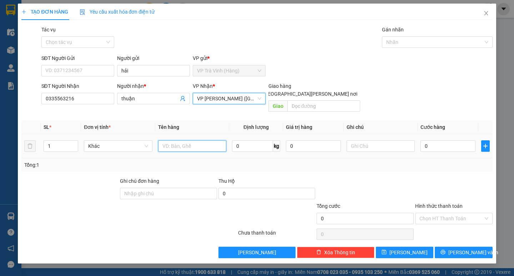
click at [183, 140] on input "text" at bounding box center [192, 145] width 68 height 11
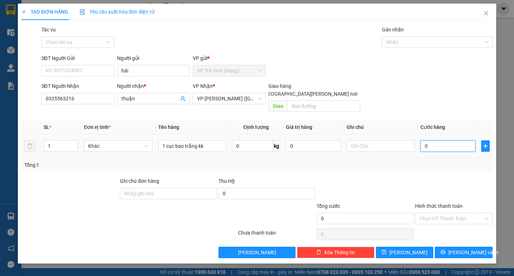
click at [433, 143] on input "0" at bounding box center [448, 145] width 55 height 11
click at [434, 161] on div "Tổng: 1" at bounding box center [257, 165] width 466 height 8
click at [461, 249] on span "[PERSON_NAME] và In" at bounding box center [474, 253] width 50 height 8
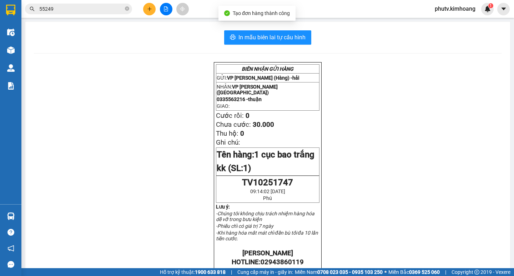
click at [302, 46] on div "In mẫu biên lai tự [PERSON_NAME] [PERSON_NAME] GỬI HÀNG GỬI: VP [PERSON_NAME] (…" at bounding box center [267, 252] width 485 height 461
drag, startPoint x: 300, startPoint y: 44, endPoint x: 299, endPoint y: 39, distance: 6.0
click at [299, 39] on button "In mẫu biên lai tự cấu hình" at bounding box center [267, 37] width 87 height 14
click at [299, 39] on span "In mẫu biên lai tự cấu hình" at bounding box center [272, 37] width 67 height 9
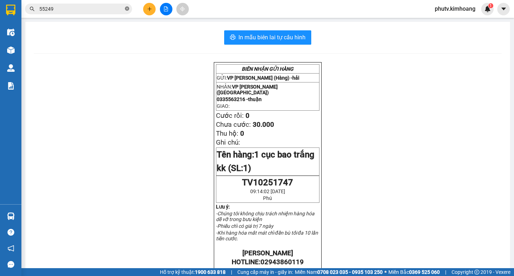
click at [128, 9] on icon "close-circle" at bounding box center [127, 8] width 4 height 4
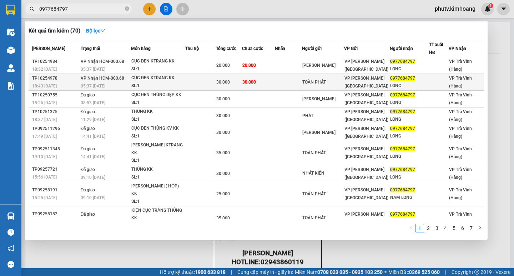
click at [275, 80] on td "30.000" at bounding box center [258, 82] width 33 height 17
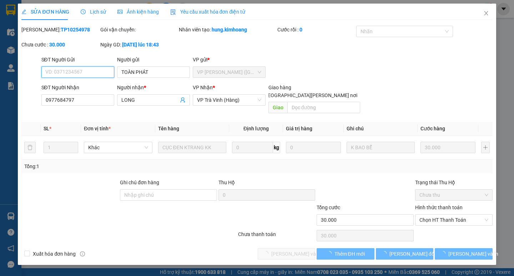
click at [445, 216] on span "Chọn HT Thanh Toán" at bounding box center [454, 220] width 69 height 11
click at [447, 217] on div "Chọn HT Thanh Toán" at bounding box center [454, 219] width 78 height 11
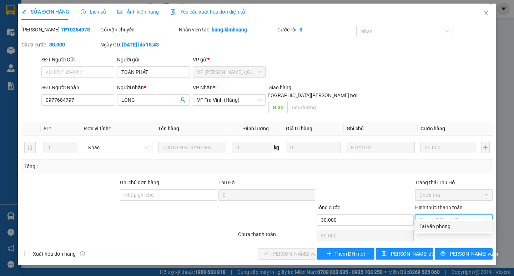
click at [446, 226] on div "Tại văn phòng" at bounding box center [454, 227] width 69 height 8
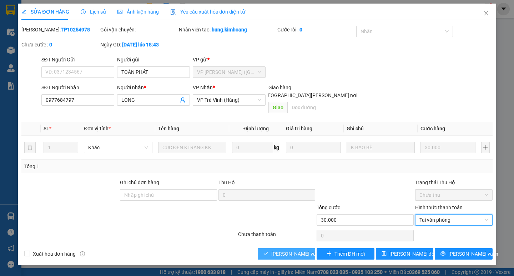
click at [302, 250] on span "[PERSON_NAME] và [PERSON_NAME] hàng" at bounding box center [320, 254] width 96 height 8
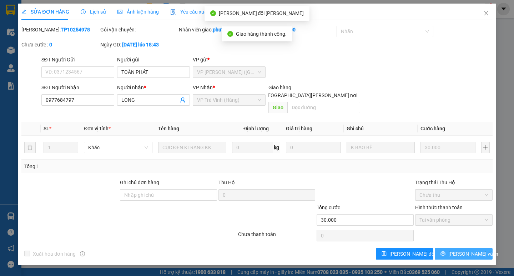
click at [445, 248] on button "[PERSON_NAME] và In" at bounding box center [464, 253] width 58 height 11
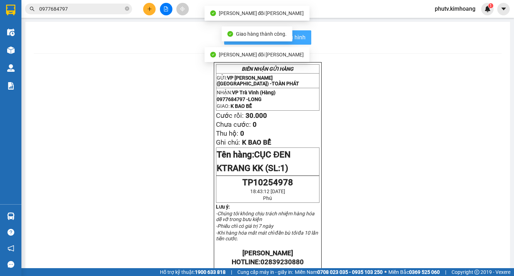
click at [305, 38] on button "In mẫu biên lai tự cấu hình" at bounding box center [267, 37] width 87 height 14
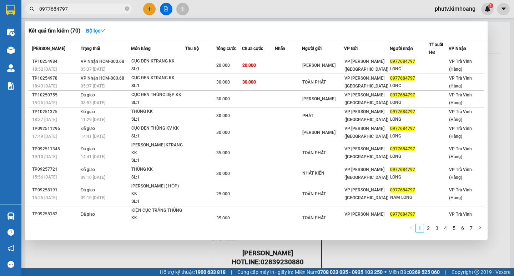
click at [105, 7] on input "0977684797" at bounding box center [81, 9] width 84 height 8
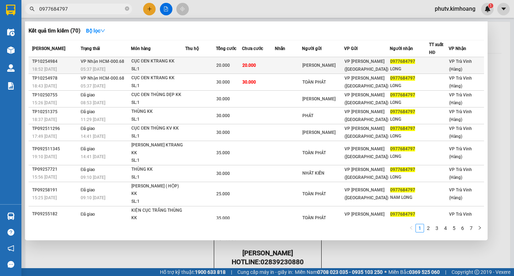
click at [208, 59] on td at bounding box center [200, 65] width 31 height 17
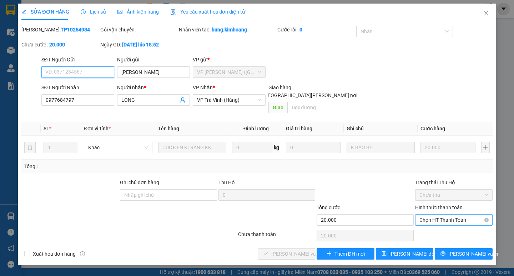
click at [435, 215] on span "Chọn HT Thanh Toán" at bounding box center [454, 220] width 69 height 11
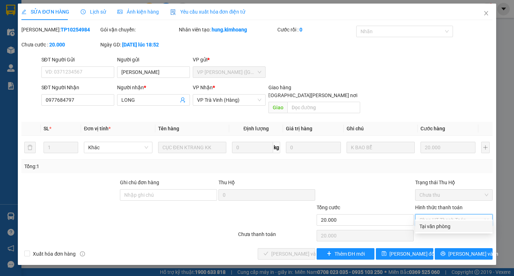
click at [438, 230] on div "Tại văn phòng" at bounding box center [454, 226] width 78 height 11
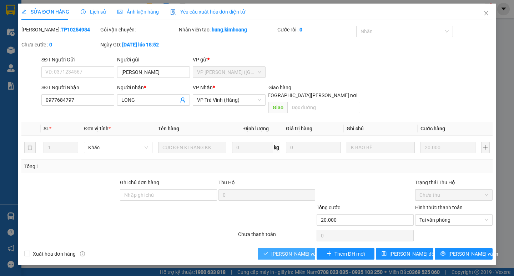
click at [302, 250] on span "[PERSON_NAME] và [PERSON_NAME] hàng" at bounding box center [320, 254] width 96 height 8
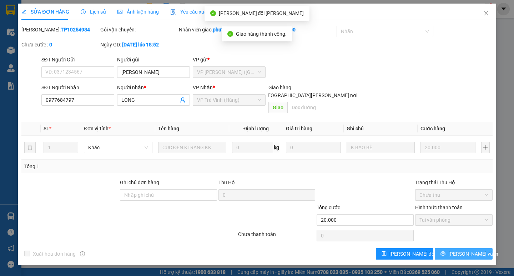
click at [462, 250] on span "[PERSON_NAME] và In" at bounding box center [474, 254] width 50 height 8
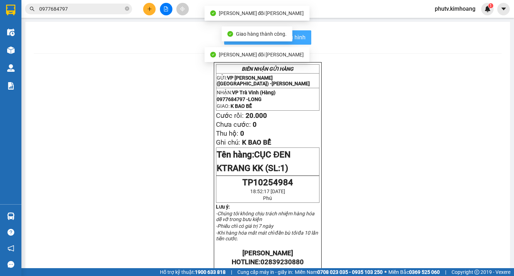
click at [302, 37] on span "In mẫu biên lai tự cấu hình" at bounding box center [272, 37] width 67 height 9
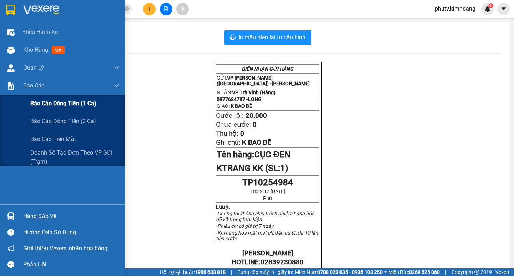
click at [73, 106] on span "Báo cáo dòng tiền (1 ca)" at bounding box center [63, 103] width 66 height 9
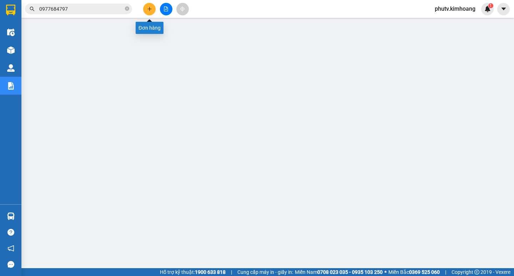
click at [147, 8] on button at bounding box center [149, 9] width 13 height 13
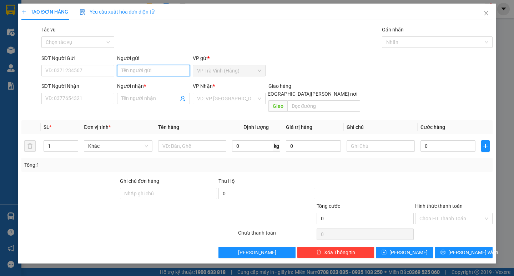
click at [138, 73] on input "Người gửi" at bounding box center [153, 70] width 73 height 11
click at [50, 97] on input "02939200777" at bounding box center [77, 98] width 73 height 11
click at [132, 101] on input "Người nhận *" at bounding box center [149, 99] width 57 height 8
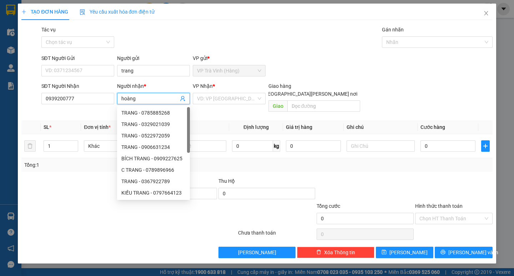
click at [214, 103] on input "search" at bounding box center [226, 98] width 59 height 11
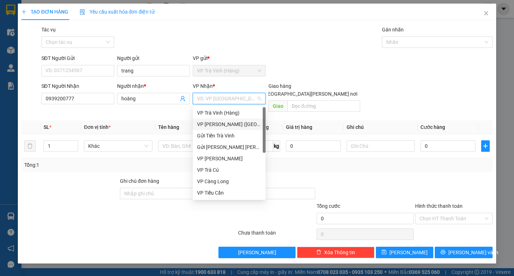
click at [216, 126] on div "VP [PERSON_NAME] ([GEOGRAPHIC_DATA])" at bounding box center [229, 124] width 64 height 8
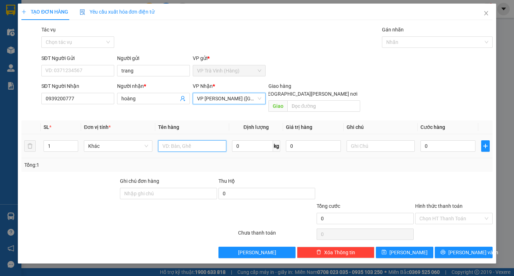
click at [181, 140] on input "text" at bounding box center [192, 145] width 68 height 11
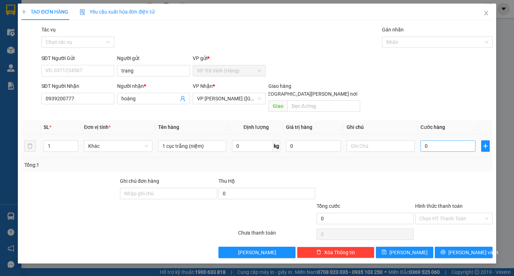
click at [439, 134] on td "0" at bounding box center [448, 146] width 61 height 24
click at [438, 158] on div "Tổng: 1" at bounding box center [256, 165] width 471 height 14
click at [436, 213] on input "Hình thức thanh toán" at bounding box center [452, 218] width 64 height 11
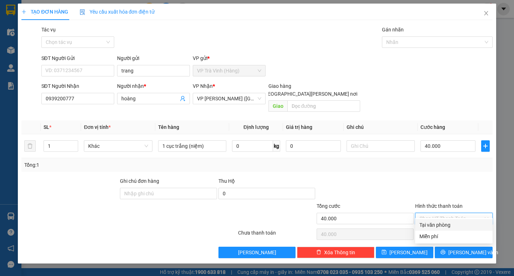
click at [442, 224] on div "Tại văn phòng" at bounding box center [454, 225] width 69 height 8
click at [455, 247] on button "[PERSON_NAME] và In" at bounding box center [464, 252] width 58 height 11
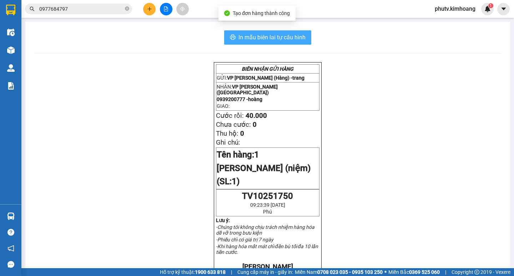
click at [272, 38] on span "In mẫu biên lai tự cấu hình" at bounding box center [272, 37] width 67 height 9
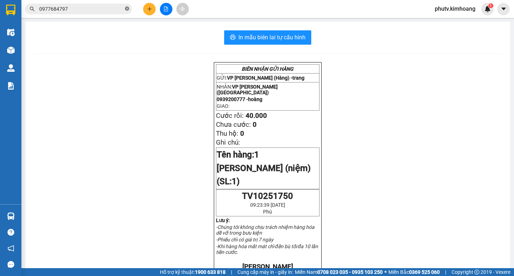
click at [125, 9] on icon "close-circle" at bounding box center [127, 8] width 4 height 4
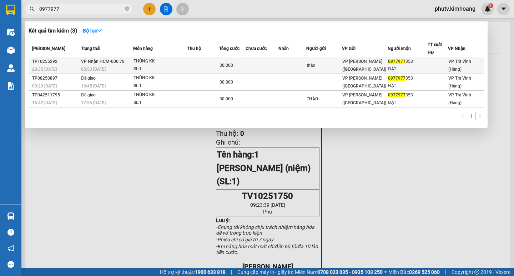
click at [191, 63] on td at bounding box center [204, 65] width 32 height 17
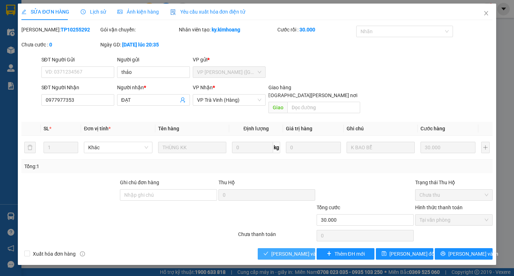
click at [288, 250] on span "[PERSON_NAME] và [PERSON_NAME] hàng" at bounding box center [320, 254] width 96 height 8
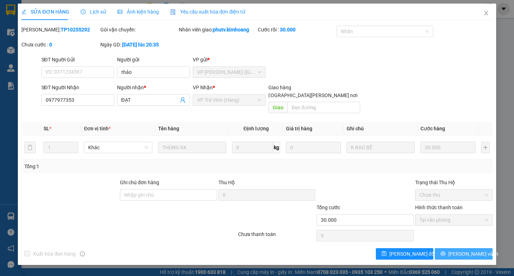
click at [463, 250] on span "[PERSON_NAME] và In" at bounding box center [474, 254] width 50 height 8
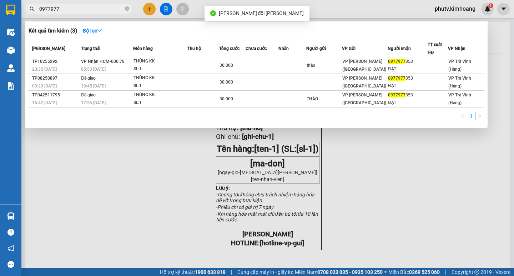
click at [79, 8] on input "0977977" at bounding box center [81, 9] width 84 height 8
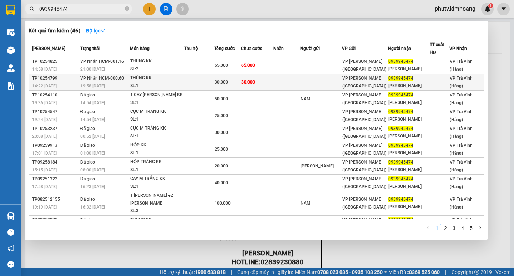
click at [208, 78] on td at bounding box center [199, 82] width 30 height 17
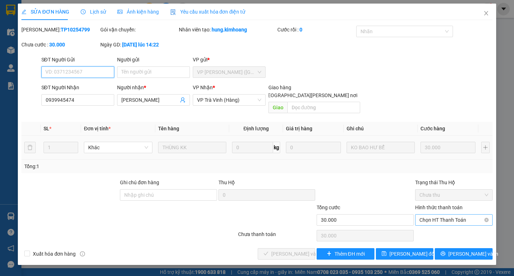
click at [448, 215] on span "Chọn HT Thanh Toán" at bounding box center [454, 220] width 69 height 11
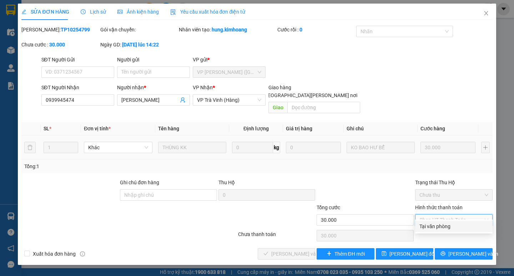
click at [442, 225] on div "Tại văn phòng" at bounding box center [454, 227] width 69 height 8
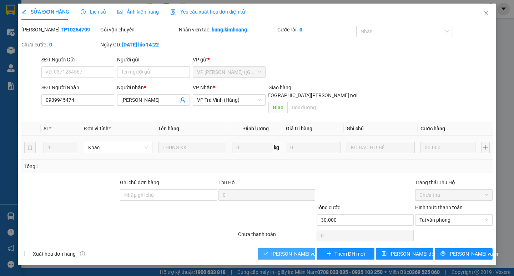
click at [289, 250] on span "[PERSON_NAME] và [PERSON_NAME] hàng" at bounding box center [320, 254] width 96 height 8
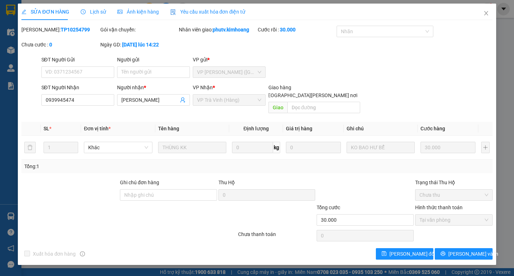
drag, startPoint x: 464, startPoint y: 245, endPoint x: 436, endPoint y: 226, distance: 33.6
click at [463, 250] on span "[PERSON_NAME] và In" at bounding box center [474, 254] width 50 height 8
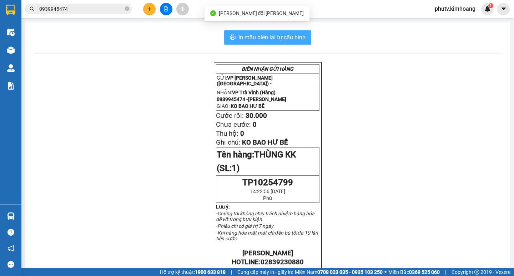
click at [277, 38] on span "In mẫu biên lai tự cấu hình" at bounding box center [272, 37] width 67 height 9
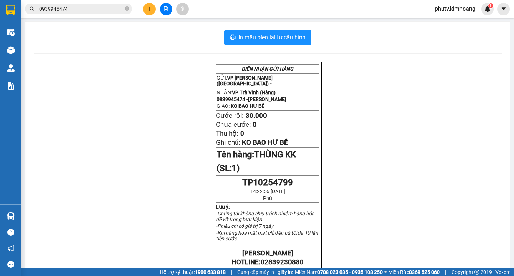
click at [83, 10] on input "0939945474" at bounding box center [81, 9] width 84 height 8
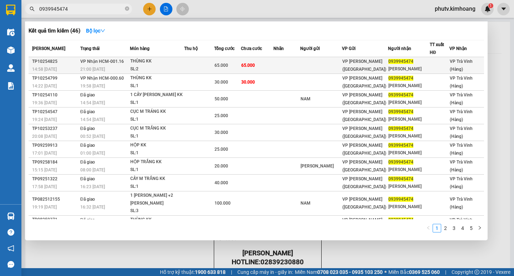
click at [171, 62] on div "THÙNG KK" at bounding box center [157, 62] width 54 height 8
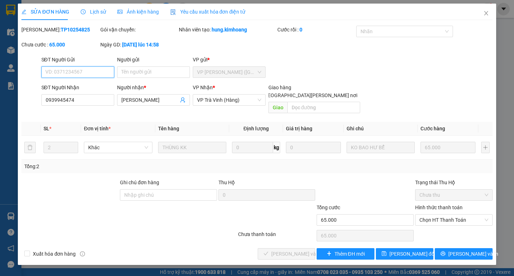
drag, startPoint x: 430, startPoint y: 211, endPoint x: 434, endPoint y: 219, distance: 9.0
click at [430, 215] on span "Chọn HT Thanh Toán" at bounding box center [454, 220] width 69 height 11
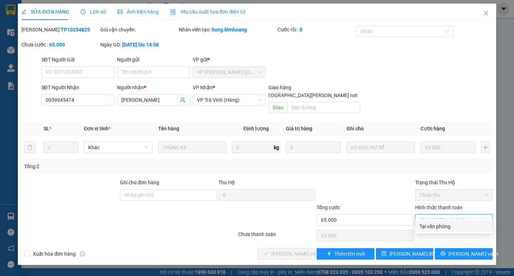
drag, startPoint x: 436, startPoint y: 224, endPoint x: 376, endPoint y: 238, distance: 61.9
click at [436, 225] on div "Tại văn phòng" at bounding box center [454, 227] width 69 height 8
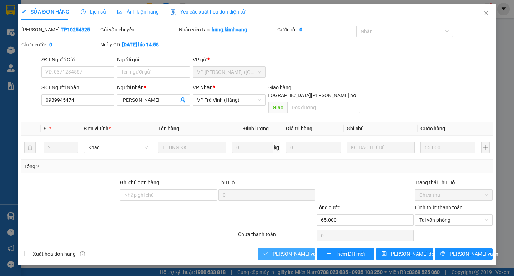
click at [309, 250] on span "[PERSON_NAME] và [PERSON_NAME] hàng" at bounding box center [320, 254] width 96 height 8
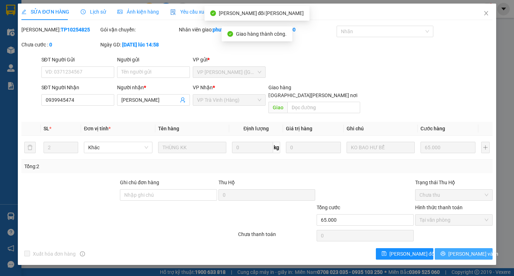
click at [461, 250] on span "[PERSON_NAME] và In" at bounding box center [474, 254] width 50 height 8
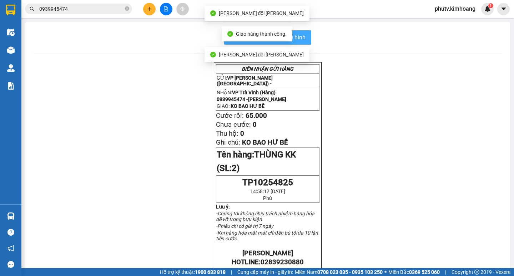
click at [300, 39] on span "In mẫu biên lai tự cấu hình" at bounding box center [272, 37] width 67 height 9
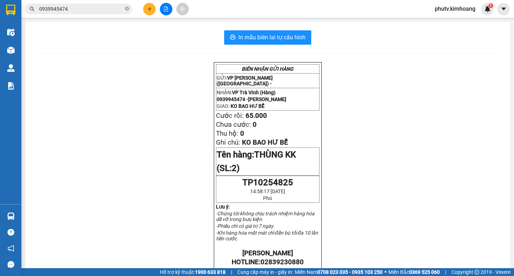
click at [71, 6] on input "0939945474" at bounding box center [81, 9] width 84 height 8
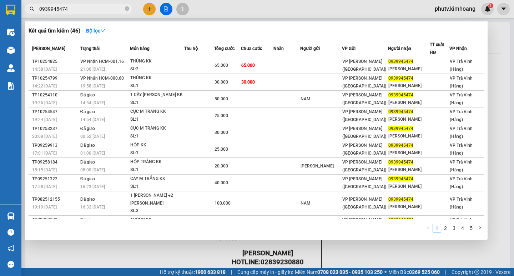
click at [71, 6] on input "0939945474" at bounding box center [81, 9] width 84 height 8
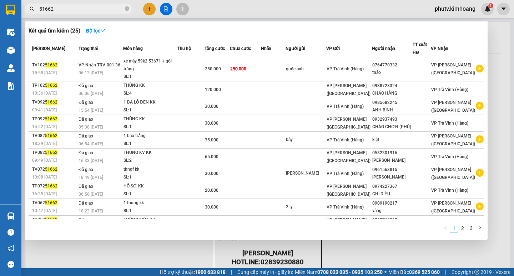
click at [73, 9] on input "51662" at bounding box center [81, 9] width 84 height 8
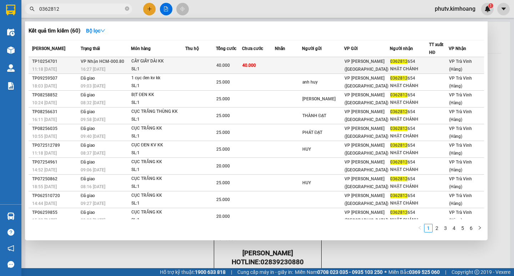
click at [216, 63] on td at bounding box center [200, 65] width 31 height 17
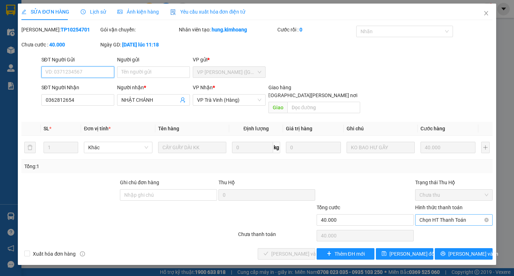
click at [449, 215] on span "Chọn HT Thanh Toán" at bounding box center [454, 220] width 69 height 11
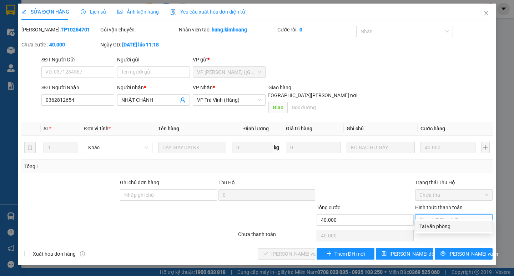
click at [448, 224] on div "Tại văn phòng" at bounding box center [454, 227] width 69 height 8
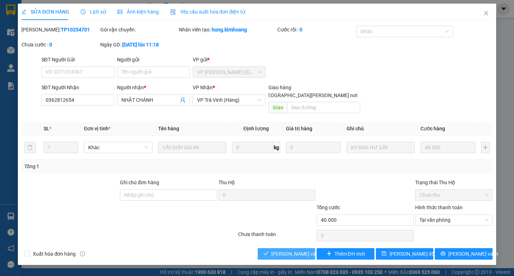
click at [293, 250] on span "[PERSON_NAME] và [PERSON_NAME] hàng" at bounding box center [320, 254] width 96 height 8
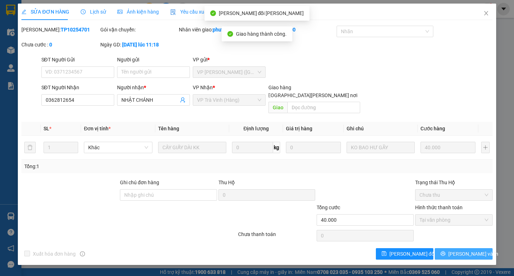
click at [459, 250] on span "[PERSON_NAME] và In" at bounding box center [474, 254] width 50 height 8
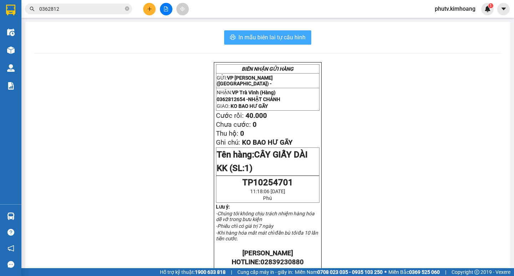
drag, startPoint x: 295, startPoint y: 42, endPoint x: 296, endPoint y: 38, distance: 3.6
click at [296, 41] on span "In mẫu biên lai tự cấu hình" at bounding box center [272, 37] width 67 height 9
click at [128, 8] on icon "close-circle" at bounding box center [127, 8] width 4 height 4
drag, startPoint x: 127, startPoint y: 8, endPoint x: 123, endPoint y: 10, distance: 4.3
click at [126, 10] on span at bounding box center [127, 9] width 4 height 8
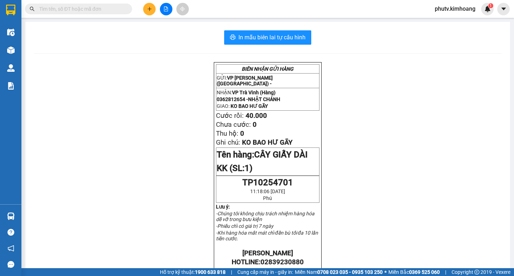
click at [98, 7] on input "text" at bounding box center [81, 9] width 84 height 8
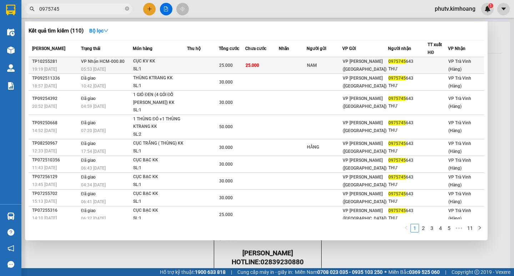
click at [341, 64] on div "NAM" at bounding box center [324, 66] width 35 height 8
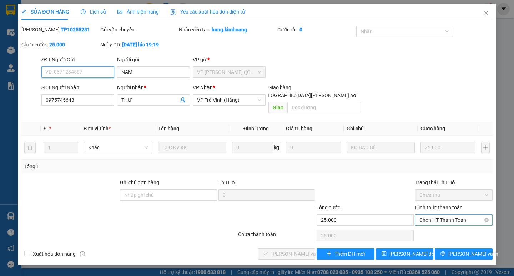
click at [458, 215] on span "Chọn HT Thanh Toán" at bounding box center [454, 220] width 69 height 11
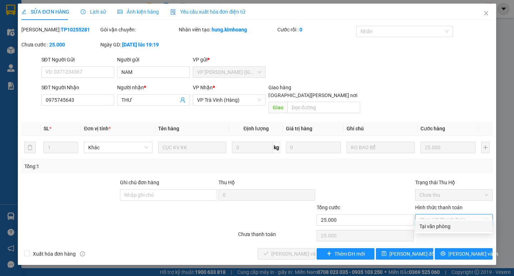
click at [450, 225] on div "Tại văn phòng" at bounding box center [454, 227] width 69 height 8
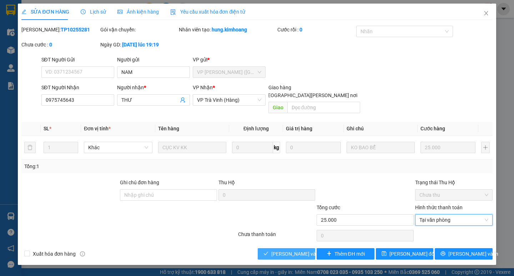
drag, startPoint x: 290, startPoint y: 245, endPoint x: 508, endPoint y: 232, distance: 218.7
click at [290, 250] on span "[PERSON_NAME] và [PERSON_NAME] hàng" at bounding box center [320, 254] width 96 height 8
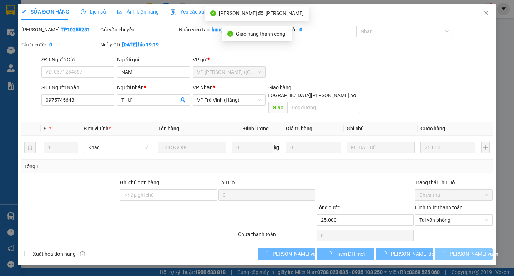
click at [464, 250] on span "[PERSON_NAME] và In" at bounding box center [474, 254] width 50 height 8
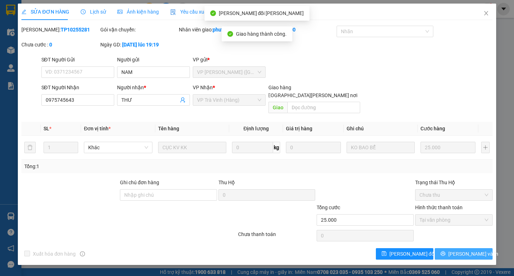
click at [467, 250] on span "[PERSON_NAME] và In" at bounding box center [474, 254] width 50 height 8
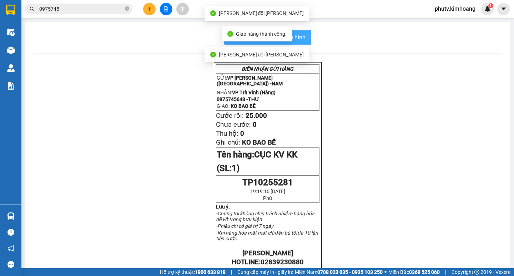
click at [298, 40] on span "In mẫu biên lai tự cấu hình" at bounding box center [272, 37] width 67 height 9
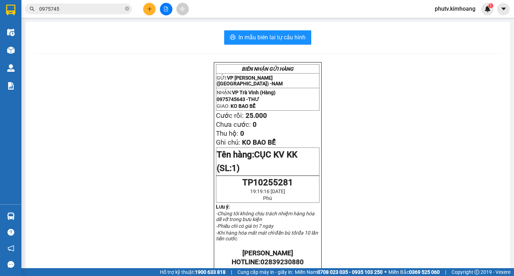
click at [70, 7] on input "0975745" at bounding box center [81, 9] width 84 height 8
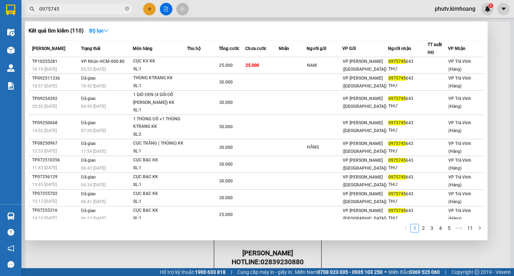
click at [70, 7] on input "0975745" at bounding box center [81, 9] width 84 height 8
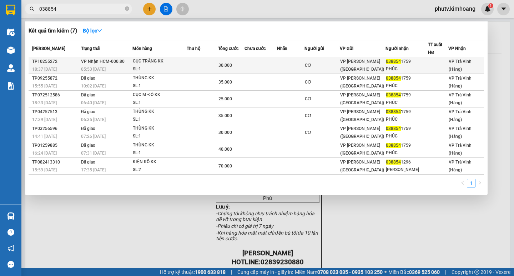
click at [115, 69] on div "05:53 [DATE]" at bounding box center [106, 69] width 51 height 8
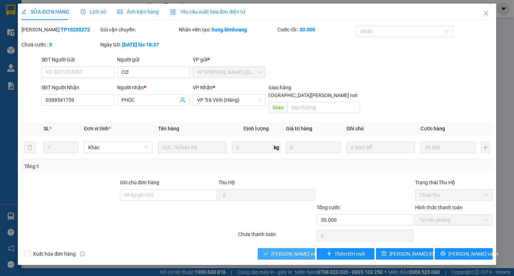
click at [300, 250] on span "[PERSON_NAME] và [PERSON_NAME] hàng" at bounding box center [320, 254] width 96 height 8
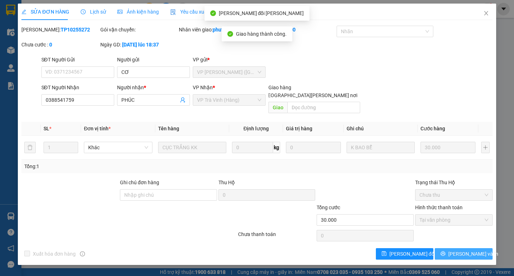
click at [466, 250] on span "[PERSON_NAME] và In" at bounding box center [474, 254] width 50 height 8
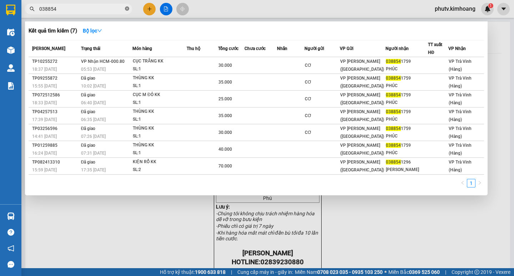
click at [129, 9] on icon "close-circle" at bounding box center [127, 8] width 4 height 4
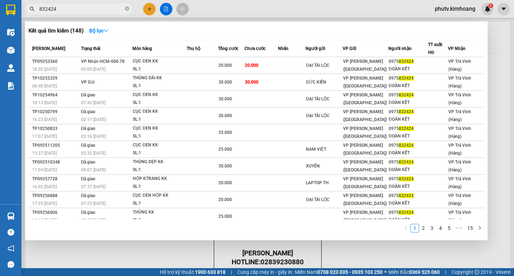
click at [68, 13] on input "832424" at bounding box center [81, 9] width 84 height 8
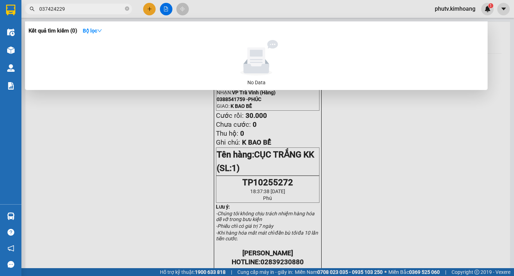
click at [58, 9] on input "037424229" at bounding box center [81, 9] width 84 height 8
click at [66, 8] on input "037424229" at bounding box center [81, 9] width 84 height 8
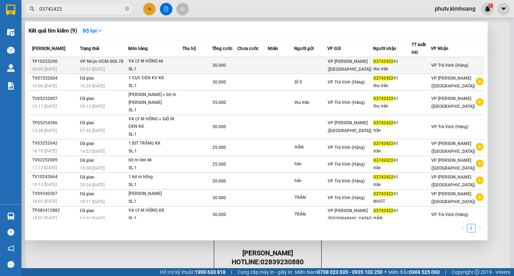
click at [190, 70] on td at bounding box center [198, 65] width 30 height 17
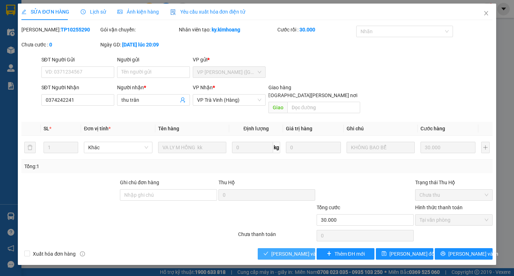
click at [275, 250] on span "[PERSON_NAME] và [PERSON_NAME] hàng" at bounding box center [320, 254] width 96 height 8
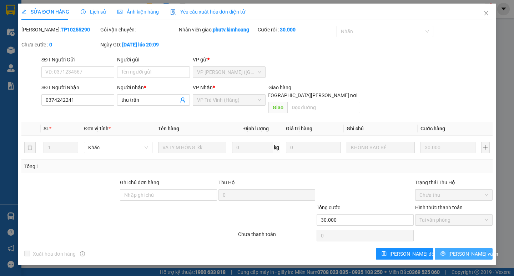
click at [444, 248] on button "[PERSON_NAME] và In" at bounding box center [464, 253] width 58 height 11
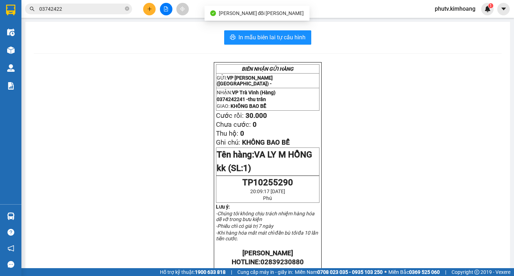
click at [150, 10] on icon "plus" at bounding box center [149, 8] width 5 height 5
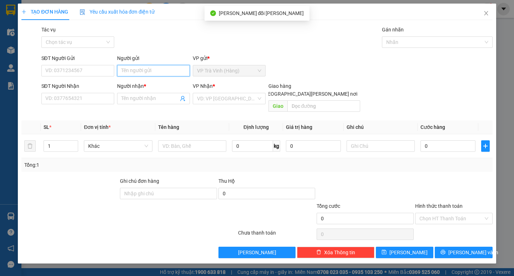
click at [137, 72] on input "Người gửi" at bounding box center [153, 70] width 73 height 11
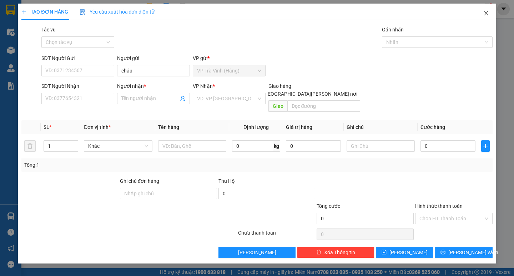
click at [486, 12] on icon "close" at bounding box center [487, 13] width 6 height 6
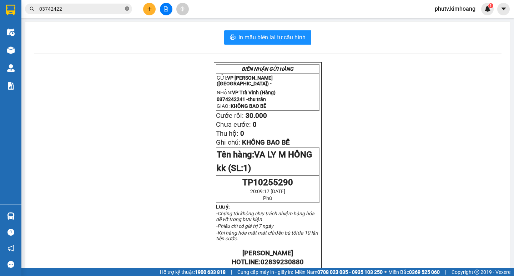
click at [129, 9] on icon "close-circle" at bounding box center [127, 8] width 4 height 4
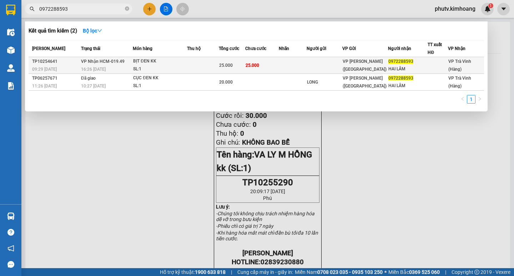
click at [248, 66] on span "25.000" at bounding box center [253, 65] width 14 height 5
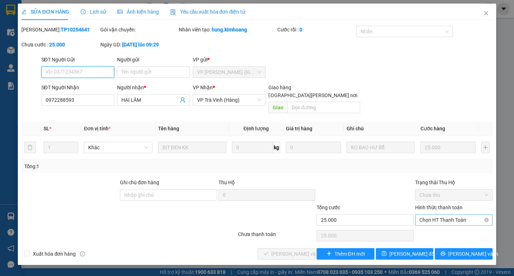
click at [454, 215] on span "Chọn HT Thanh Toán" at bounding box center [454, 220] width 69 height 11
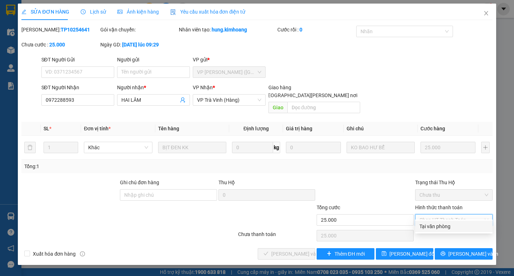
click at [450, 221] on div "Tại văn phòng" at bounding box center [454, 226] width 78 height 11
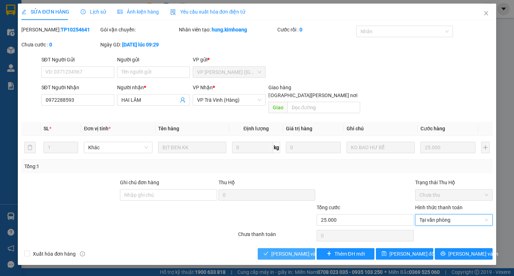
click at [302, 250] on span "[PERSON_NAME] và [PERSON_NAME] hàng" at bounding box center [320, 254] width 96 height 8
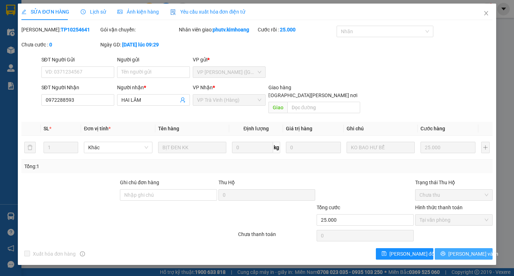
drag, startPoint x: 315, startPoint y: 237, endPoint x: 455, endPoint y: 247, distance: 139.7
click at [446, 252] on icon "printer" at bounding box center [443, 254] width 5 height 5
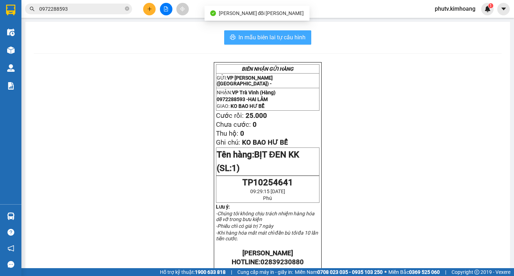
click at [297, 43] on button "In mẫu biên lai tự cấu hình" at bounding box center [267, 37] width 87 height 14
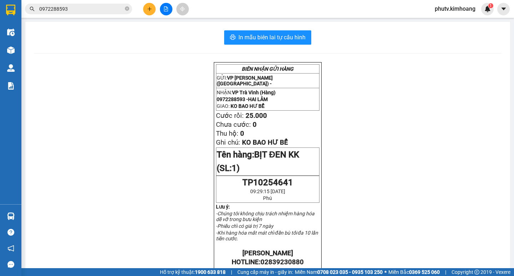
click at [154, 14] on div at bounding box center [166, 9] width 54 height 13
click at [152, 12] on button at bounding box center [149, 9] width 13 height 13
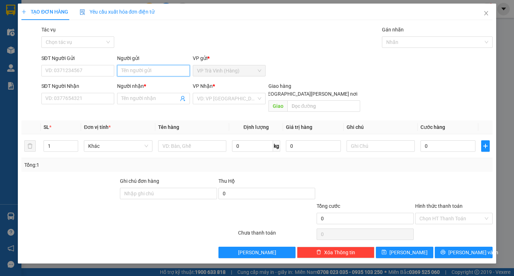
click at [156, 68] on input "Người gửi" at bounding box center [153, 70] width 73 height 11
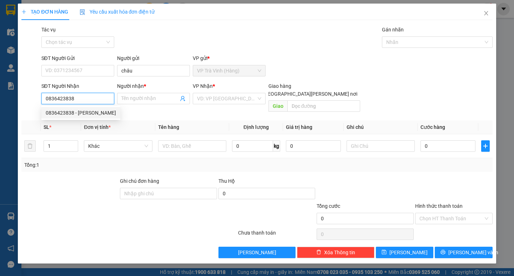
click at [91, 112] on div "0836423838 - [PERSON_NAME]" at bounding box center [81, 113] width 70 height 8
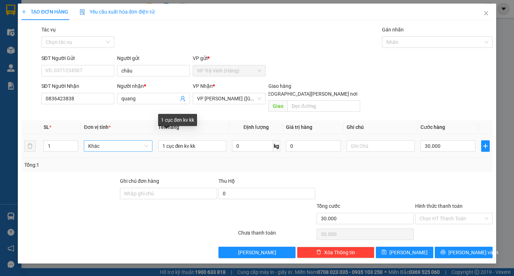
click at [105, 140] on tr "1 Khác 1 cục đen kv kk 0 kg 0 30.000" at bounding box center [256, 146] width 471 height 24
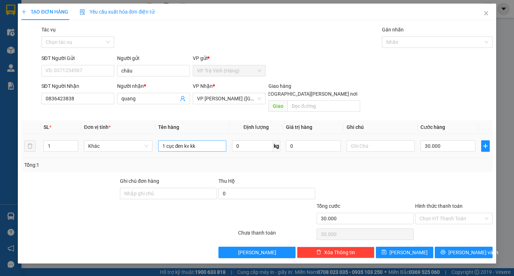
click at [207, 143] on input "1 cục đen kv kk" at bounding box center [192, 145] width 68 height 11
click at [187, 140] on input "1 cục đen kv kk" at bounding box center [192, 145] width 68 height 11
click at [445, 213] on input "Hình thức thanh toán" at bounding box center [452, 218] width 64 height 11
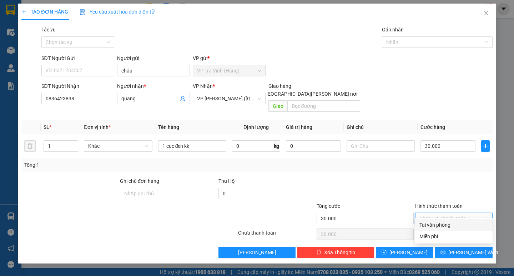
click at [448, 227] on div "Tại văn phòng" at bounding box center [454, 225] width 69 height 8
click at [446, 250] on icon "printer" at bounding box center [443, 252] width 5 height 5
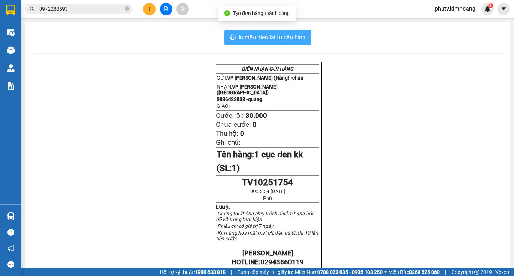
click at [292, 34] on span "In mẫu biên lai tự cấu hình" at bounding box center [272, 37] width 67 height 9
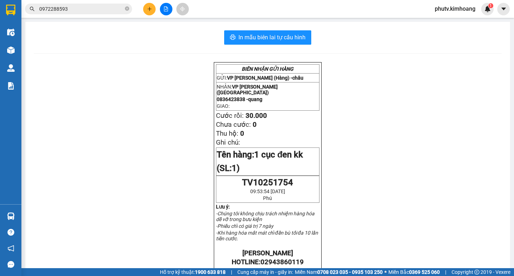
click at [73, 8] on input "0972288593" at bounding box center [81, 9] width 84 height 8
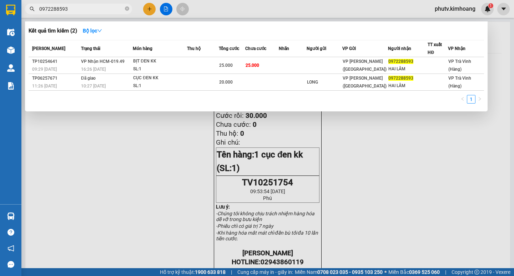
click at [73, 8] on input "0972288593" at bounding box center [81, 9] width 84 height 8
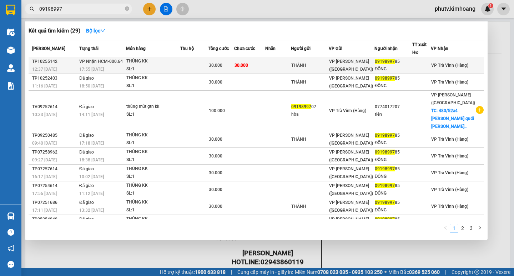
click at [244, 68] on span "30.000" at bounding box center [242, 65] width 14 height 5
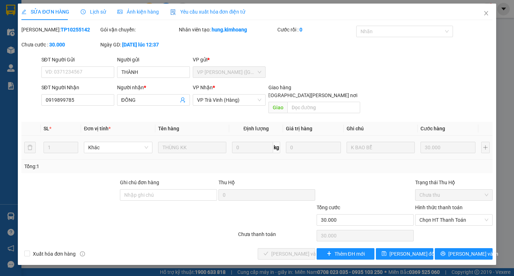
click at [433, 220] on div "Hình thức thanh toán Chọn HT Thanh Toán" at bounding box center [454, 216] width 78 height 25
drag, startPoint x: 443, startPoint y: 212, endPoint x: 446, endPoint y: 218, distance: 6.7
click at [443, 215] on span "Chọn HT Thanh Toán" at bounding box center [454, 220] width 69 height 11
click at [445, 224] on div "Tại văn phòng" at bounding box center [454, 227] width 69 height 8
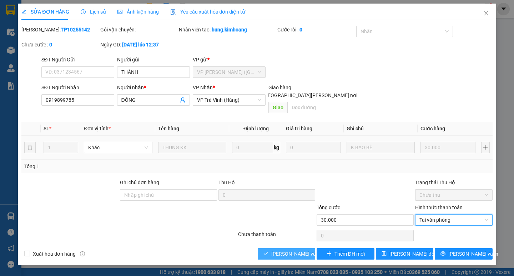
click at [284, 250] on span "[PERSON_NAME] và [PERSON_NAME] hàng" at bounding box center [320, 254] width 96 height 8
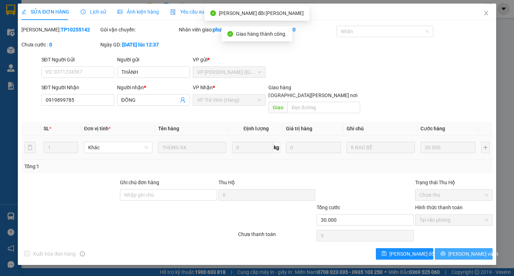
click at [464, 250] on span "[PERSON_NAME] và In" at bounding box center [474, 254] width 50 height 8
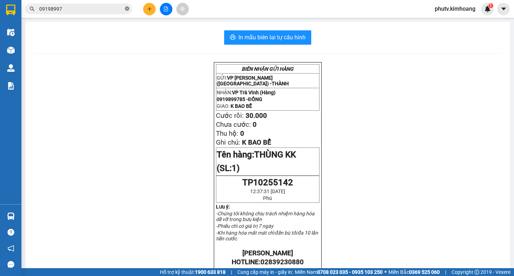
click at [129, 8] on icon "close-circle" at bounding box center [127, 8] width 4 height 4
drag, startPoint x: 129, startPoint y: 8, endPoint x: 108, endPoint y: 11, distance: 21.2
click at [126, 10] on span at bounding box center [127, 9] width 4 height 8
click at [105, 13] on input "text" at bounding box center [81, 9] width 84 height 8
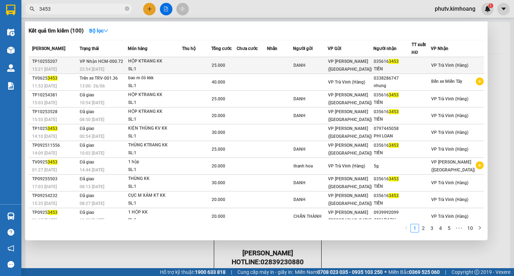
click at [237, 63] on div "25.000" at bounding box center [224, 65] width 25 height 8
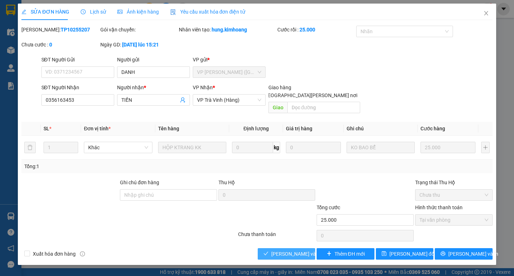
click at [300, 250] on span "[PERSON_NAME] và [PERSON_NAME] hàng" at bounding box center [320, 254] width 96 height 8
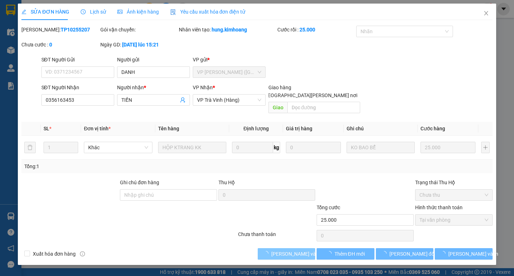
click at [299, 250] on span "[PERSON_NAME] và [PERSON_NAME] hàng" at bounding box center [320, 254] width 96 height 8
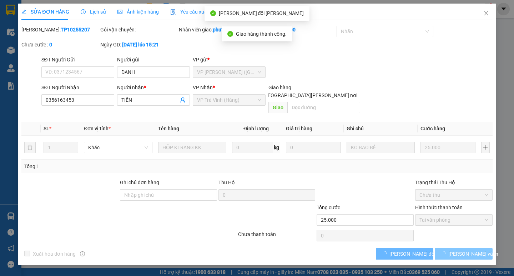
drag, startPoint x: 474, startPoint y: 253, endPoint x: 474, endPoint y: 249, distance: 4.3
click at [474, 252] on div "SỬA ĐƠN HÀNG Lịch sử [PERSON_NAME] hàng Yêu cầu xuất [PERSON_NAME] điện tử Tota…" at bounding box center [257, 135] width 478 height 262
click at [474, 250] on span "[PERSON_NAME] và In" at bounding box center [474, 254] width 50 height 8
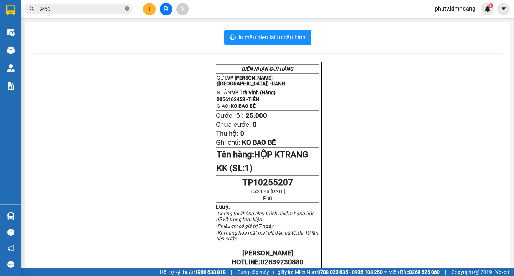
click at [128, 9] on icon "close-circle" at bounding box center [127, 8] width 4 height 4
click at [128, 9] on span at bounding box center [127, 9] width 4 height 8
click at [111, 9] on input "text" at bounding box center [81, 9] width 84 height 8
click at [86, 11] on input "text" at bounding box center [81, 9] width 84 height 8
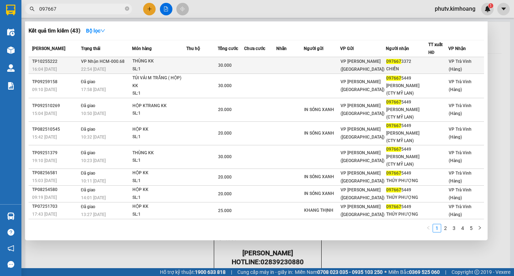
type input "097667"
click at [189, 67] on td at bounding box center [201, 65] width 31 height 17
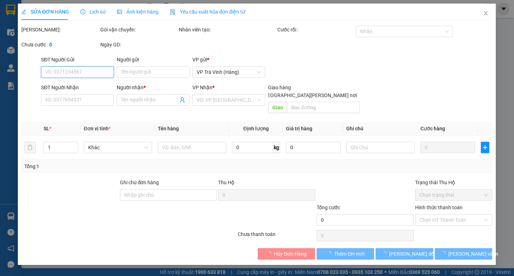
type input "0976673372"
type input "CHIẾN"
type input "30.000"
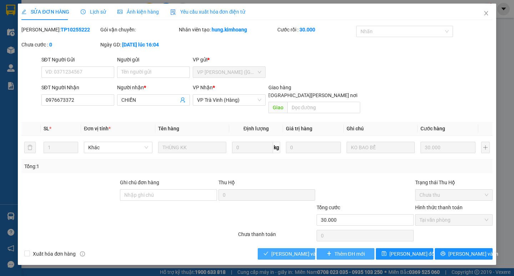
drag, startPoint x: 294, startPoint y: 244, endPoint x: 339, endPoint y: 243, distance: 44.3
click at [295, 250] on span "[PERSON_NAME] và [PERSON_NAME] hàng" at bounding box center [320, 254] width 96 height 8
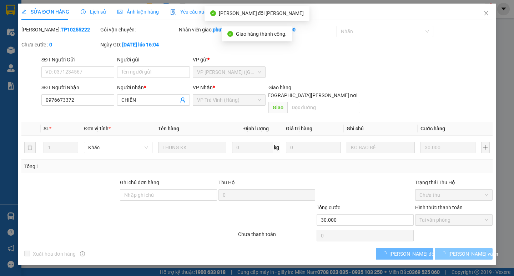
click at [464, 250] on span "[PERSON_NAME] và In" at bounding box center [474, 254] width 50 height 8
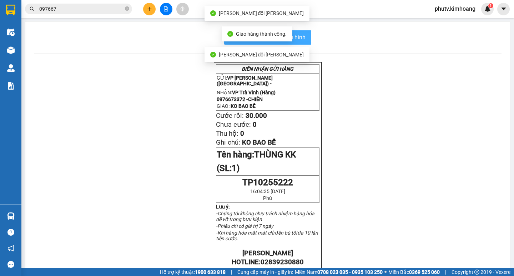
click at [302, 39] on span "In mẫu biên lai tự cấu hình" at bounding box center [272, 37] width 67 height 9
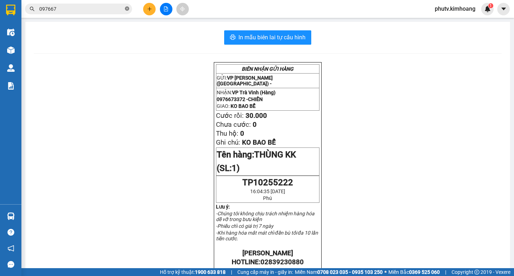
click at [125, 10] on icon "close-circle" at bounding box center [127, 8] width 4 height 4
click at [126, 9] on span at bounding box center [127, 9] width 4 height 8
click at [114, 7] on input "text" at bounding box center [81, 9] width 84 height 8
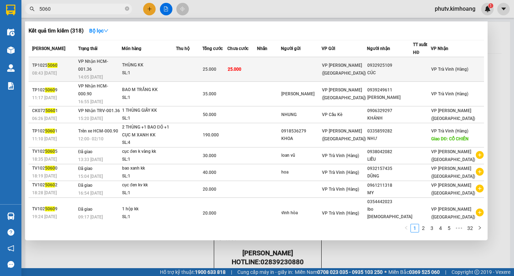
type input "5060"
click at [322, 63] on td at bounding box center [301, 69] width 41 height 25
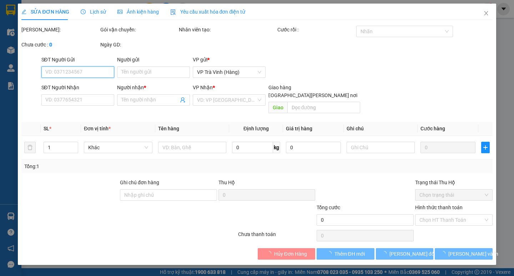
type input "0932925109"
type input "CÚC"
type input "25.000"
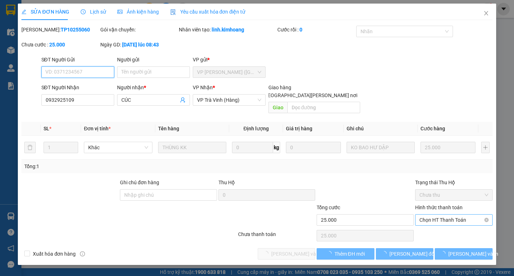
click at [453, 215] on span "Chọn HT Thanh Toán" at bounding box center [454, 220] width 69 height 11
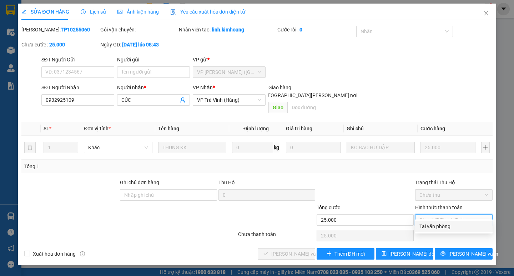
click at [454, 224] on div "Tại văn phòng" at bounding box center [454, 227] width 69 height 8
type input "0"
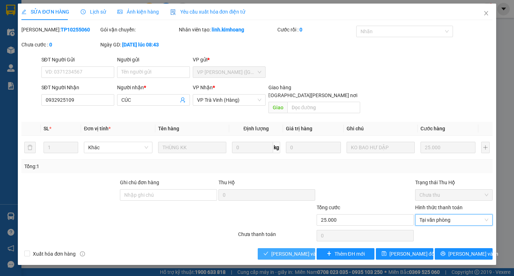
click at [299, 250] on span "[PERSON_NAME] và [PERSON_NAME] hàng" at bounding box center [320, 254] width 96 height 8
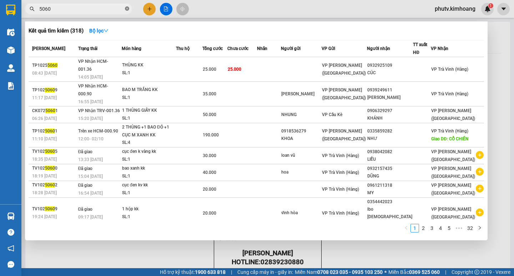
click at [126, 9] on icon "close-circle" at bounding box center [127, 8] width 4 height 4
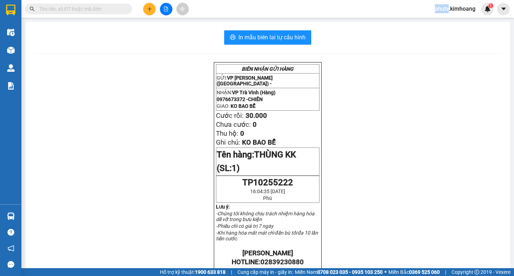
click at [126, 10] on span at bounding box center [127, 9] width 4 height 8
click at [121, 11] on input "text" at bounding box center [81, 9] width 84 height 8
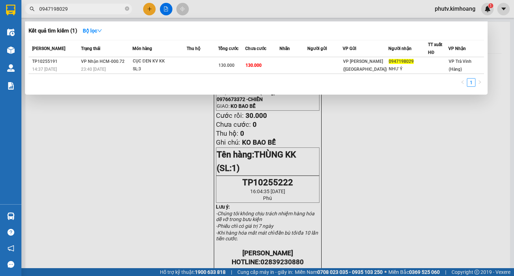
type input "0947198029"
click at [148, 10] on div at bounding box center [257, 138] width 514 height 276
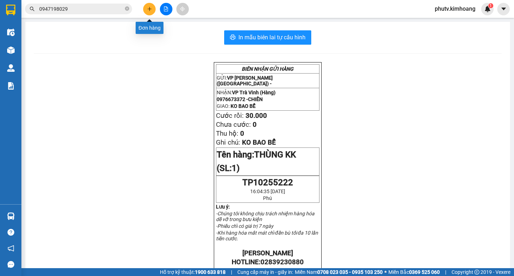
click at [148, 10] on icon "plus" at bounding box center [149, 8] width 5 height 5
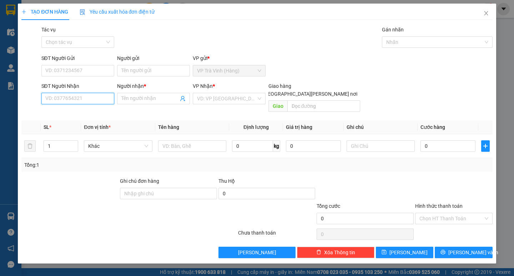
click at [77, 98] on input "SĐT Người Nhận" at bounding box center [77, 98] width 73 height 11
click at [216, 100] on input "search" at bounding box center [226, 98] width 59 height 11
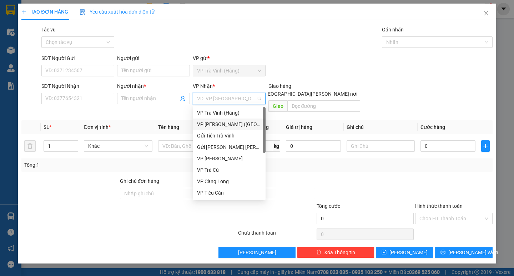
click at [225, 119] on div "VP [PERSON_NAME] ([GEOGRAPHIC_DATA])" at bounding box center [229, 124] width 73 height 11
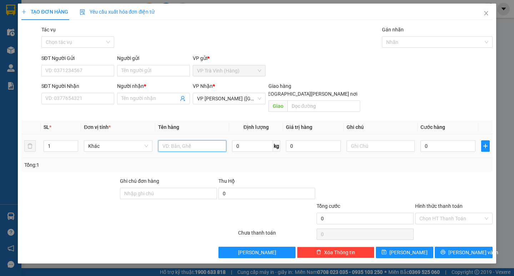
click at [171, 140] on input "text" at bounding box center [192, 145] width 68 height 11
type input "gói trắng kk"
click at [66, 95] on input "SĐT Người Nhận" at bounding box center [77, 98] width 73 height 11
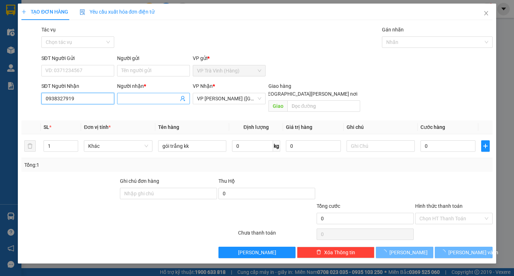
type input "0938327919"
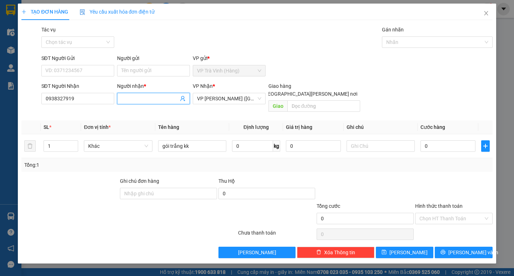
click at [141, 94] on span at bounding box center [153, 98] width 73 height 11
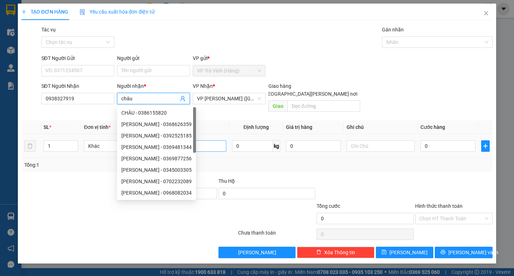
type input "châu"
click at [209, 140] on input "gói trắng kk" at bounding box center [192, 145] width 68 height 11
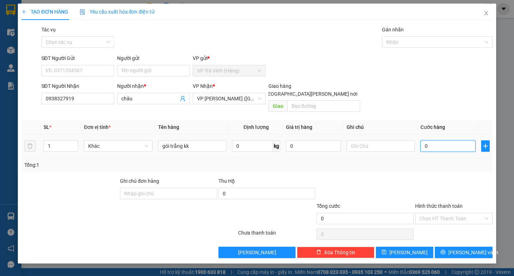
click at [439, 140] on input "0" at bounding box center [448, 145] width 55 height 11
type input "2"
type input "20"
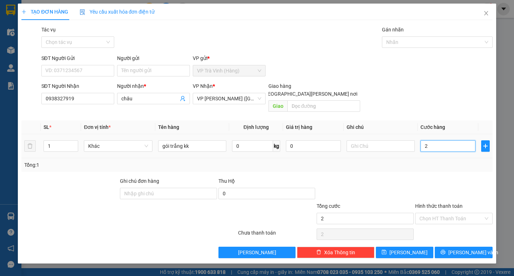
type input "20"
type input "200"
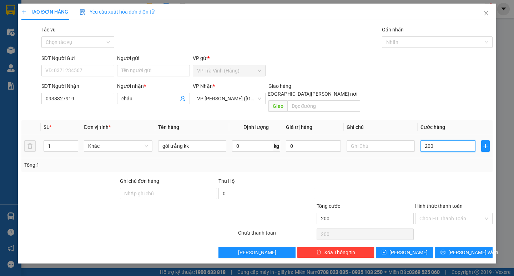
type input "2.000"
type input "20.000"
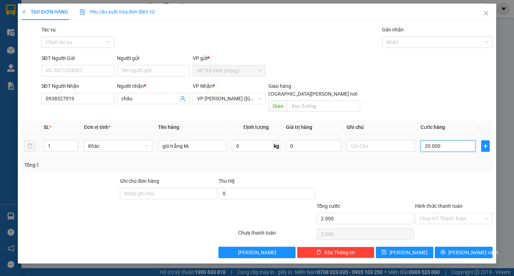
type input "20.000"
click at [466, 237] on div "Transit Pickup Surcharge Ids Transit Deliver Surcharge Ids Transit Deliver Surc…" at bounding box center [256, 142] width 471 height 233
click at [464, 249] on span "[PERSON_NAME] và In" at bounding box center [474, 253] width 50 height 8
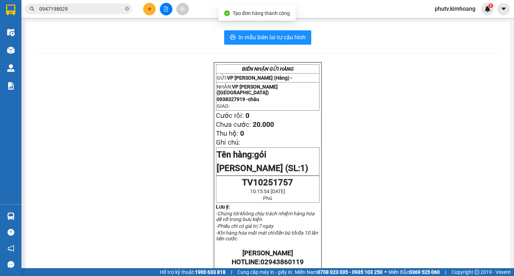
click at [284, 26] on div "In mẫu biên lai tự cấu hình BIÊN NHẬN GỬI HÀNG GỬI: VP Trà Vinh (Hàng) - NHẬN: …" at bounding box center [267, 249] width 485 height 455
click at [283, 36] on span "In mẫu biên lai tự cấu hình" at bounding box center [272, 37] width 67 height 9
click at [126, 9] on icon "close-circle" at bounding box center [127, 8] width 4 height 4
click at [128, 7] on span at bounding box center [127, 9] width 4 height 8
click at [156, 10] on div at bounding box center [166, 9] width 54 height 13
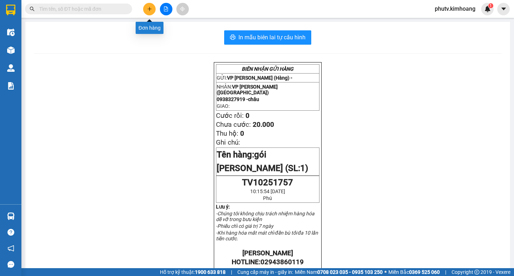
click at [151, 9] on icon "plus" at bounding box center [150, 9] width 4 height 0
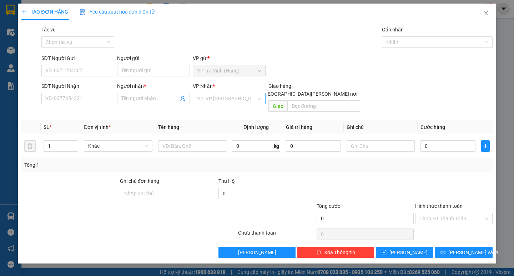
click at [219, 96] on input "search" at bounding box center [226, 98] width 59 height 11
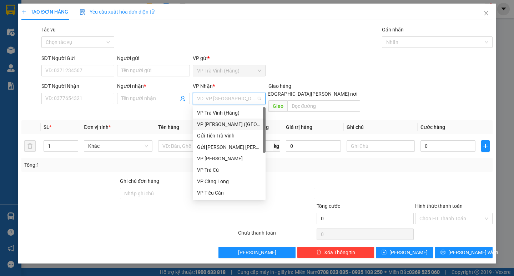
click at [220, 125] on div "VP [PERSON_NAME] ([GEOGRAPHIC_DATA])" at bounding box center [229, 124] width 64 height 8
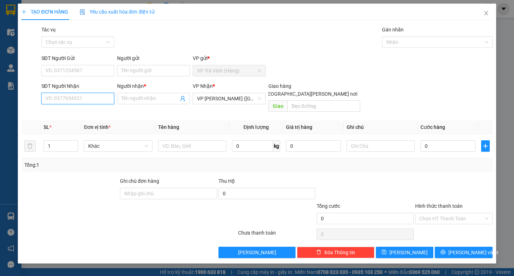
click at [69, 101] on input "SĐT Người Nhận" at bounding box center [77, 98] width 73 height 11
click at [73, 114] on div "0775721896 - hằng" at bounding box center [78, 113] width 64 height 8
type input "0775721896"
type input "hằng"
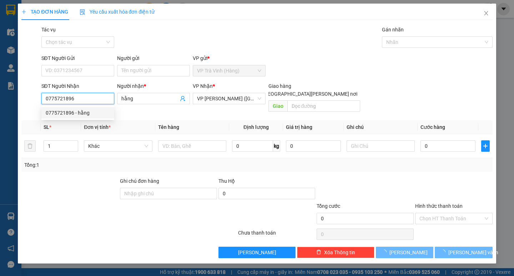
type input "30.000"
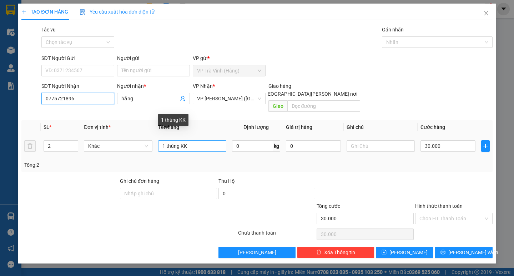
type input "0775721896"
click at [182, 140] on input "1 thùng KK" at bounding box center [192, 145] width 68 height 11
type input "1 thùng mút KK"
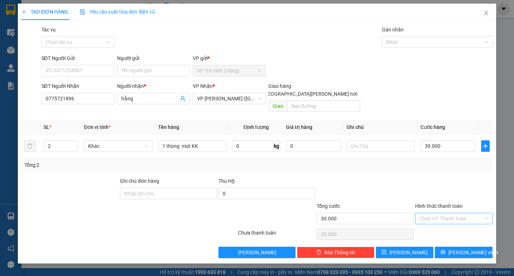
click at [458, 213] on input "Hình thức thanh toán" at bounding box center [452, 218] width 64 height 11
click at [461, 227] on div "Tại văn phòng" at bounding box center [454, 225] width 69 height 8
type input "0"
click at [473, 249] on span "[PERSON_NAME] và In" at bounding box center [474, 253] width 50 height 8
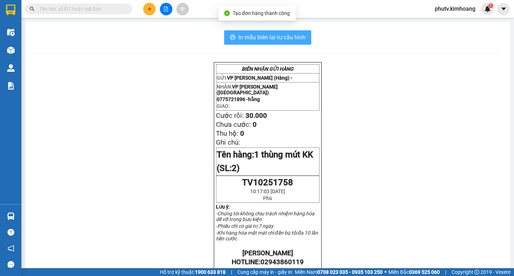
click at [284, 39] on span "In mẫu biên lai tự cấu hình" at bounding box center [272, 37] width 67 height 9
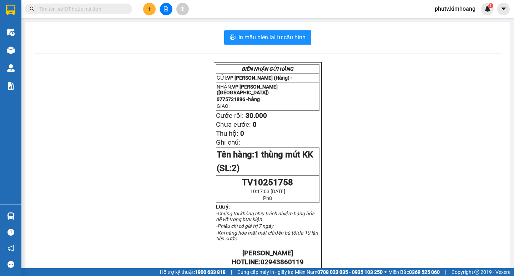
click at [106, 9] on input "text" at bounding box center [81, 9] width 84 height 8
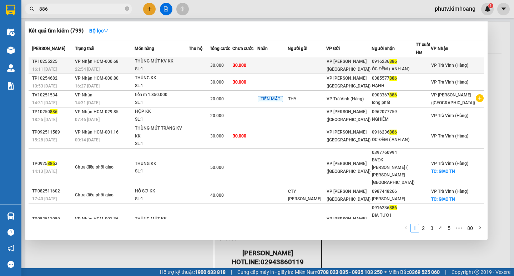
type input "886"
click at [210, 63] on td at bounding box center [199, 65] width 21 height 17
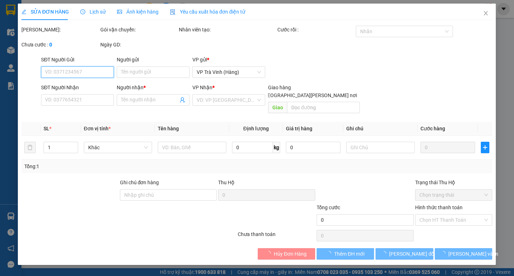
type input "0916236886"
type input "ỐC ĐÊM ( ANH AN)"
type input "30.000"
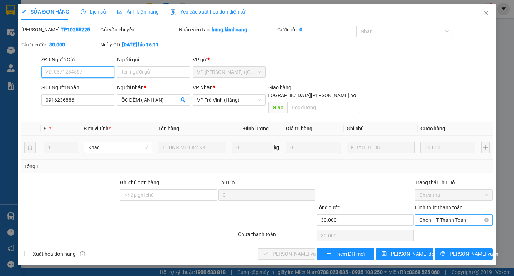
click at [441, 215] on span "Chọn HT Thanh Toán" at bounding box center [454, 220] width 69 height 11
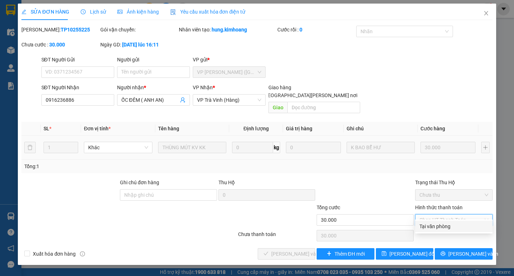
click at [443, 221] on div "Tại văn phòng" at bounding box center [454, 226] width 78 height 11
type input "0"
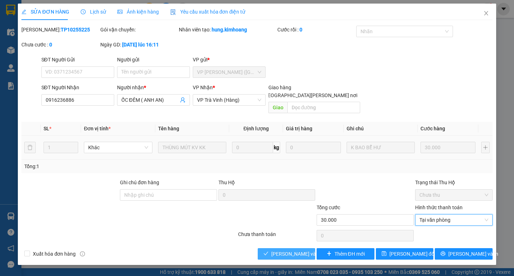
click at [300, 250] on span "[PERSON_NAME] và [PERSON_NAME] hàng" at bounding box center [320, 254] width 96 height 8
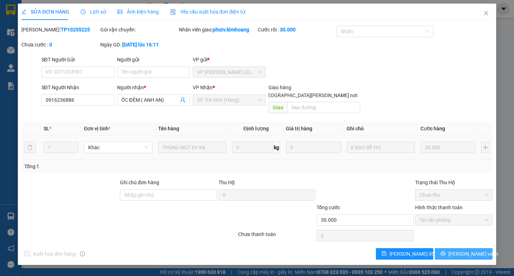
click at [445, 242] on div "Total Paid Fee 30.000 Total UnPaid Fee 0 Cash Collection Total Fee Mã ĐH: TP102…" at bounding box center [256, 143] width 471 height 234
click at [486, 10] on span "Close" at bounding box center [487, 14] width 20 height 20
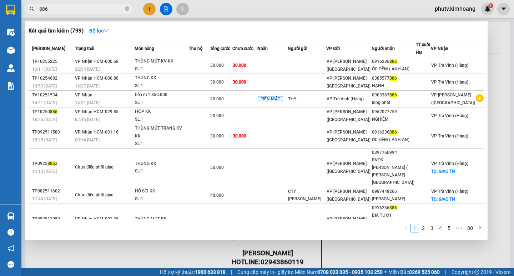
click at [98, 8] on input "886" at bounding box center [81, 9] width 84 height 8
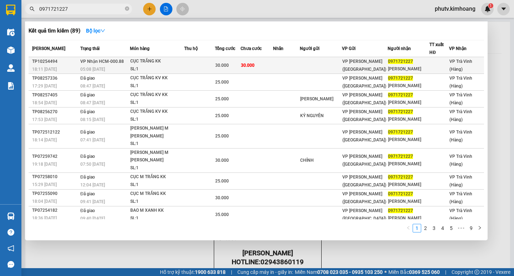
type input "0971721227"
click at [188, 63] on td at bounding box center [199, 65] width 30 height 17
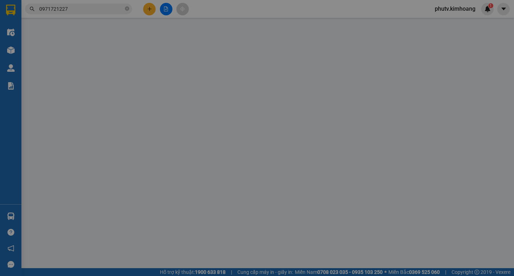
type input "0971721227"
type input "NGUYỄN SANG"
type input "30.000"
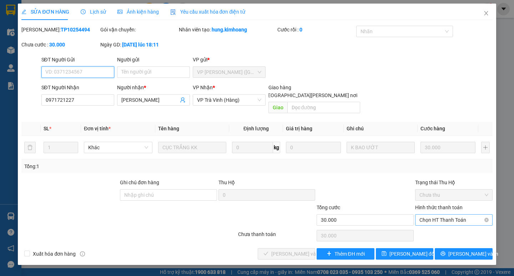
click at [424, 215] on span "Chọn HT Thanh Toán" at bounding box center [454, 220] width 69 height 11
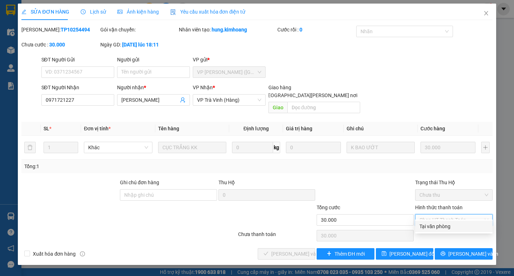
drag, startPoint x: 439, startPoint y: 227, endPoint x: 345, endPoint y: 239, distance: 94.0
click at [439, 226] on div "Tại văn phòng" at bounding box center [454, 227] width 69 height 8
type input "0"
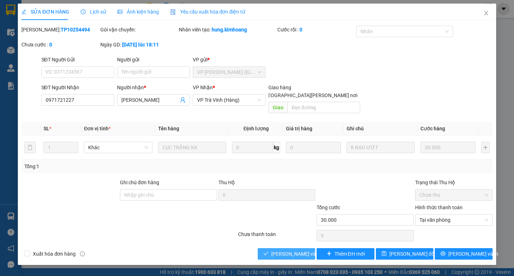
click at [294, 250] on span "[PERSON_NAME] và [PERSON_NAME] hàng" at bounding box center [320, 254] width 96 height 8
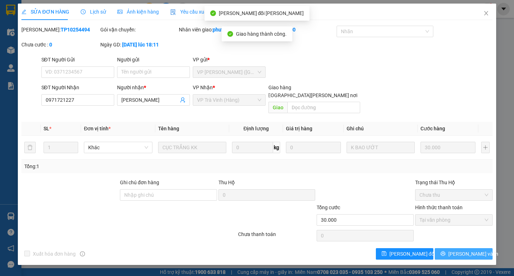
click at [468, 250] on span "[PERSON_NAME] và In" at bounding box center [474, 254] width 50 height 8
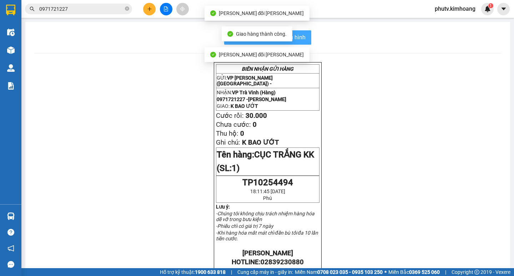
click at [303, 34] on span "In mẫu biên lai tự cấu hình" at bounding box center [272, 37] width 67 height 9
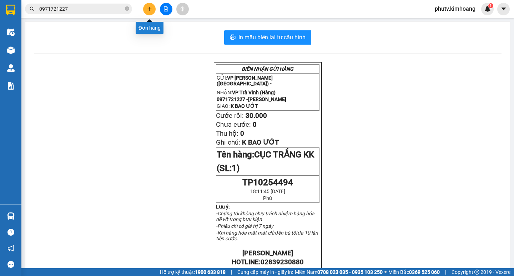
click at [151, 11] on button at bounding box center [149, 9] width 13 height 13
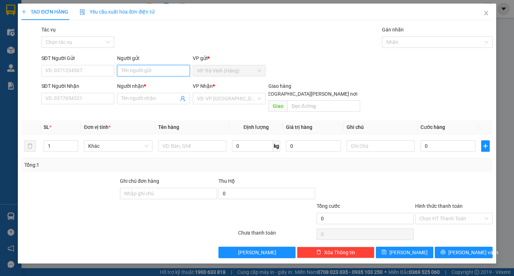
click at [151, 69] on input "Người gửi" at bounding box center [153, 70] width 73 height 11
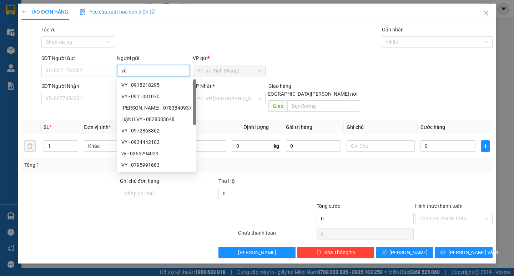
type input "vũ"
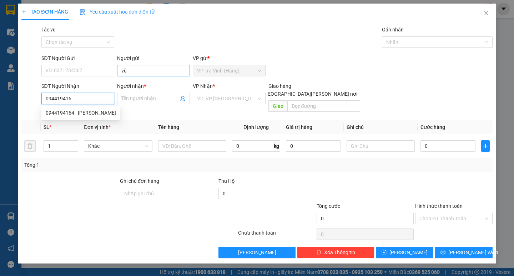
type input "0944194164"
click at [106, 111] on div "0944194164 - BÍCH NGỌC" at bounding box center [81, 113] width 70 height 8
type input "BÍCH NGỌC"
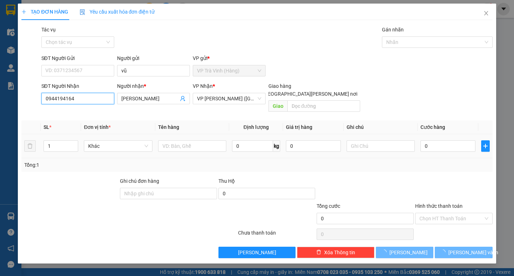
type input "20.000"
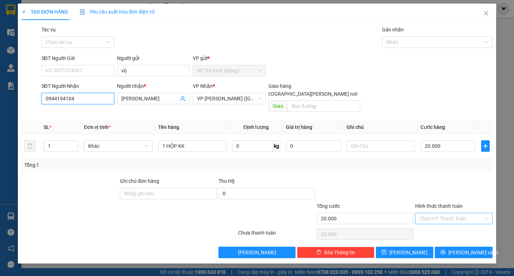
type input "0944194164"
click at [453, 213] on input "Hình thức thanh toán" at bounding box center [452, 218] width 64 height 11
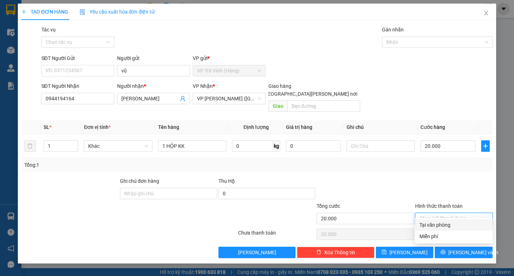
click at [457, 224] on div "Tại văn phòng" at bounding box center [454, 225] width 69 height 8
type input "0"
click at [464, 249] on span "[PERSON_NAME] và In" at bounding box center [474, 253] width 50 height 8
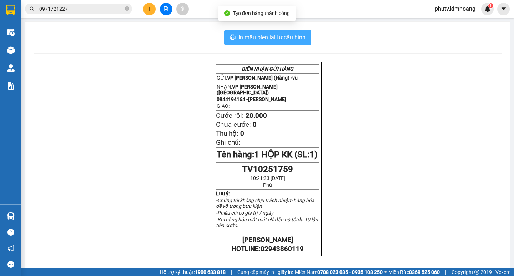
click at [259, 39] on span "In mẫu biên lai tự cấu hình" at bounding box center [272, 37] width 67 height 9
drag, startPoint x: 259, startPoint y: 39, endPoint x: 102, endPoint y: 11, distance: 159.4
click at [102, 11] on input "0971721227" at bounding box center [81, 9] width 84 height 8
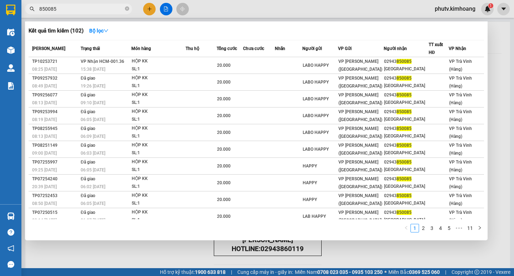
type input "850085"
click at [123, 57] on th "Trạng thái" at bounding box center [105, 48] width 53 height 17
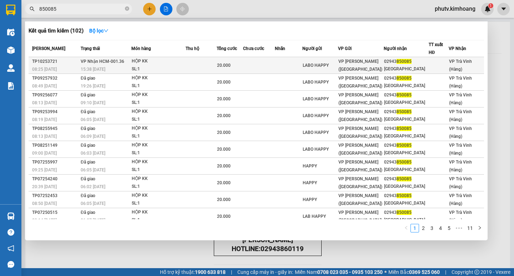
click at [239, 71] on td "20.000" at bounding box center [230, 65] width 26 height 17
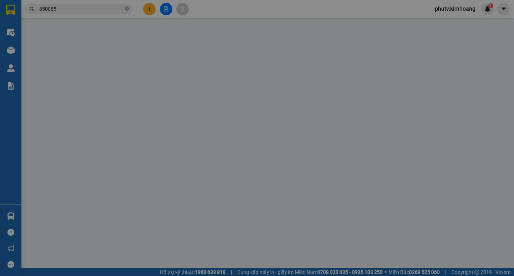
type input "LABO HAPPY"
type input "02943850085"
type input "VIỆT MỸ"
type input "20.000"
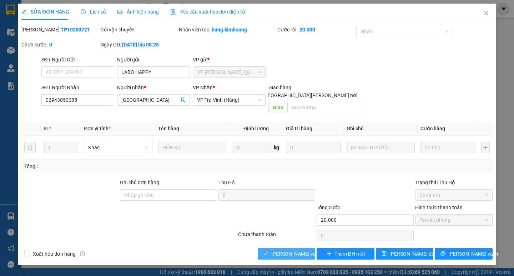
click at [298, 250] on span "[PERSON_NAME] và [PERSON_NAME] hàng" at bounding box center [320, 254] width 96 height 8
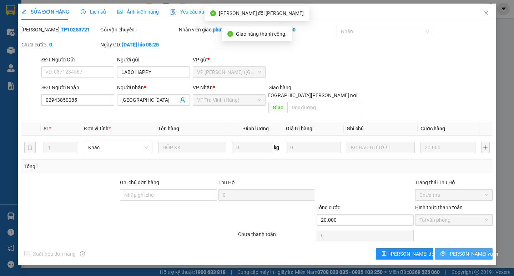
click at [446, 252] on icon "printer" at bounding box center [443, 254] width 5 height 5
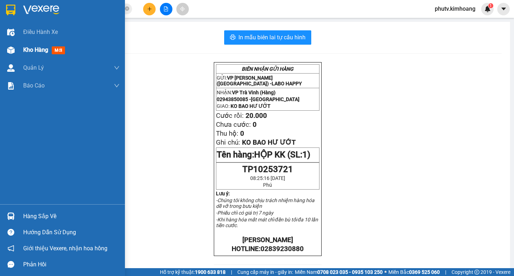
click at [36, 50] on span "Kho hàng" at bounding box center [35, 49] width 25 height 7
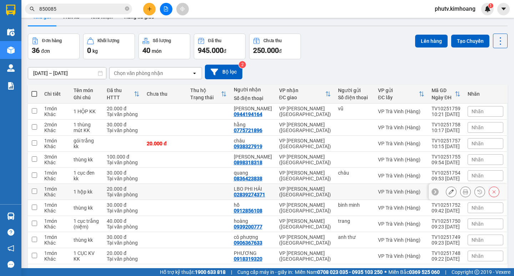
scroll to position [41, 0]
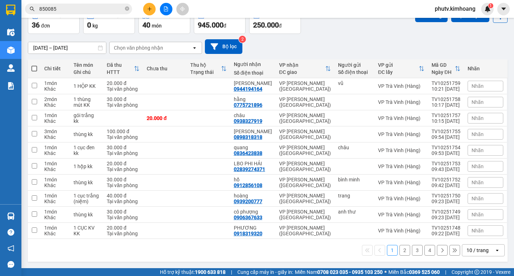
click at [481, 251] on div "10 / trang" at bounding box center [478, 250] width 22 height 7
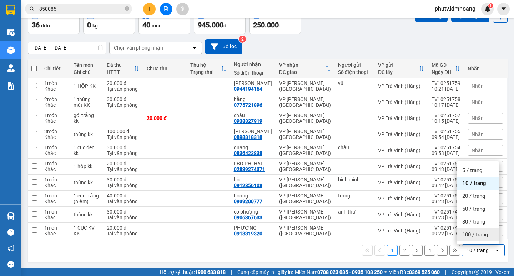
click at [473, 240] on div "100 / trang" at bounding box center [478, 234] width 43 height 13
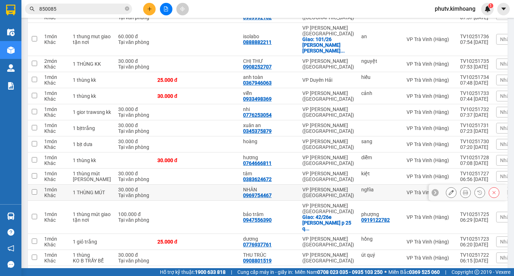
scroll to position [482, 0]
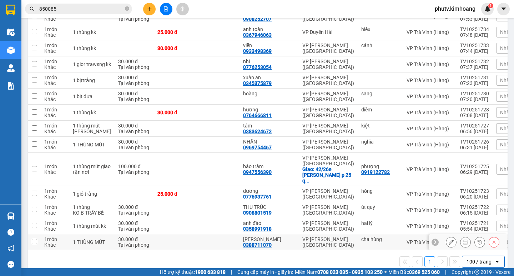
click at [186, 234] on td at bounding box center [175, 242] width 43 height 16
checkbox input "true"
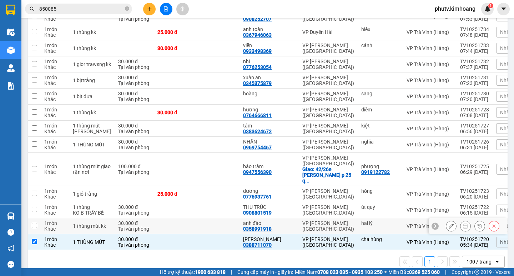
click at [186, 218] on td at bounding box center [175, 226] width 43 height 16
checkbox input "true"
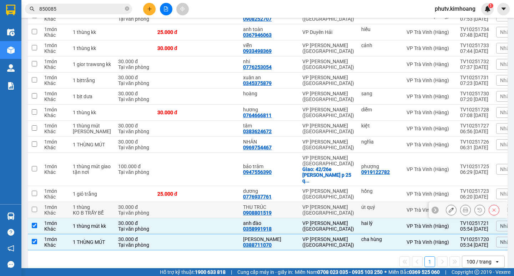
click at [188, 202] on td at bounding box center [175, 210] width 43 height 16
checkbox input "true"
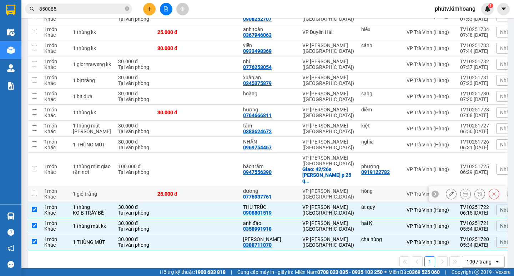
click at [186, 191] on div "25.000 đ" at bounding box center [176, 194] width 36 height 6
checkbox input "true"
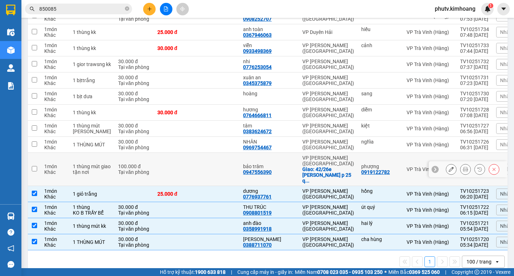
click at [185, 159] on td at bounding box center [175, 169] width 43 height 33
checkbox input "true"
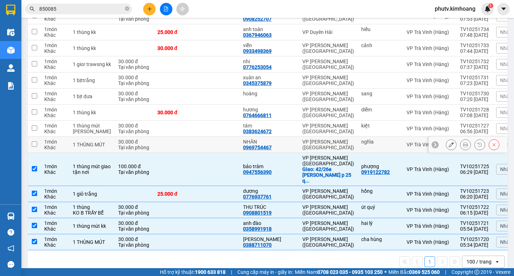
click at [186, 138] on td at bounding box center [175, 145] width 43 height 16
checkbox input "true"
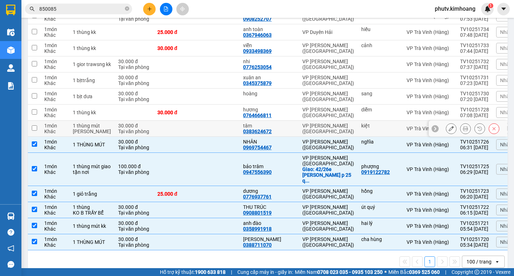
click at [181, 113] on td "30.000 đ" at bounding box center [175, 113] width 43 height 16
checkbox input "true"
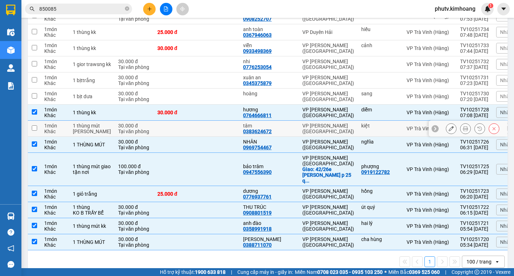
click at [182, 125] on td at bounding box center [175, 129] width 43 height 16
checkbox input "true"
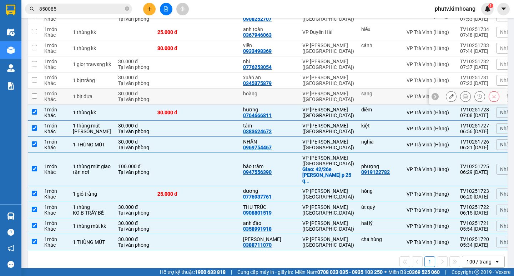
click at [197, 89] on td at bounding box center [218, 97] width 43 height 16
checkbox input "true"
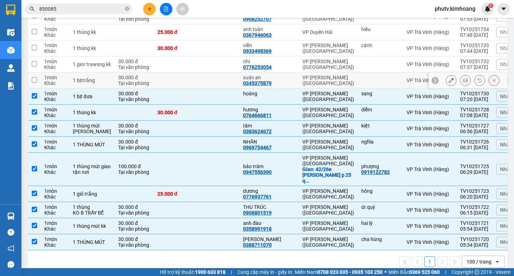
click at [203, 82] on td at bounding box center [218, 81] width 43 height 16
checkbox input "true"
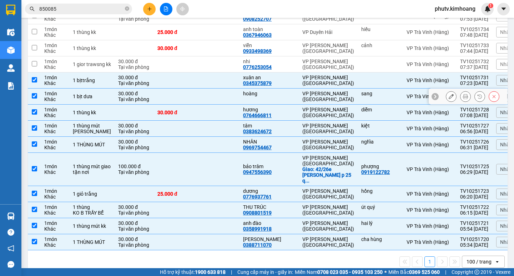
click at [205, 89] on td at bounding box center [218, 97] width 43 height 16
checkbox input "false"
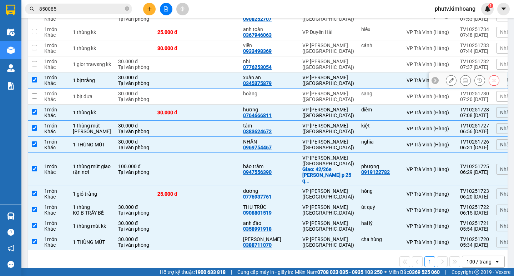
click at [207, 76] on td at bounding box center [218, 81] width 43 height 16
checkbox input "false"
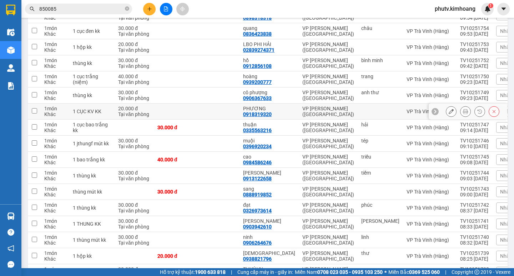
scroll to position [0, 0]
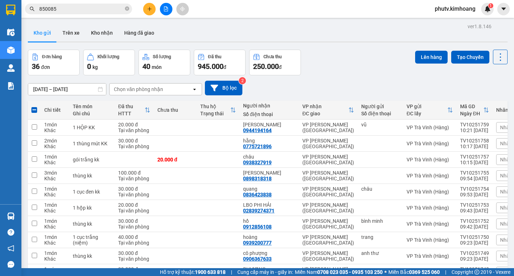
click at [420, 64] on div "Lên hàng Tạo Chuyến" at bounding box center [461, 57] width 93 height 15
click at [419, 62] on button "Lên hàng" at bounding box center [431, 57] width 33 height 13
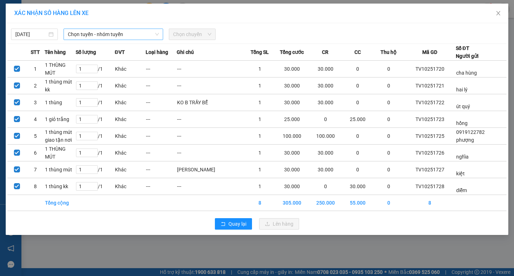
click at [95, 34] on span "Chọn tuyến - nhóm tuyến" at bounding box center [113, 34] width 91 height 11
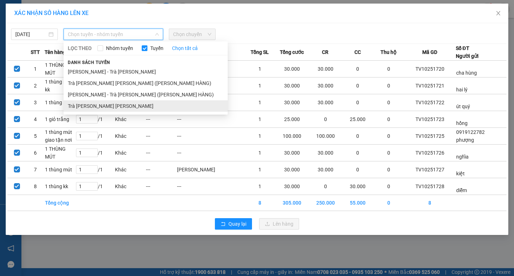
click at [98, 107] on li "Trà Vinh - Hồ Chí Minh" at bounding box center [146, 105] width 164 height 11
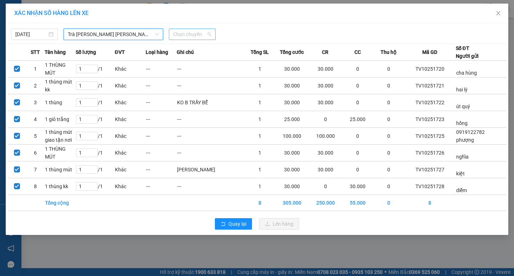
click at [174, 38] on span "Chọn chuyến" at bounding box center [192, 34] width 38 height 11
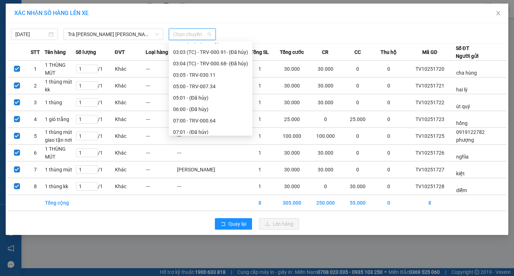
scroll to position [143, 0]
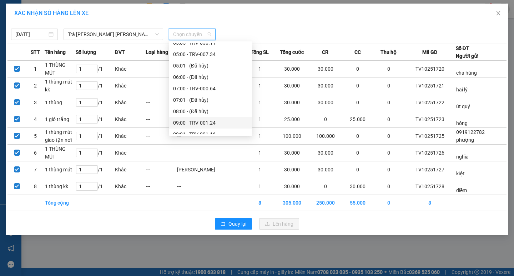
click at [191, 119] on div "09:00 - TRV-001.24" at bounding box center [210, 123] width 75 height 8
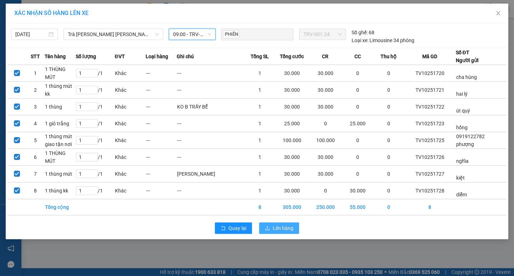
click at [282, 230] on span "Lên hàng" at bounding box center [283, 228] width 21 height 8
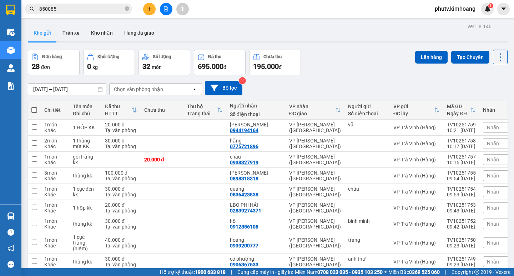
click at [73, 10] on input "850085" at bounding box center [81, 9] width 84 height 8
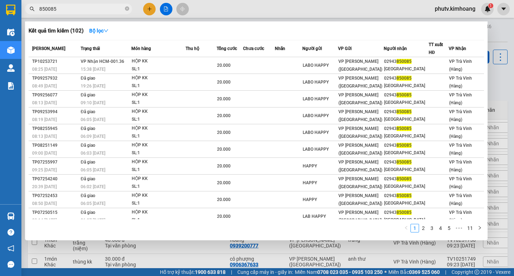
click at [73, 10] on input "850085" at bounding box center [81, 9] width 84 height 8
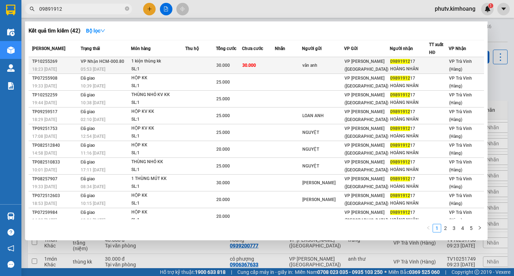
type input "09891912"
click at [118, 61] on span "VP Nhận HCM-000.80" at bounding box center [103, 61] width 44 height 5
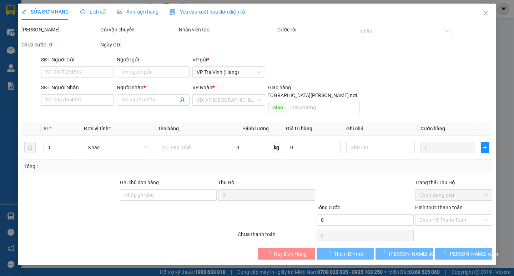
type input "vân anh"
type input "0989191217"
type input "HOÀNG NHÂN"
type input "30.000"
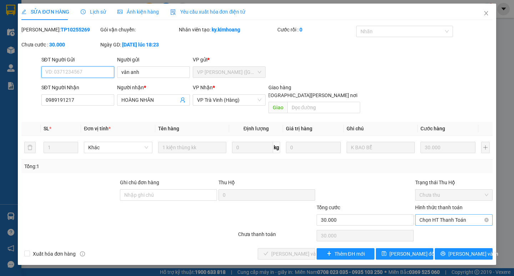
click at [450, 215] on span "Chọn HT Thanh Toán" at bounding box center [454, 220] width 69 height 11
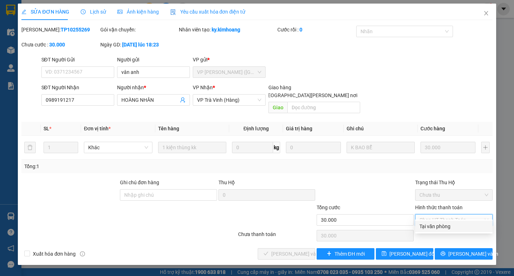
drag, startPoint x: 448, startPoint y: 218, endPoint x: 432, endPoint y: 229, distance: 19.8
click at [447, 224] on div "Tại văn phòng" at bounding box center [454, 227] width 69 height 8
type input "0"
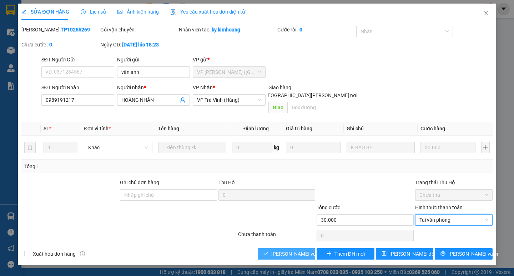
click at [282, 250] on button "[PERSON_NAME] và [PERSON_NAME] hàng" at bounding box center [287, 253] width 58 height 11
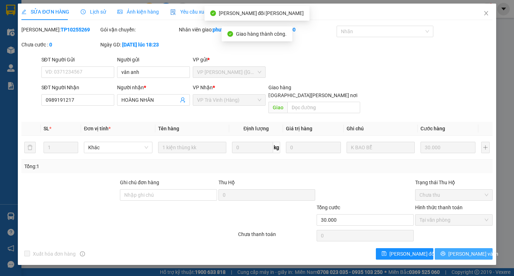
click at [454, 248] on button "[PERSON_NAME] và In" at bounding box center [464, 253] width 58 height 11
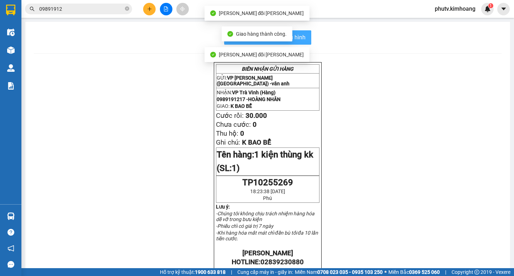
drag, startPoint x: 302, startPoint y: 40, endPoint x: 318, endPoint y: 24, distance: 22.8
click at [305, 36] on button "In mẫu biên lai tự cấu hình" at bounding box center [267, 37] width 87 height 14
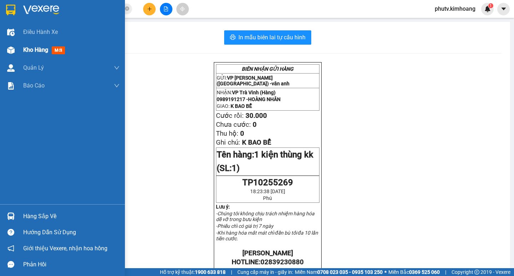
click at [34, 48] on span "Kho hàng" at bounding box center [35, 49] width 25 height 7
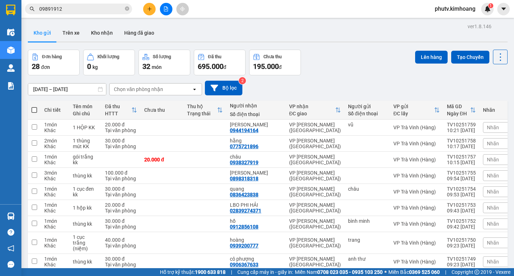
click at [32, 110] on span at bounding box center [34, 110] width 6 height 6
click at [34, 106] on input "checkbox" at bounding box center [34, 106] width 0 height 0
checkbox input "true"
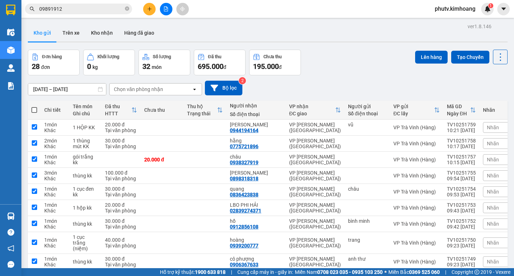
checkbox input "true"
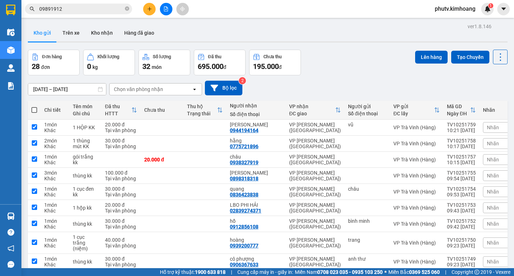
checkbox input "true"
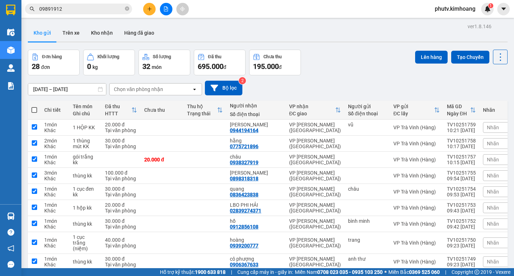
checkbox input "true"
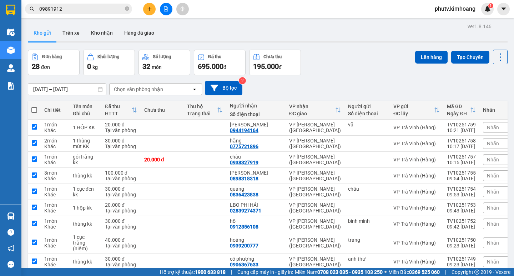
checkbox input "true"
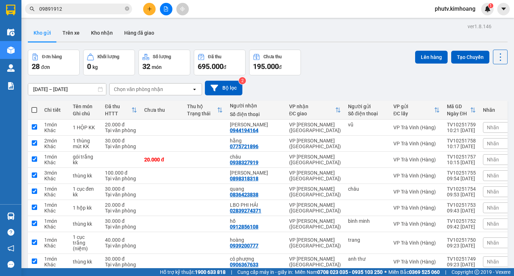
checkbox input "true"
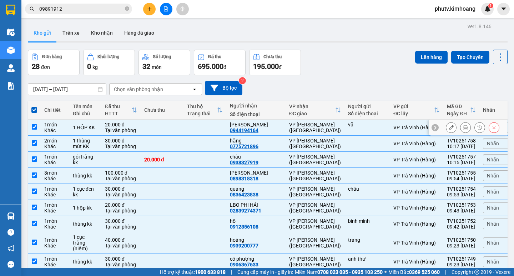
click at [124, 129] on div "Tại văn phòng" at bounding box center [121, 131] width 32 height 6
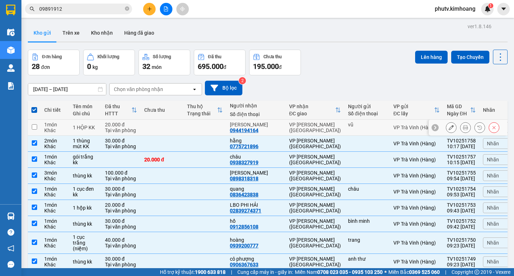
checkbox input "false"
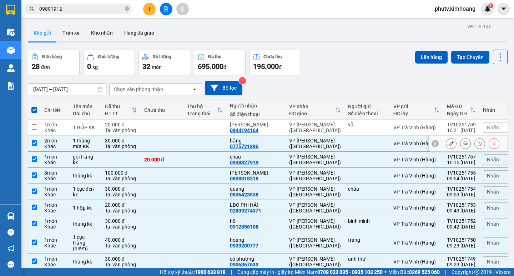
click at [137, 143] on div "30.000 đ" at bounding box center [121, 141] width 32 height 6
checkbox input "false"
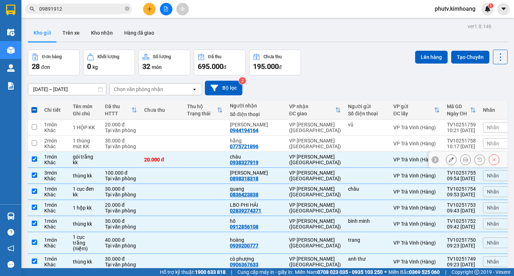
click at [309, 161] on div "VP [PERSON_NAME] ([GEOGRAPHIC_DATA])" at bounding box center [315, 159] width 52 height 11
checkbox input "false"
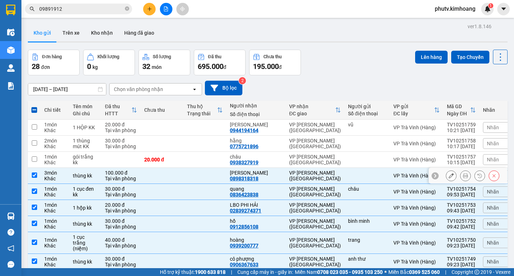
click at [303, 174] on div "VP [PERSON_NAME] ([GEOGRAPHIC_DATA])" at bounding box center [315, 175] width 52 height 11
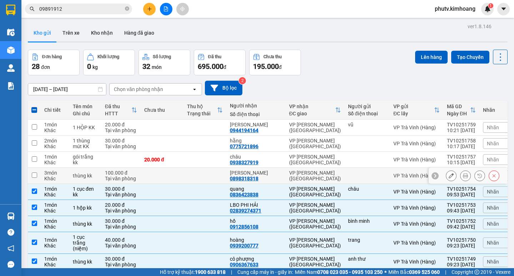
click at [302, 174] on div "VP [PERSON_NAME] ([GEOGRAPHIC_DATA])" at bounding box center [315, 175] width 52 height 11
checkbox input "true"
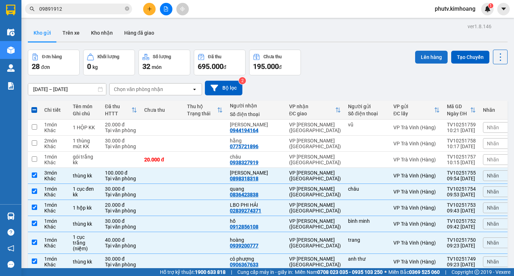
click at [417, 56] on button "Lên hàng" at bounding box center [431, 57] width 33 height 13
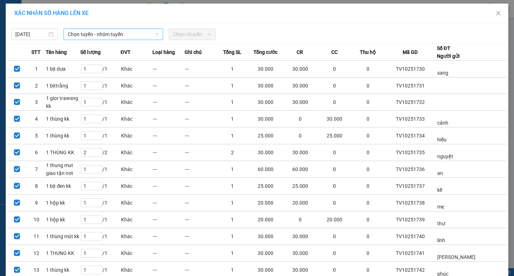
click at [126, 35] on span "Chọn tuyến - nhóm tuyến" at bounding box center [113, 34] width 91 height 11
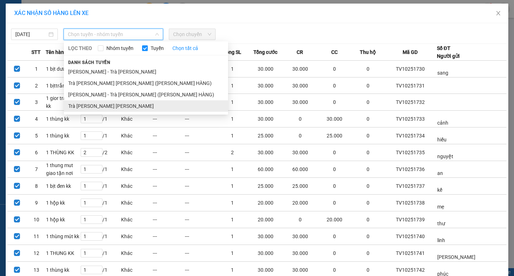
click at [112, 104] on li "Trà Vinh - Hồ Chí Minh" at bounding box center [146, 105] width 164 height 11
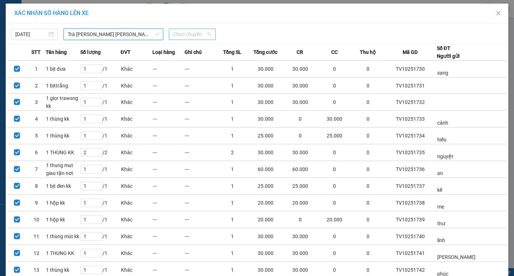
click at [185, 36] on span "Chọn chuyến" at bounding box center [192, 34] width 38 height 11
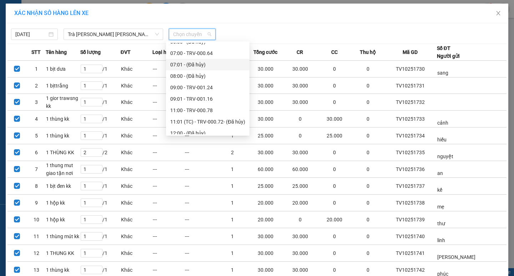
scroll to position [179, 0]
click at [187, 107] on div "11:00 - TRV-000.78" at bounding box center [207, 110] width 75 height 8
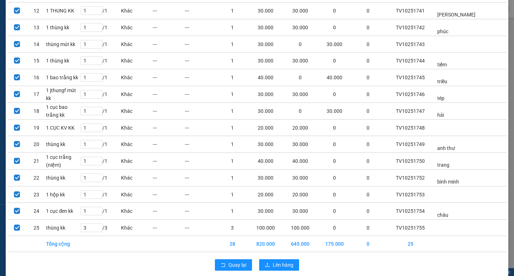
scroll to position [263, 0]
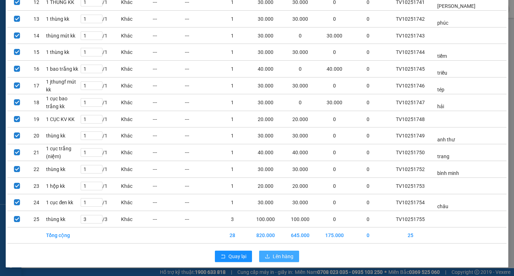
click at [273, 255] on span "Lên hàng" at bounding box center [283, 257] width 21 height 8
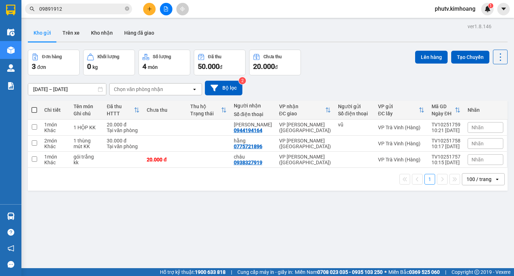
drag, startPoint x: 68, startPoint y: 15, endPoint x: 67, endPoint y: 10, distance: 4.3
click at [68, 13] on div "Kết quả tìm kiếm ( 42 ) Bộ lọc Mã ĐH Trạng thái Món hàng Thu hộ Tổng cước Chưa …" at bounding box center [69, 9] width 139 height 13
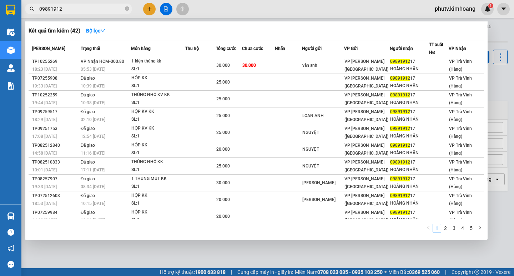
drag, startPoint x: 67, startPoint y: 10, endPoint x: 0, endPoint y: 9, distance: 66.8
click at [0, 9] on section "Kết quả tìm kiếm ( 42 ) Bộ lọc Mã ĐH Trạng thái Món hàng Thu hộ Tổng cước Chưa …" at bounding box center [257, 138] width 514 height 276
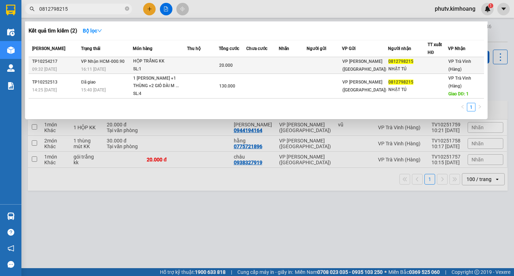
type input "0812798215"
click at [163, 66] on div "SL: 1" at bounding box center [160, 69] width 54 height 8
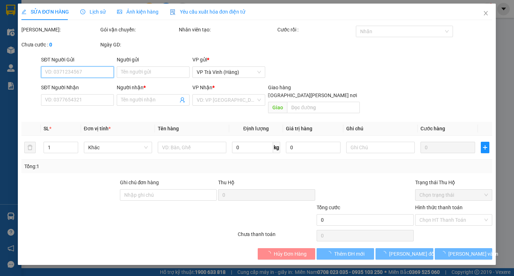
type input "0812798215"
type input "NHẬT TÚ"
type input "20.000"
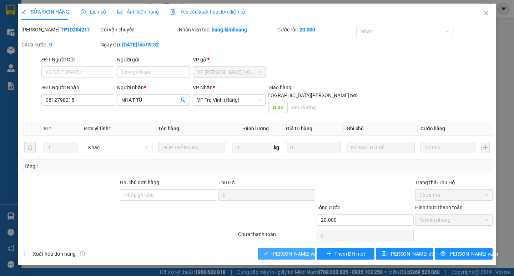
click at [285, 250] on span "[PERSON_NAME] và [PERSON_NAME] hàng" at bounding box center [320, 254] width 96 height 8
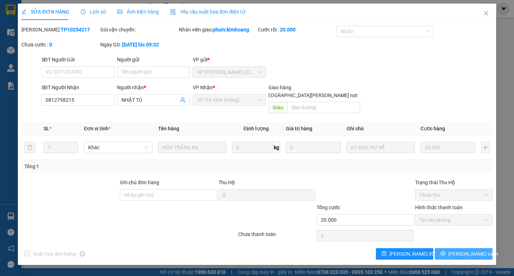
click at [456, 249] on button "[PERSON_NAME] và In" at bounding box center [464, 253] width 58 height 11
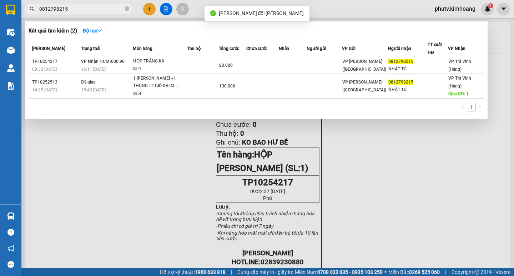
click at [91, 8] on input "0812798215" at bounding box center [81, 9] width 84 height 8
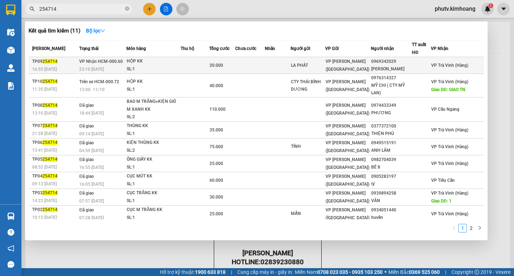
type input "254714"
click at [168, 62] on div "HỘP KK" at bounding box center [154, 62] width 54 height 8
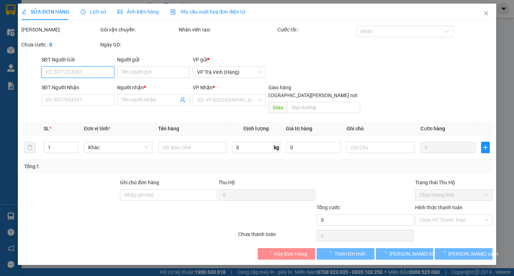
type input "LA PHÁT"
type input "0969342029"
type input "HÀ THẢO"
type input "20.000"
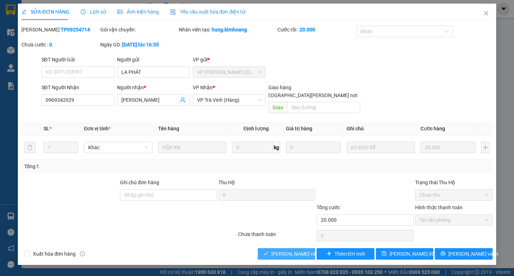
click at [284, 250] on span "[PERSON_NAME] và [PERSON_NAME] hàng" at bounding box center [320, 254] width 96 height 8
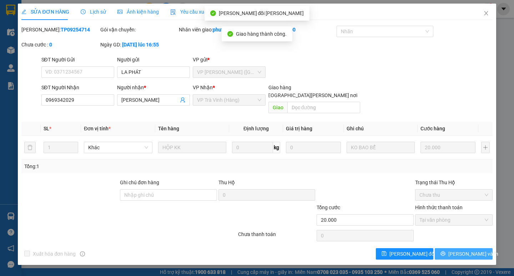
drag, startPoint x: 485, startPoint y: 249, endPoint x: 479, endPoint y: 245, distance: 6.7
click at [484, 249] on button "[PERSON_NAME] và In" at bounding box center [464, 253] width 58 height 11
